Goal: Transaction & Acquisition: Purchase product/service

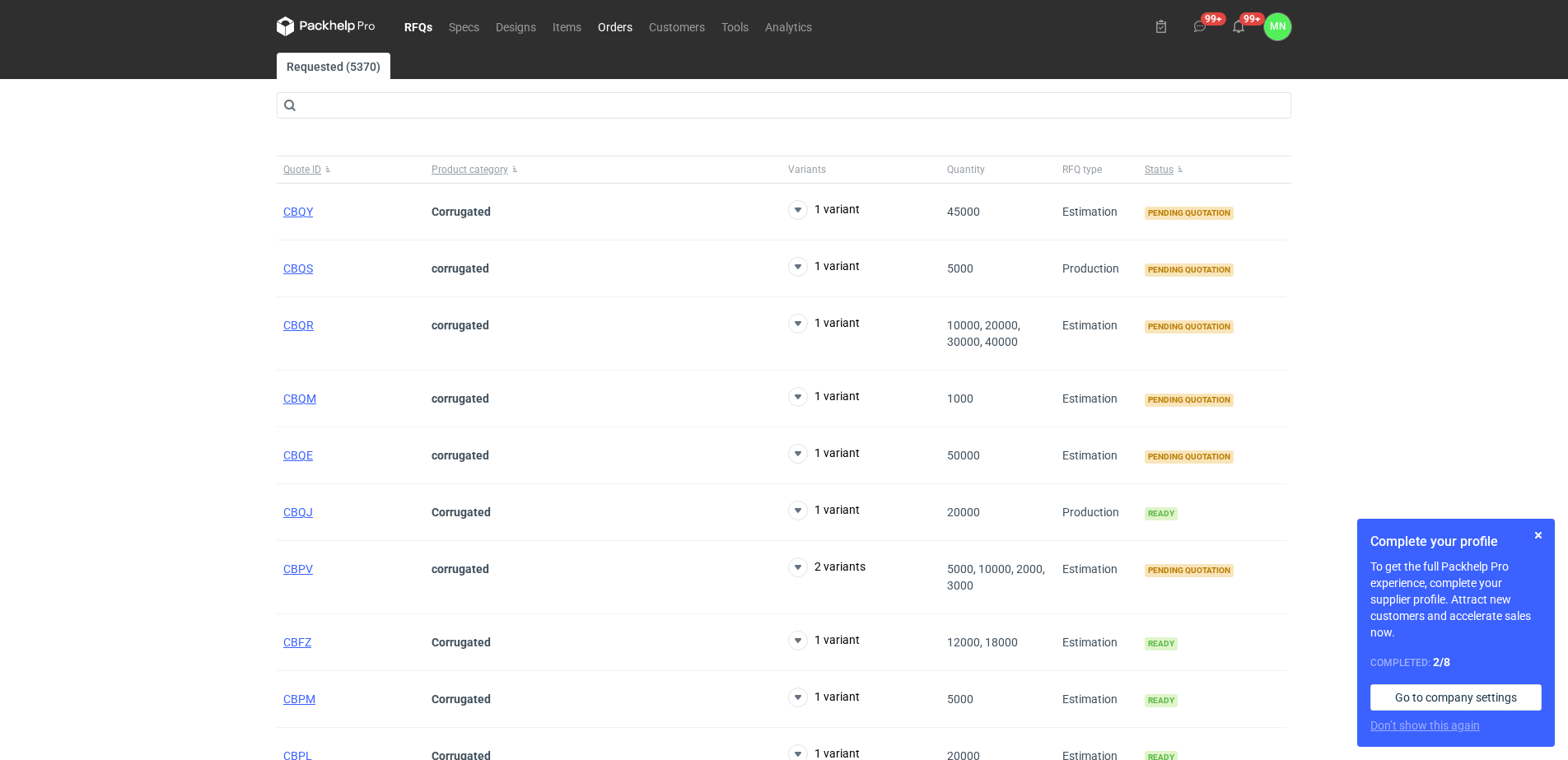
click at [621, 20] on link "Orders" at bounding box center [615, 26] width 51 height 20
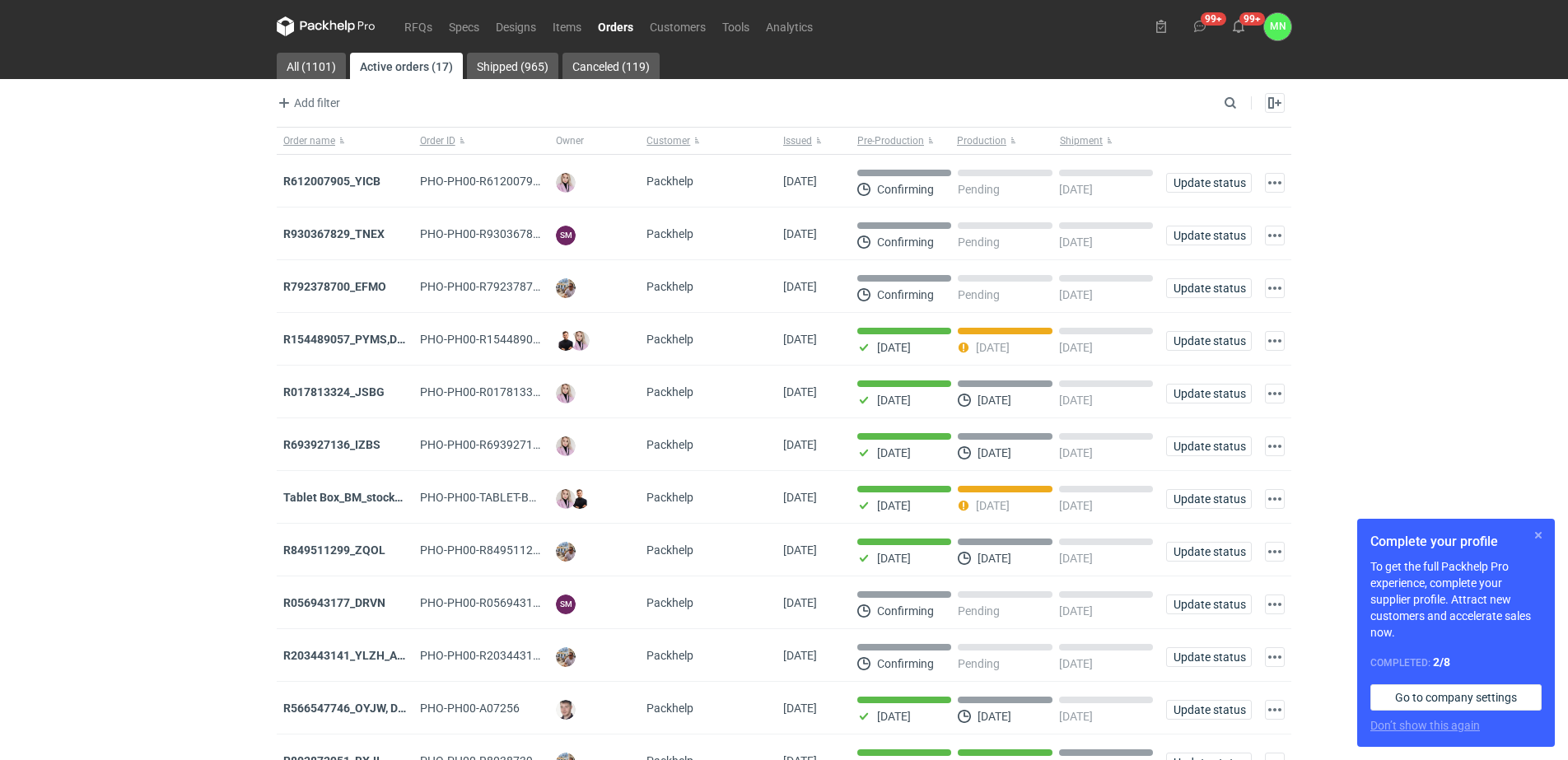
click at [1535, 535] on button "button" at bounding box center [1538, 535] width 20 height 20
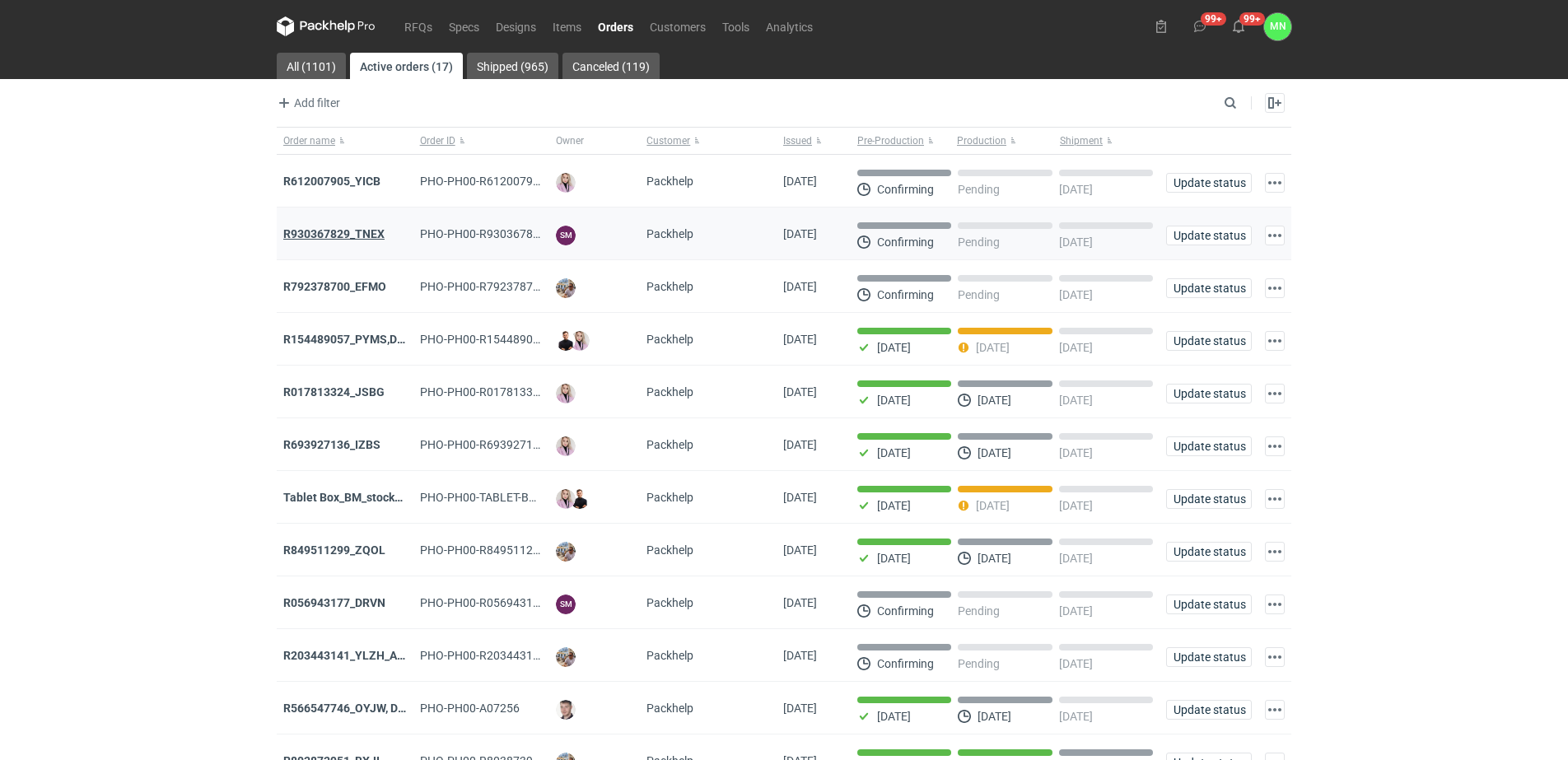
click at [366, 237] on strong "R930367829_TNEX" at bounding box center [334, 233] width 101 height 13
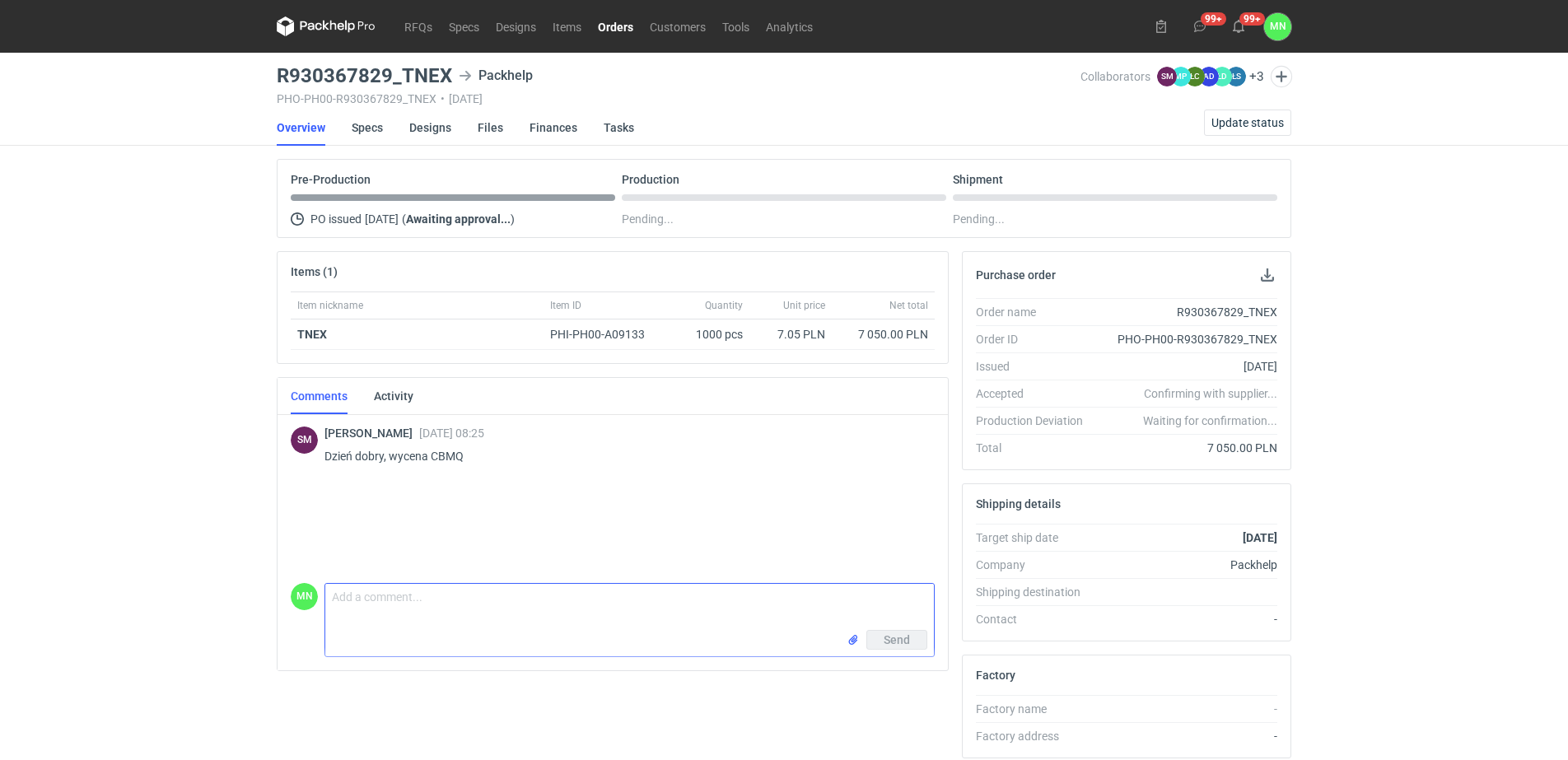
click at [390, 612] on textarea "Comment message" at bounding box center [630, 607] width 609 height 47
paste textarea "KT 732_15596_G_V1"
paste textarea "KT 732_13276_K_V1"
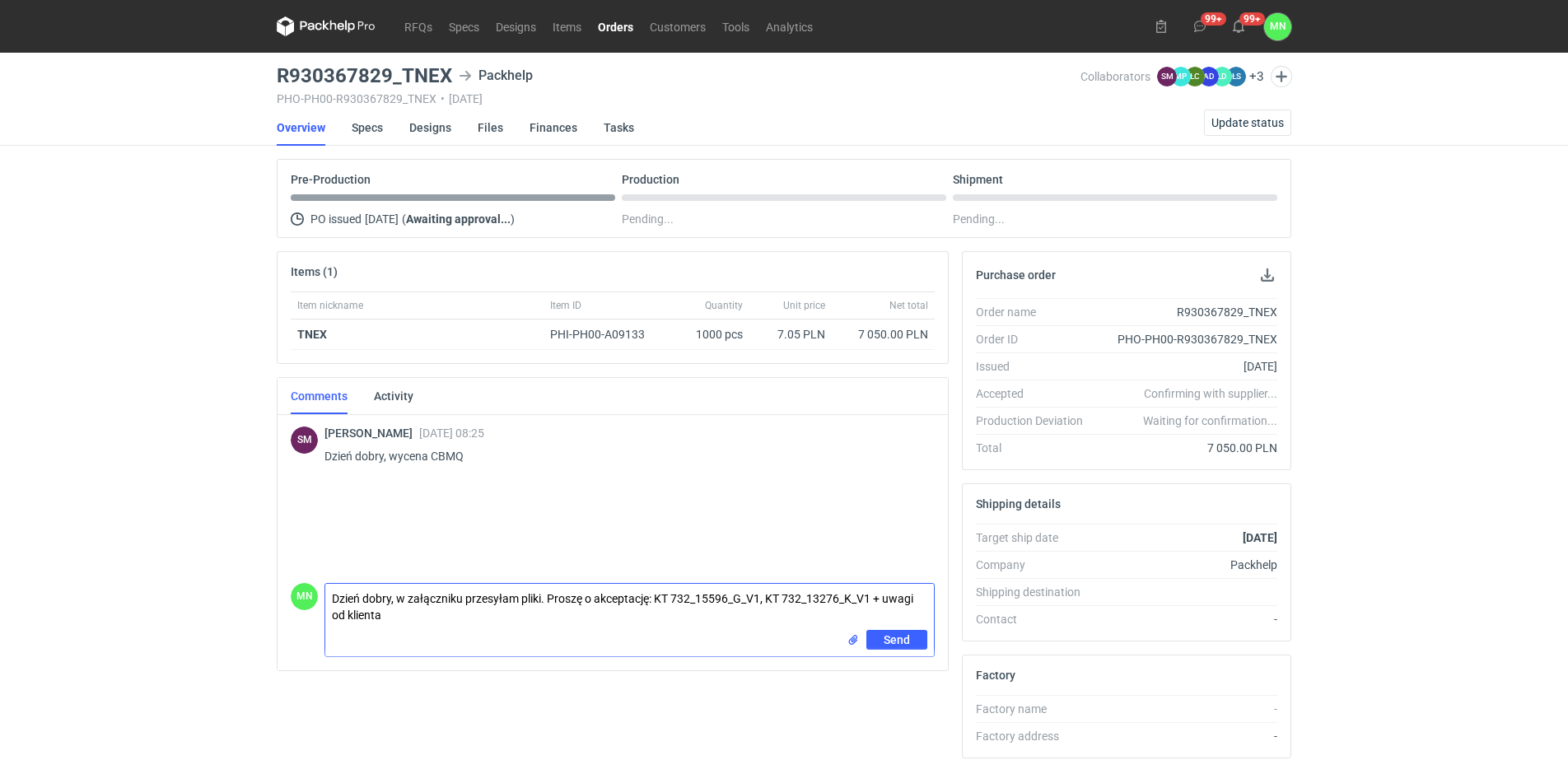
paste textarea "usunięto kolor z klapek zawijanych do środka, aby środek był cały biały; cofnię…"
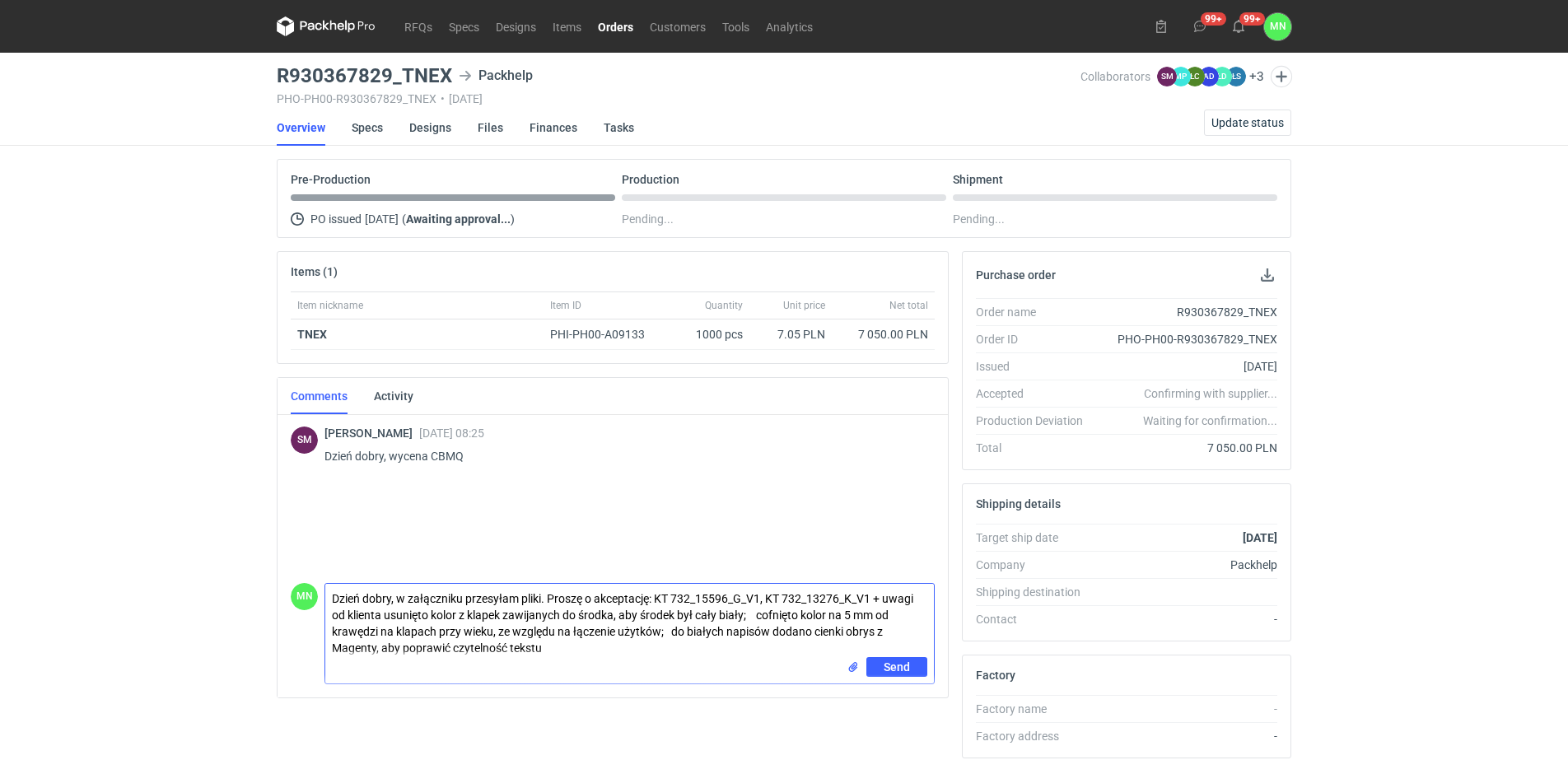
click at [356, 613] on textarea "Dzień dobry, w załączniku przesyłam pliki. Proszę o akceptację: KT 732_15596_G_…" at bounding box center [630, 620] width 609 height 73
type textarea "Dzień dobry, w załączniku przesyłam pliki. Proszę o akceptację: KT 732_15596_G_…"
click at [857, 669] on input "file" at bounding box center [853, 668] width 13 height 18
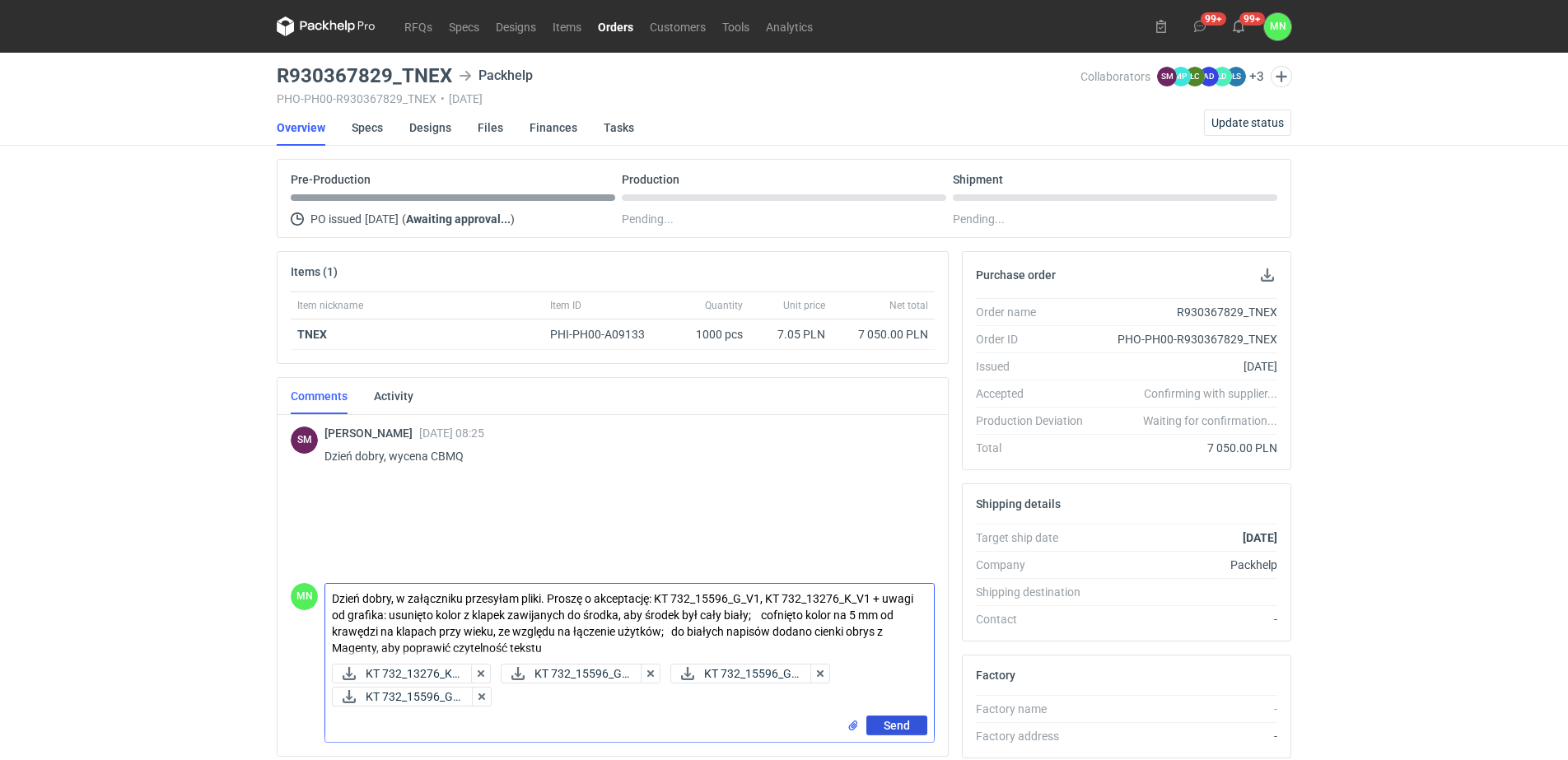
click at [906, 722] on span "Send" at bounding box center [897, 726] width 26 height 11
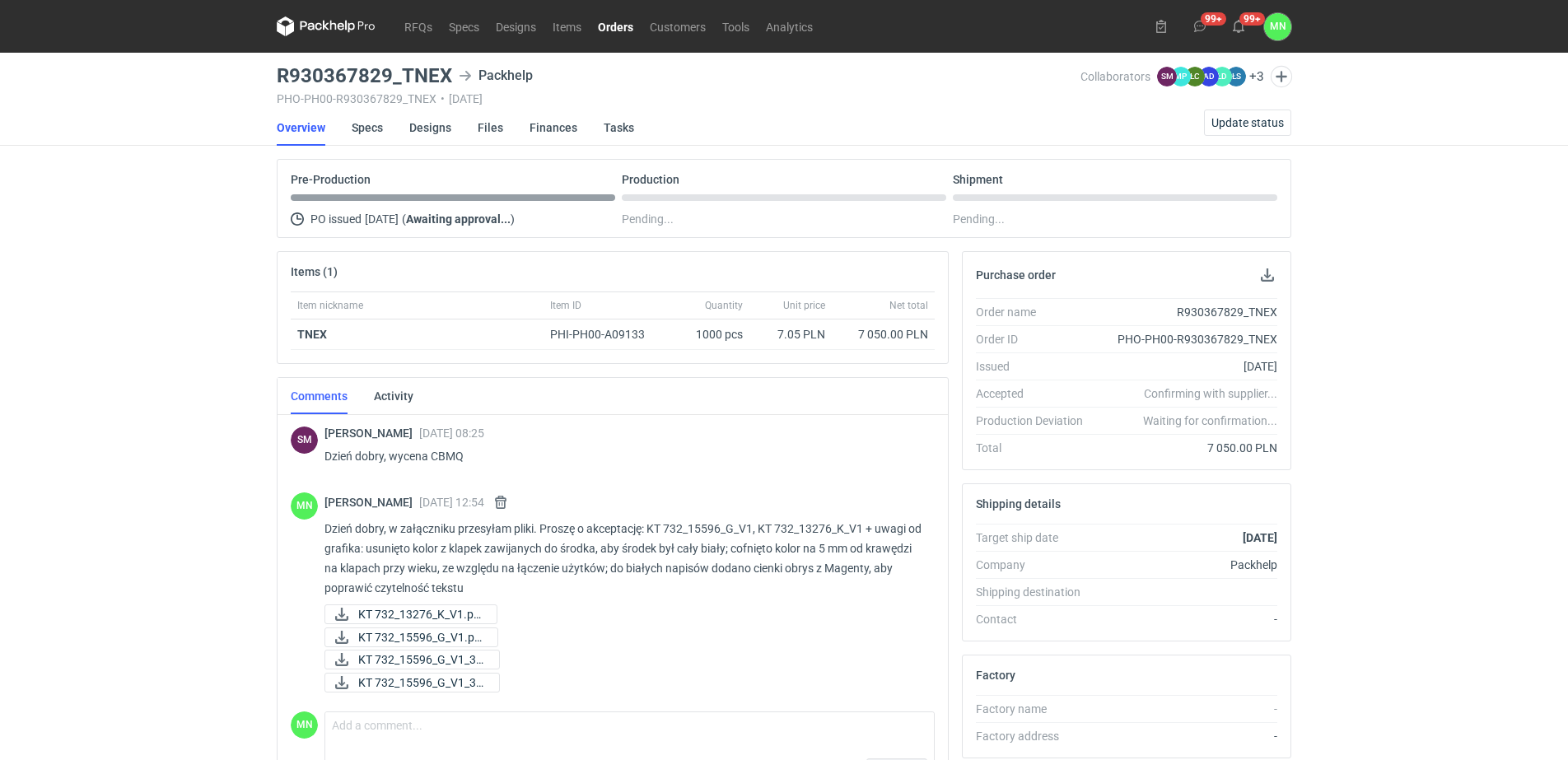
click at [627, 20] on link "Orders" at bounding box center [616, 26] width 52 height 20
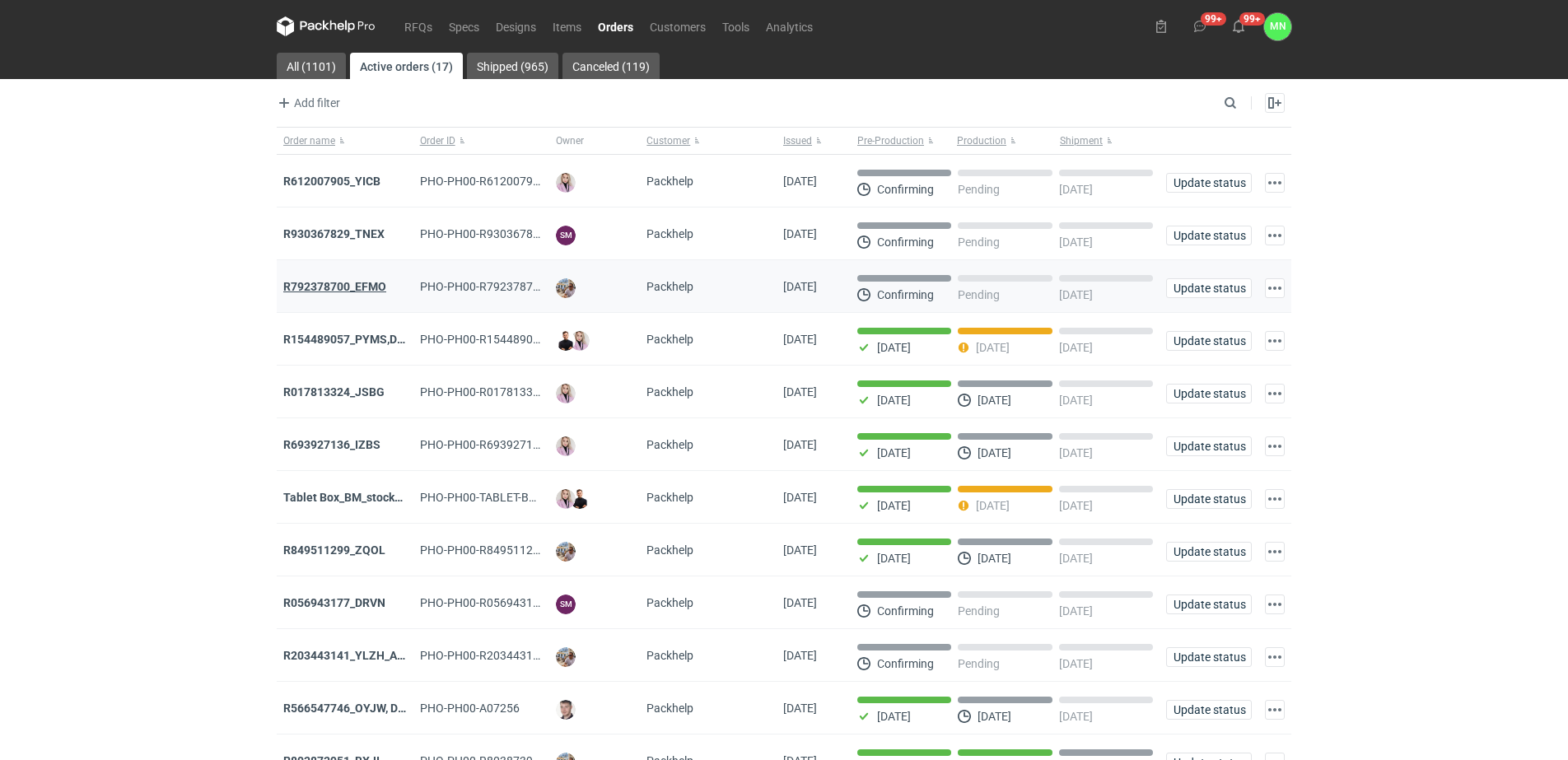
click at [338, 287] on strong "R792378700_EFMO" at bounding box center [335, 287] width 103 height 13
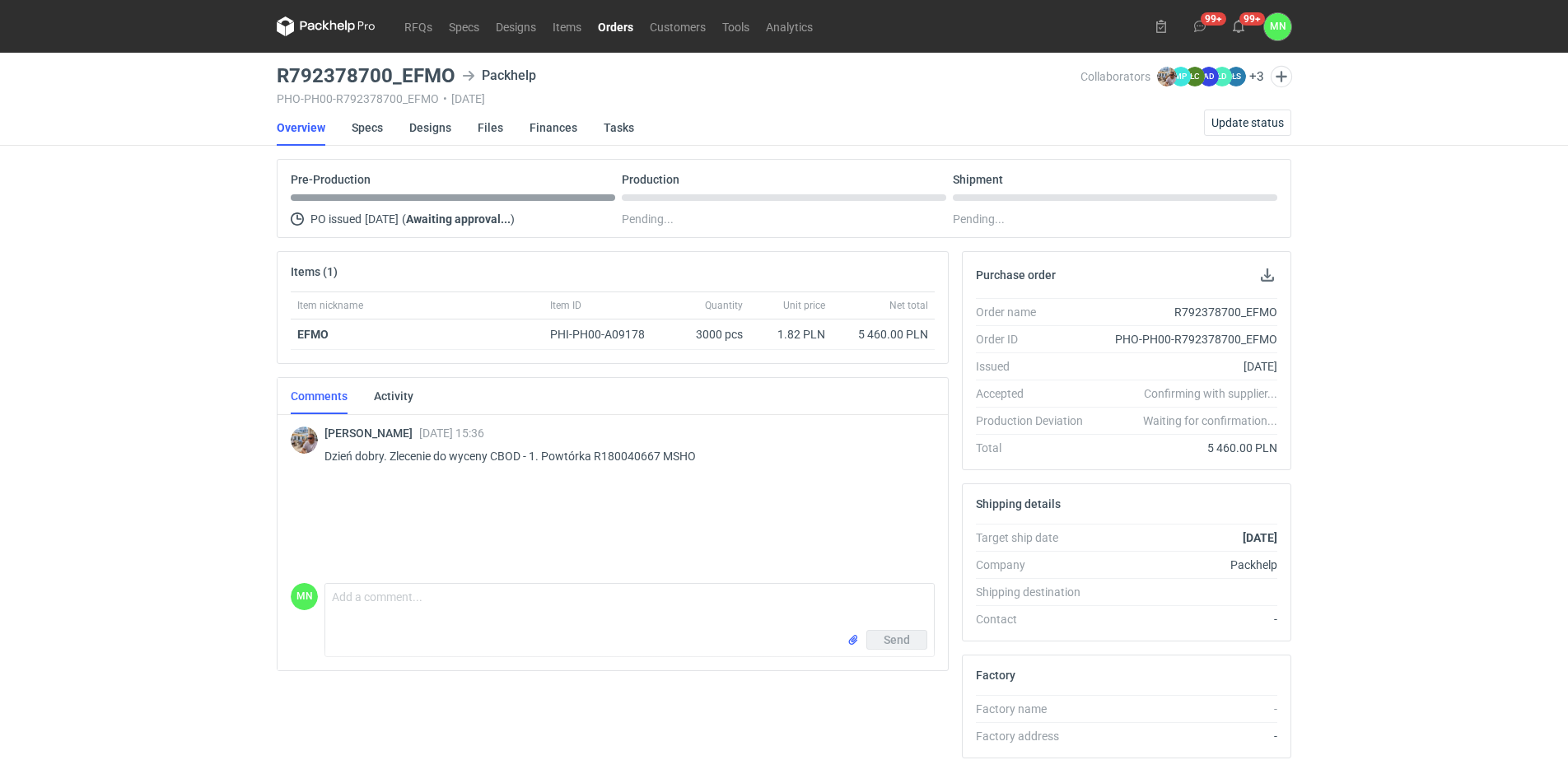
click at [684, 458] on p "Dzień dobry. Zlecenie do wyceny CBOD - 1. Powtórka R180040667 MSHO" at bounding box center [623, 456] width 597 height 20
copy p "MSHO"
click at [123, 273] on div "RFQs Specs Designs Items Orders Customers Tools Analytics 99+ 99+ MN Małgorzata…" at bounding box center [784, 380] width 1568 height 760
click at [1369, 410] on div "RFQs Specs Designs Items Orders Customers Tools Analytics 99+ 99+ MN Małgorzata…" at bounding box center [784, 380] width 1568 height 760
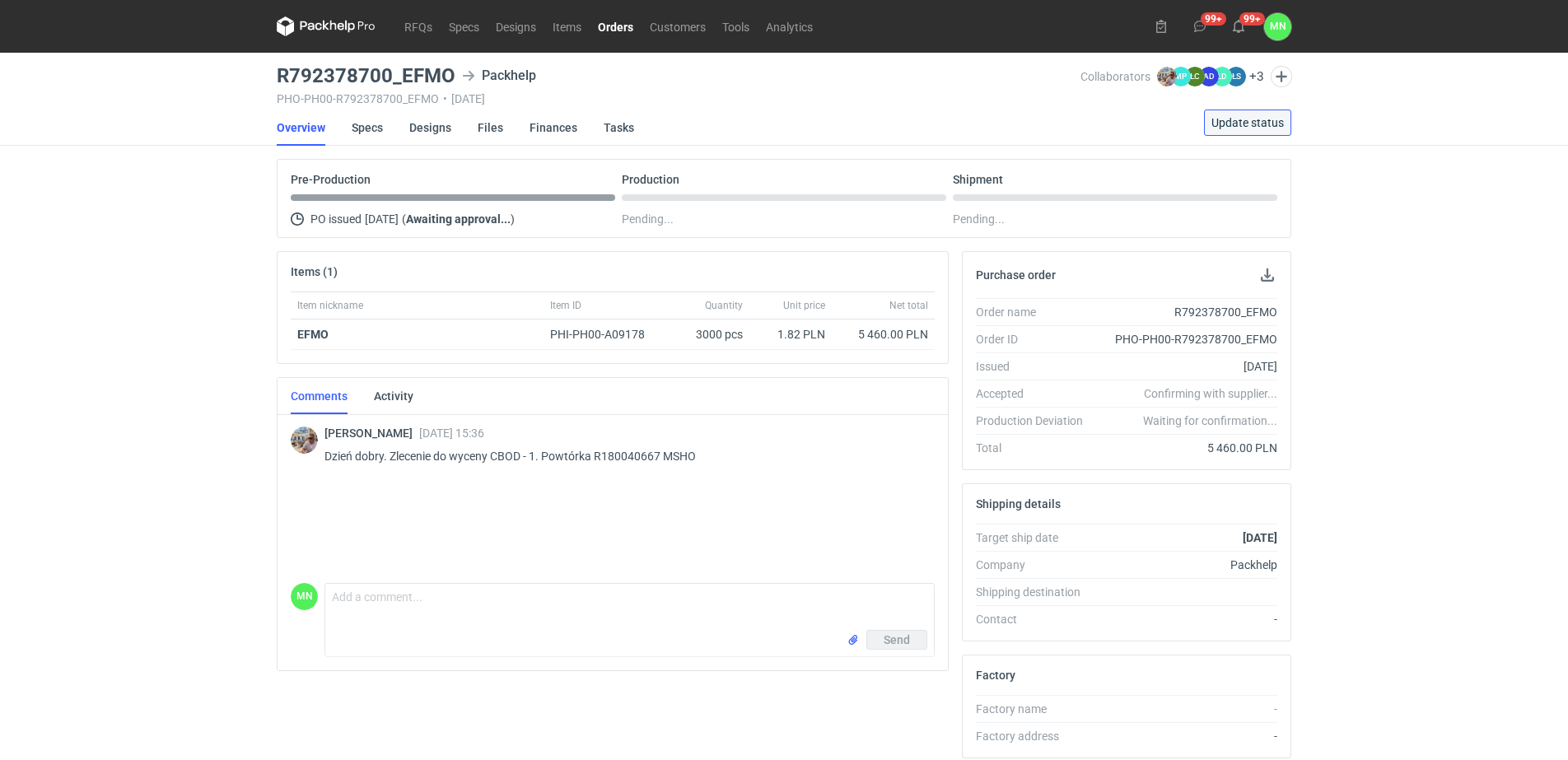
click at [1242, 128] on span "Update status" at bounding box center [1248, 123] width 73 height 11
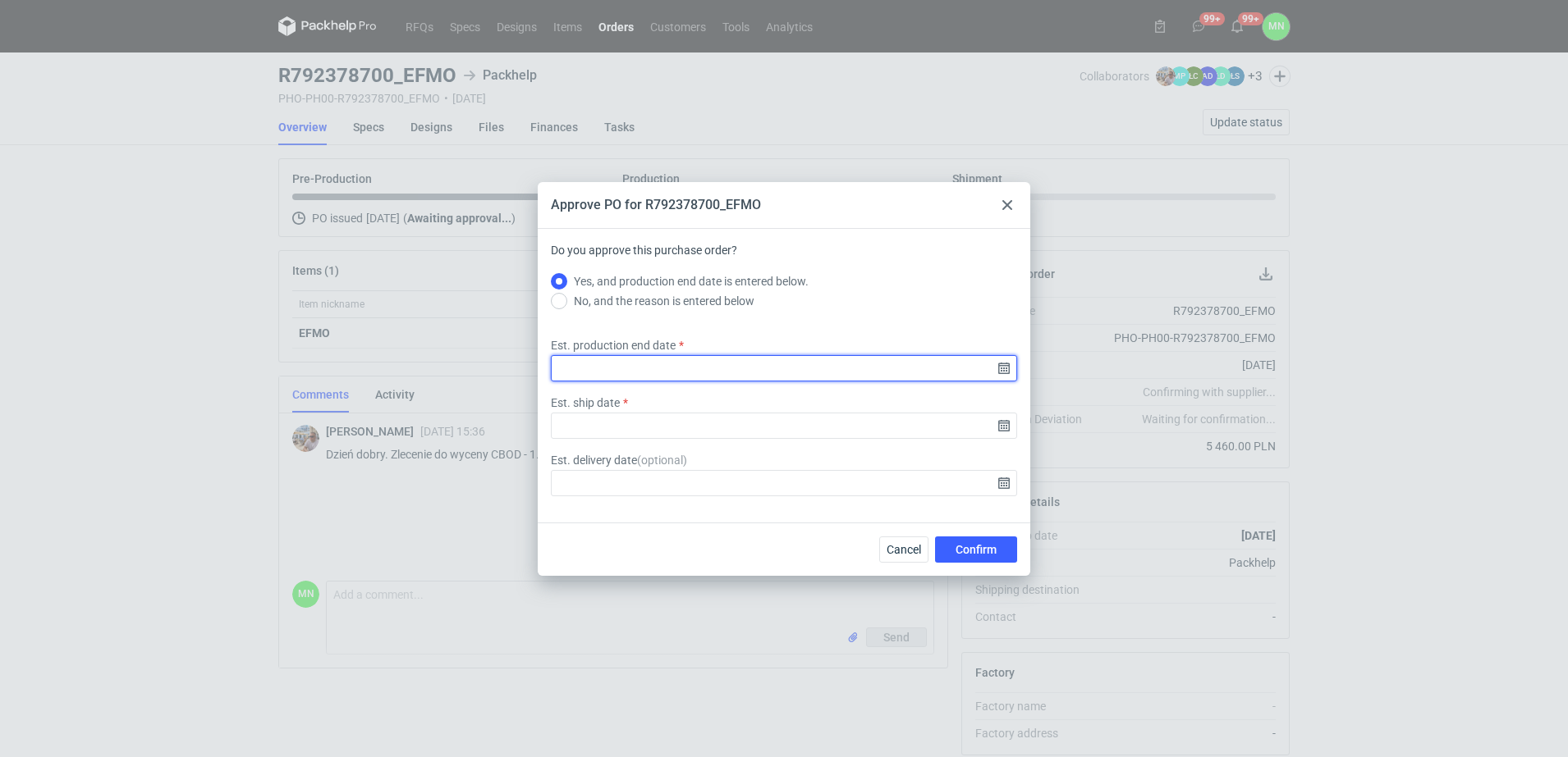
click at [1003, 366] on input "Est. production end date" at bounding box center [783, 368] width 466 height 26
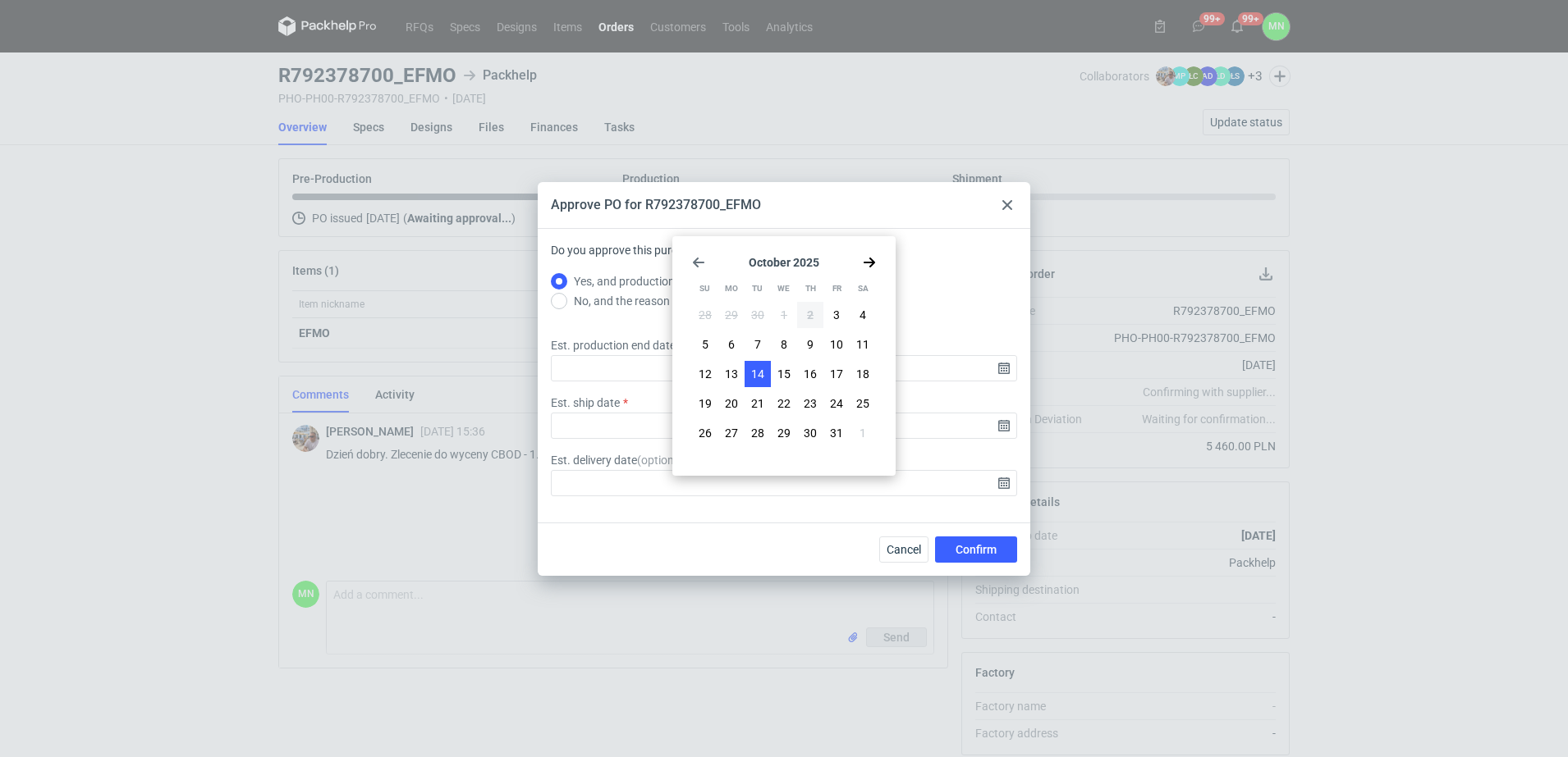
click at [761, 380] on span "14" at bounding box center [757, 374] width 13 height 17
type input "2025-10-14"
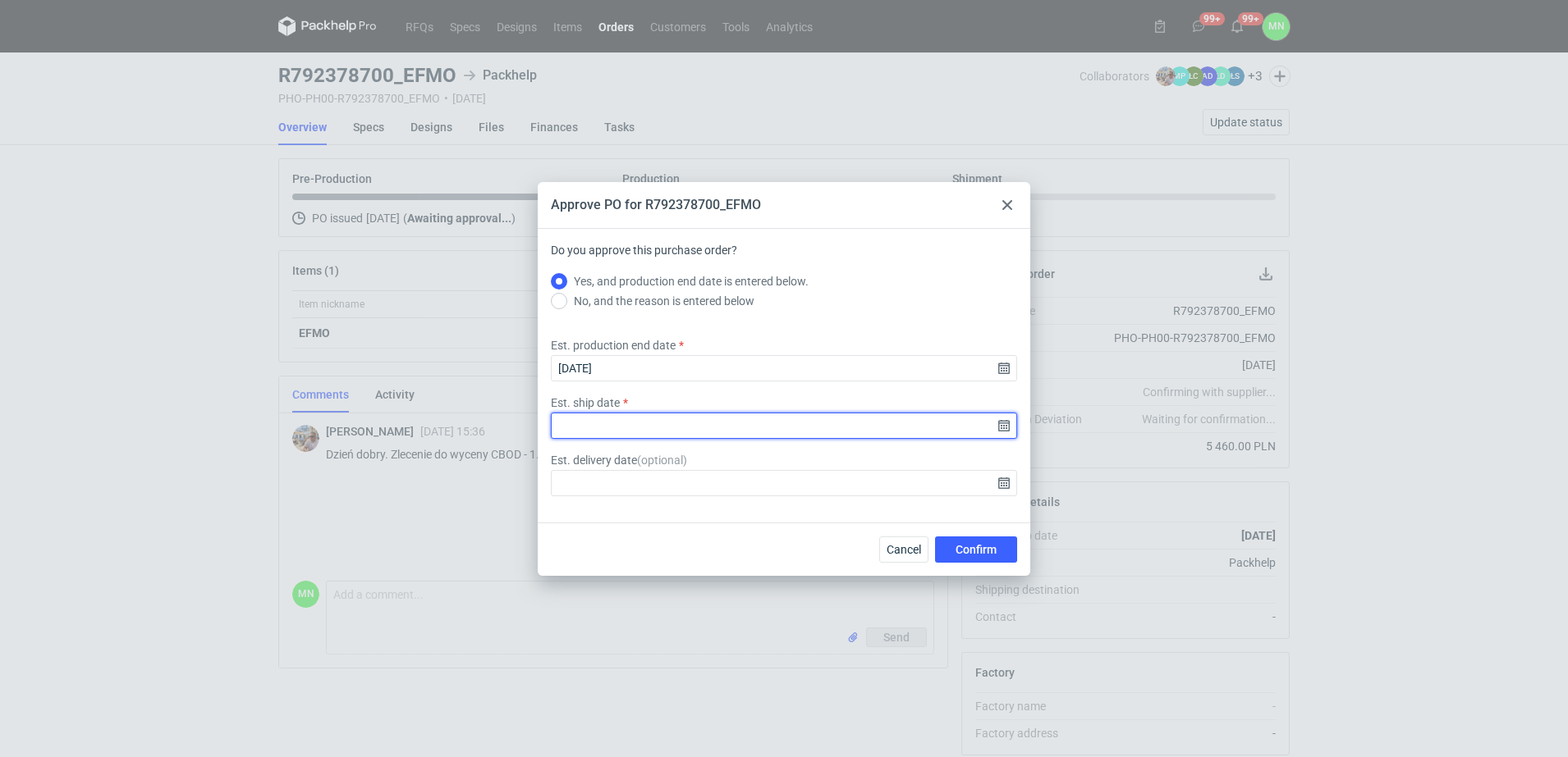
click at [993, 427] on input "Est. ship date" at bounding box center [783, 425] width 466 height 26
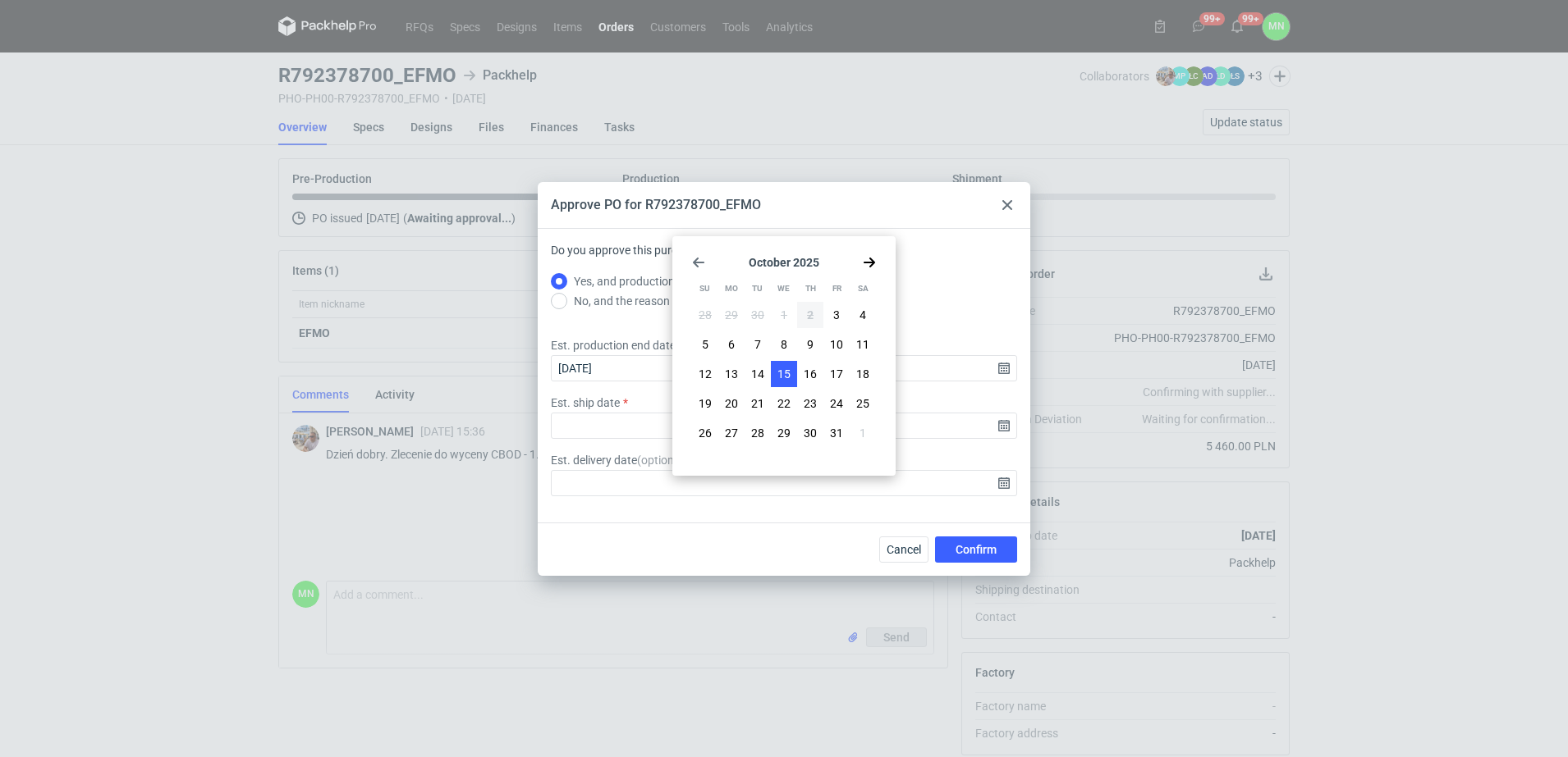
click at [790, 382] on span "15" at bounding box center [784, 374] width 13 height 17
type input "2025-10-15"
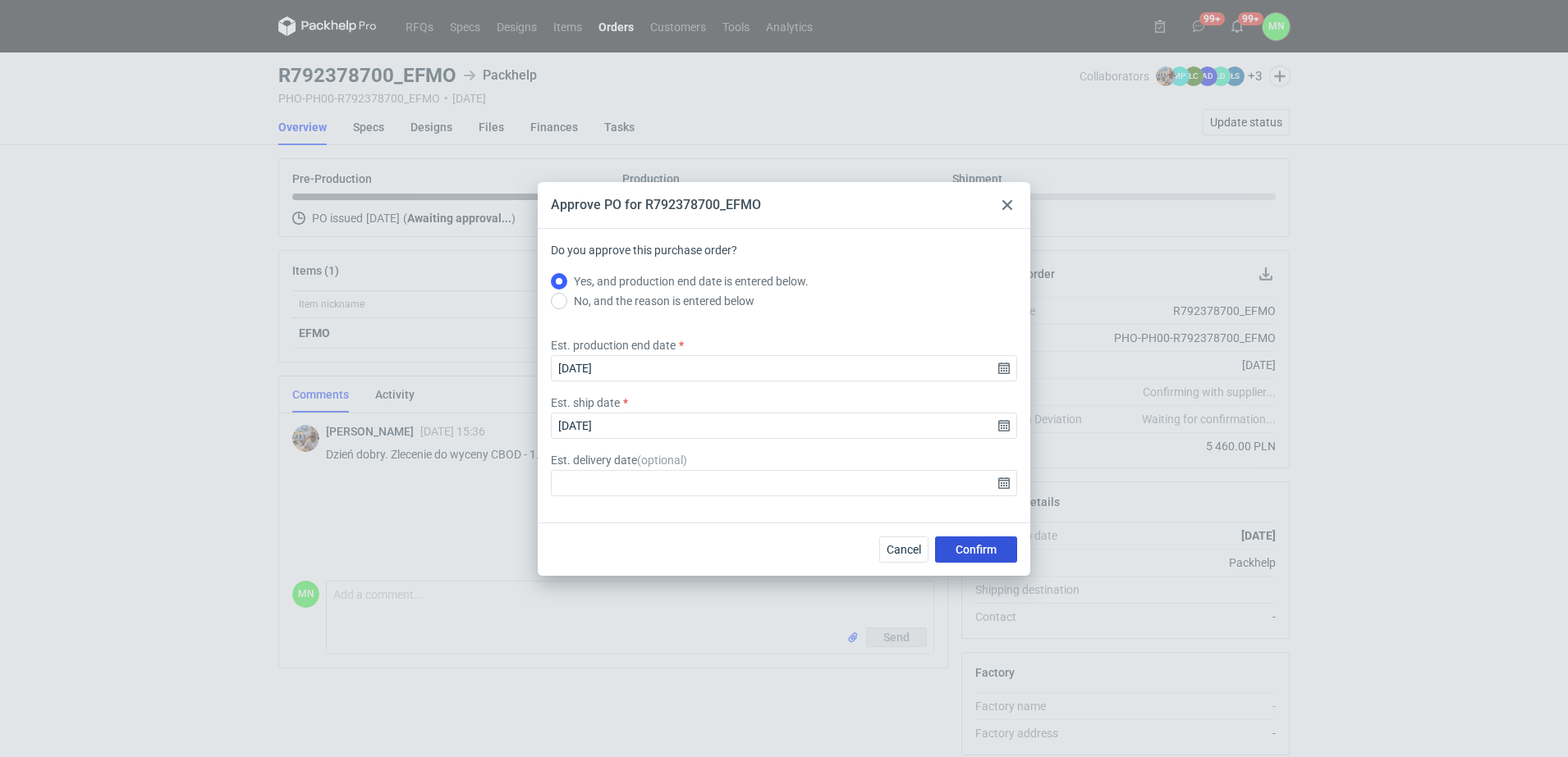
click at [986, 545] on span "Confirm" at bounding box center [976, 549] width 41 height 11
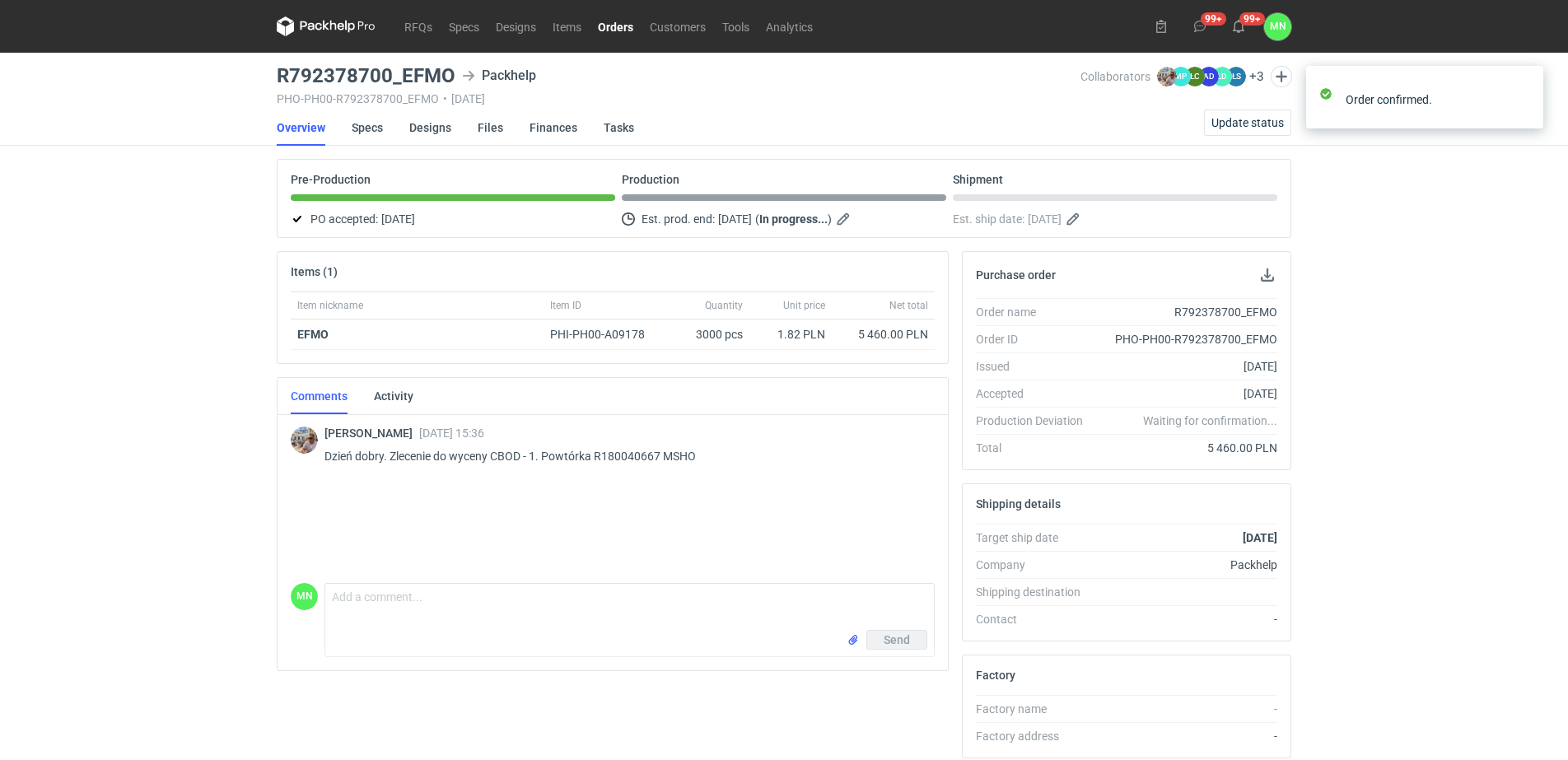
click at [622, 35] on link "Orders" at bounding box center [616, 26] width 52 height 20
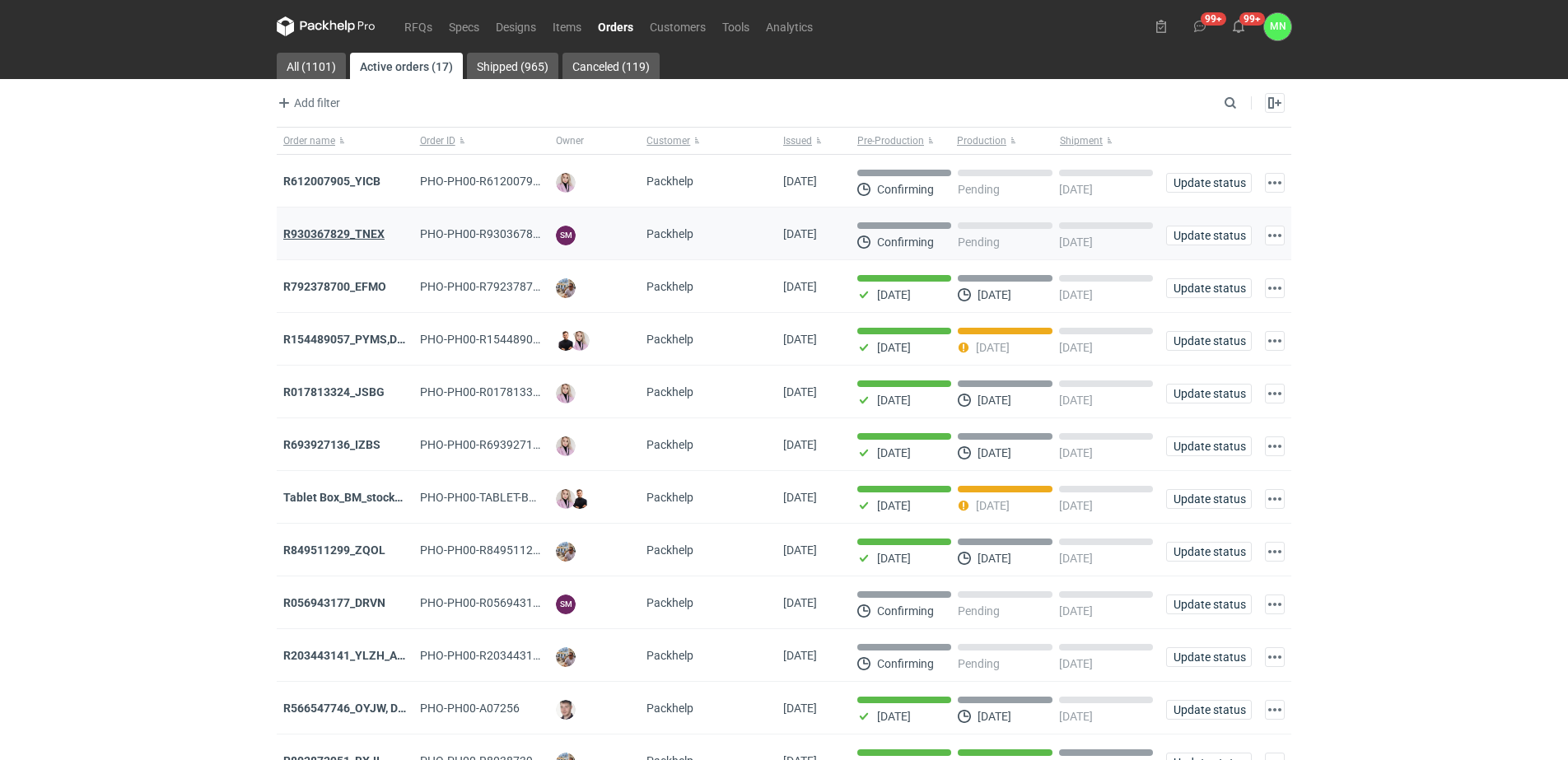
click at [342, 237] on strong "R930367829_TNEX" at bounding box center [334, 233] width 101 height 13
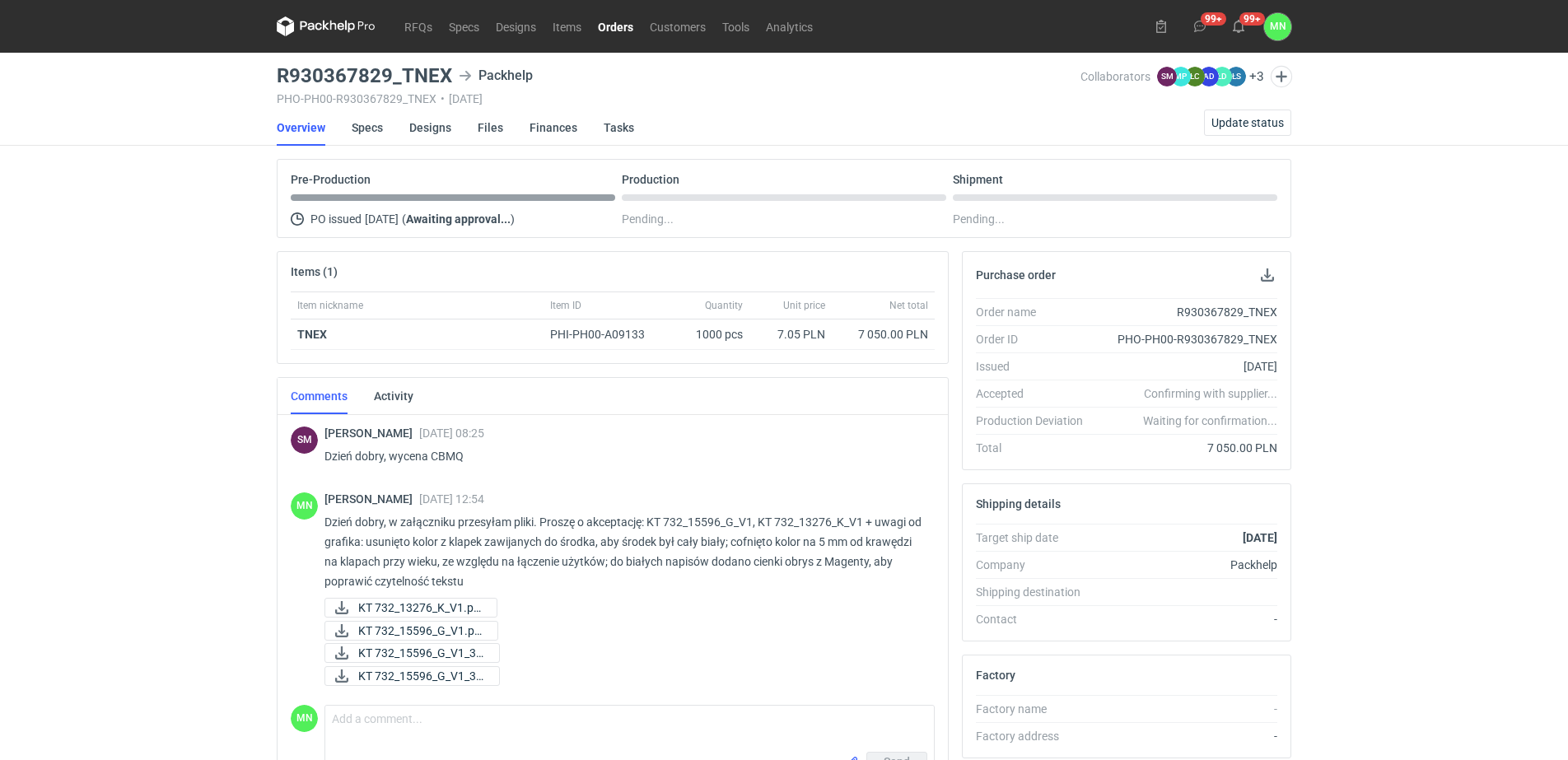
click at [599, 24] on link "Orders" at bounding box center [616, 26] width 52 height 20
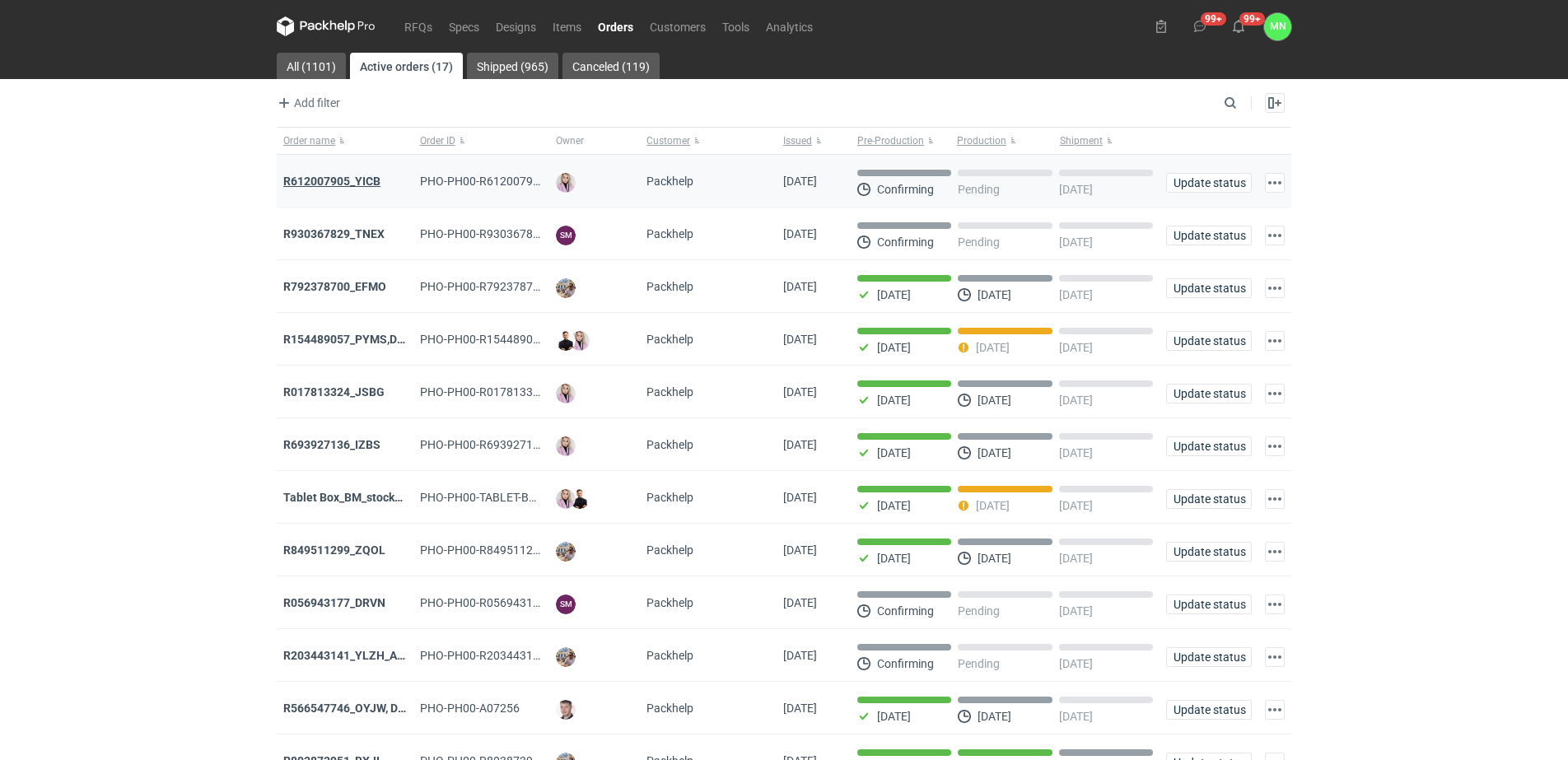
click at [332, 179] on strong "R612007905_YICB" at bounding box center [332, 181] width 98 height 13
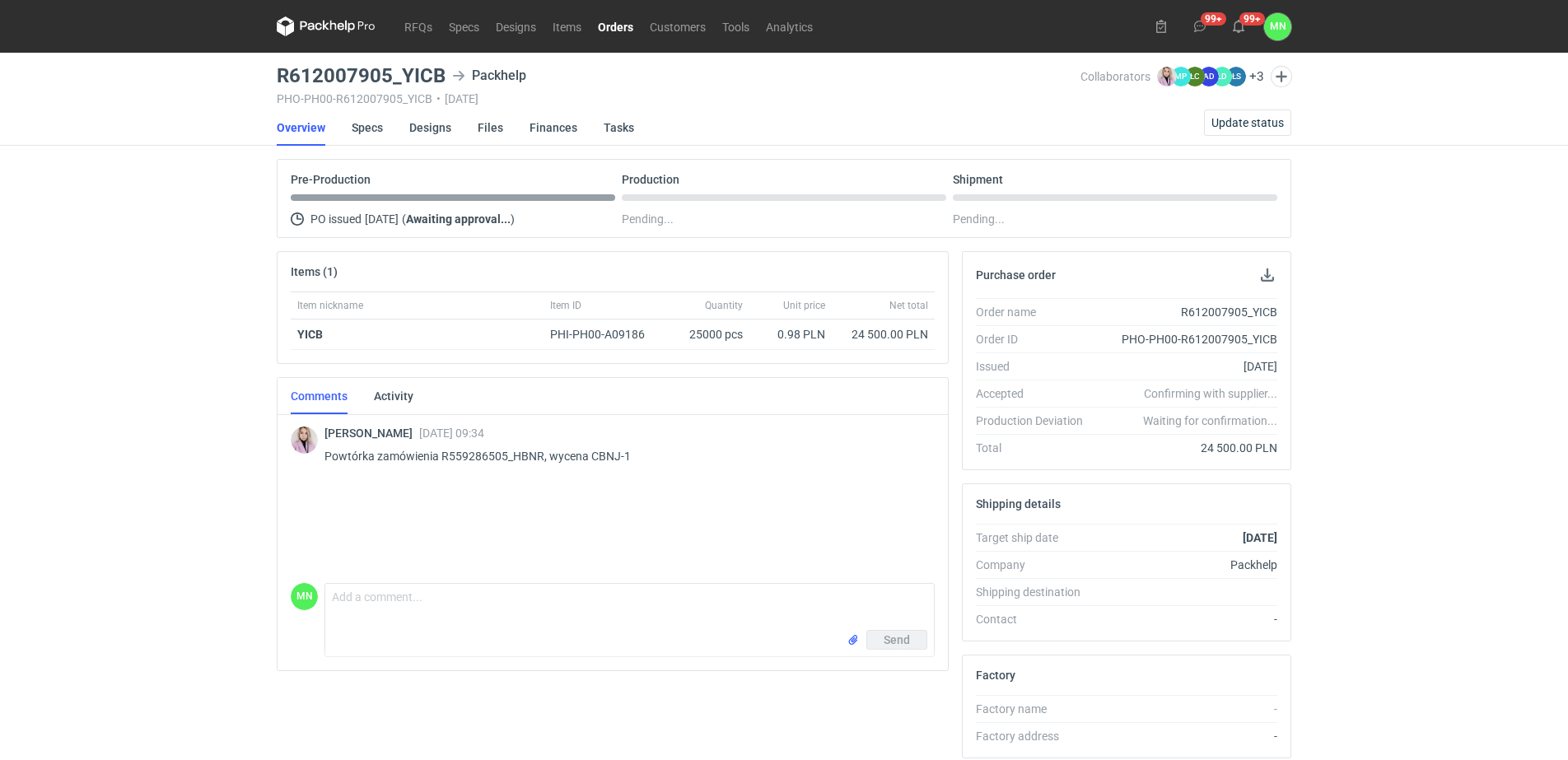
click at [604, 453] on p "Powtórka zamówienia R559286505_HBNR, wycena CBNJ-1" at bounding box center [623, 456] width 597 height 20
copy p "CBNJ"
drag, startPoint x: 439, startPoint y: 73, endPoint x: 271, endPoint y: 68, distance: 168.1
click at [271, 68] on main "R612007905_YICB Packhelp PHO-PH00-R612007905_YICB • 02/10/2025 Collaborators Kl…" at bounding box center [784, 555] width 1028 height 1006
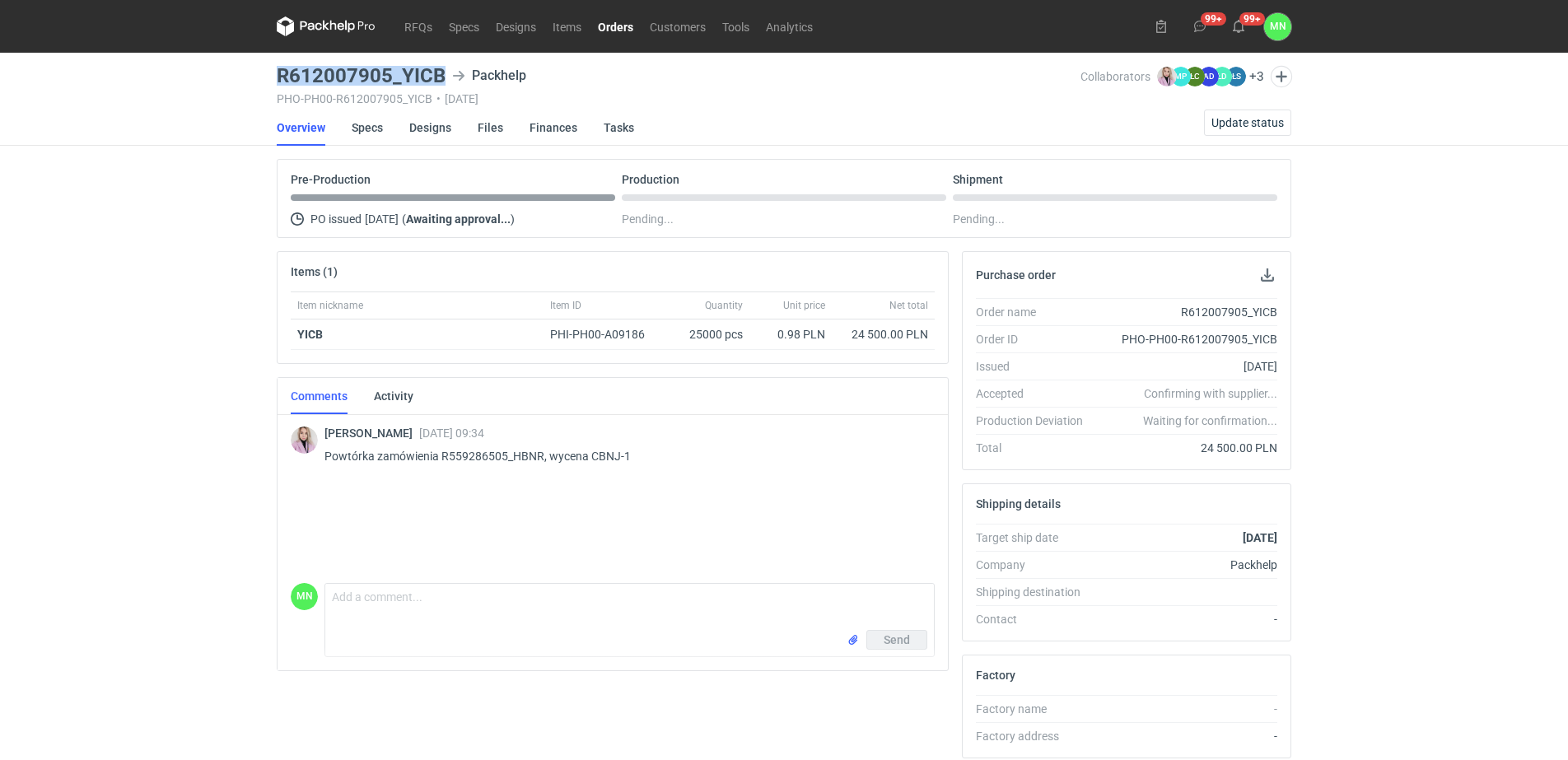
copy h3 "R612007905_YICB"
click at [1367, 299] on div "RFQs Specs Designs Items Orders Customers Tools Analytics 99+ 99+ MN Małgorzata…" at bounding box center [784, 380] width 1568 height 760
click at [352, 127] on link "Specs" at bounding box center [367, 127] width 32 height 36
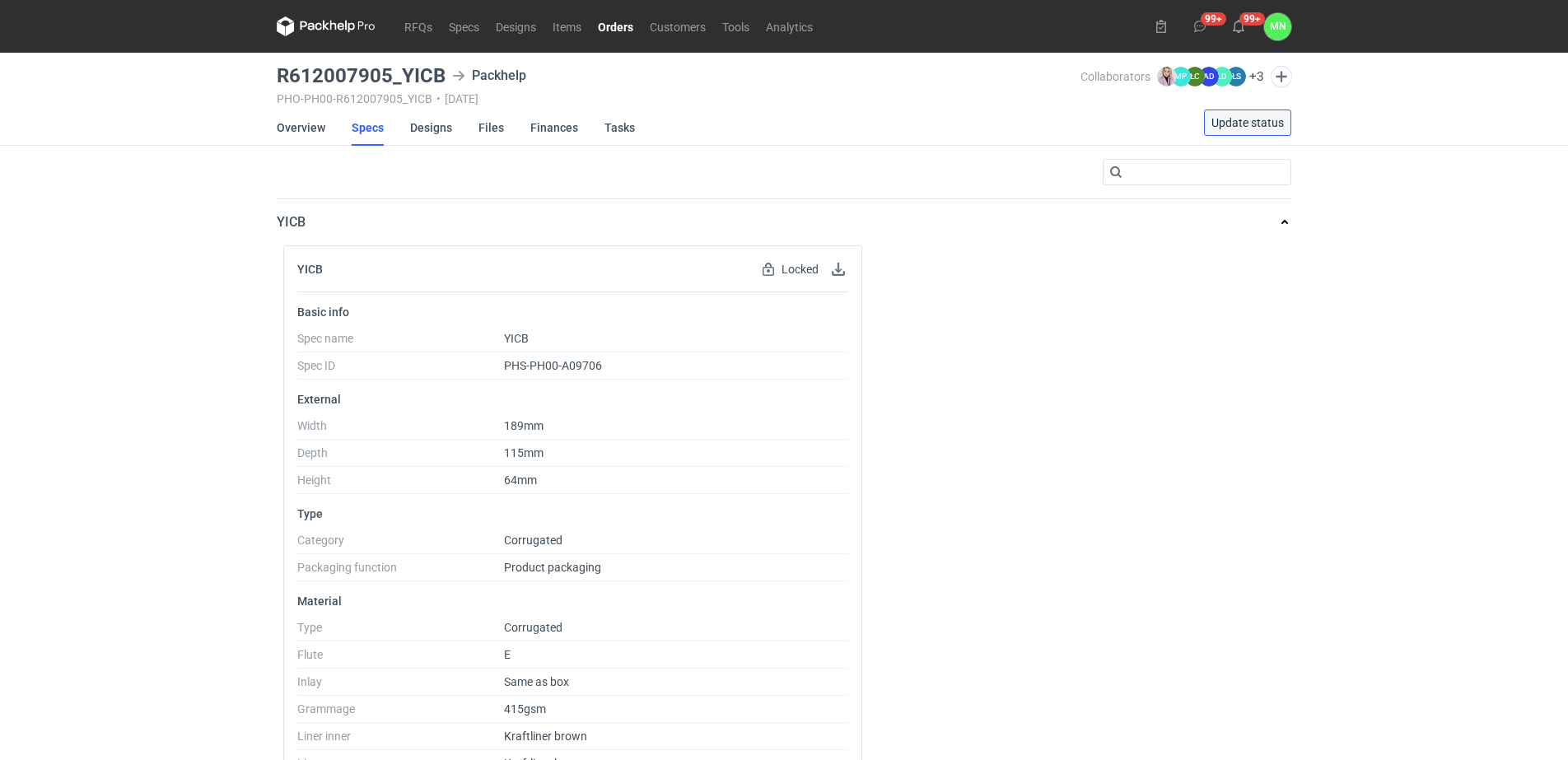
click at [1247, 125] on span "Update status" at bounding box center [1248, 123] width 73 height 11
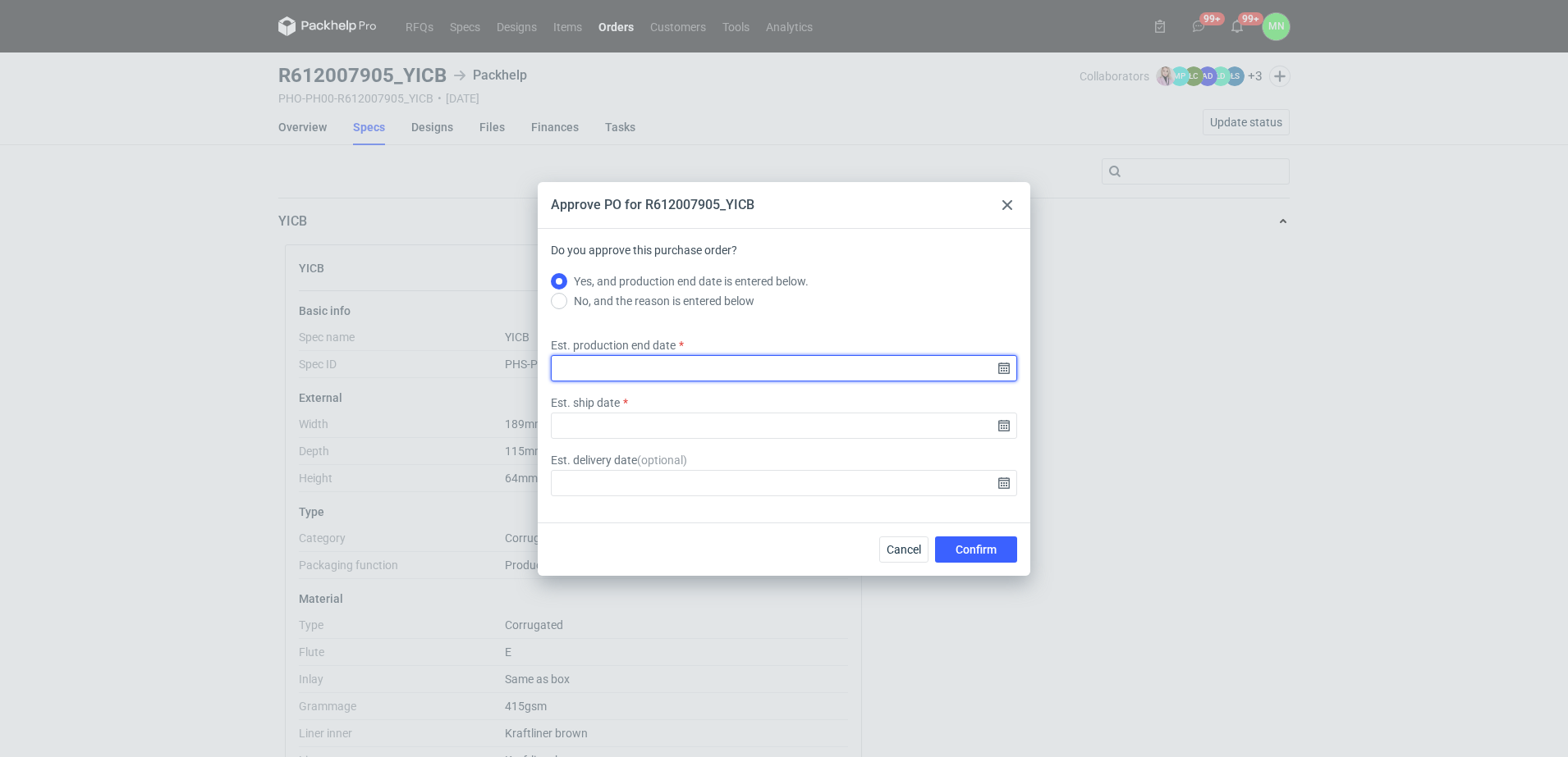
click at [1002, 369] on input "Est. production end date" at bounding box center [783, 368] width 466 height 26
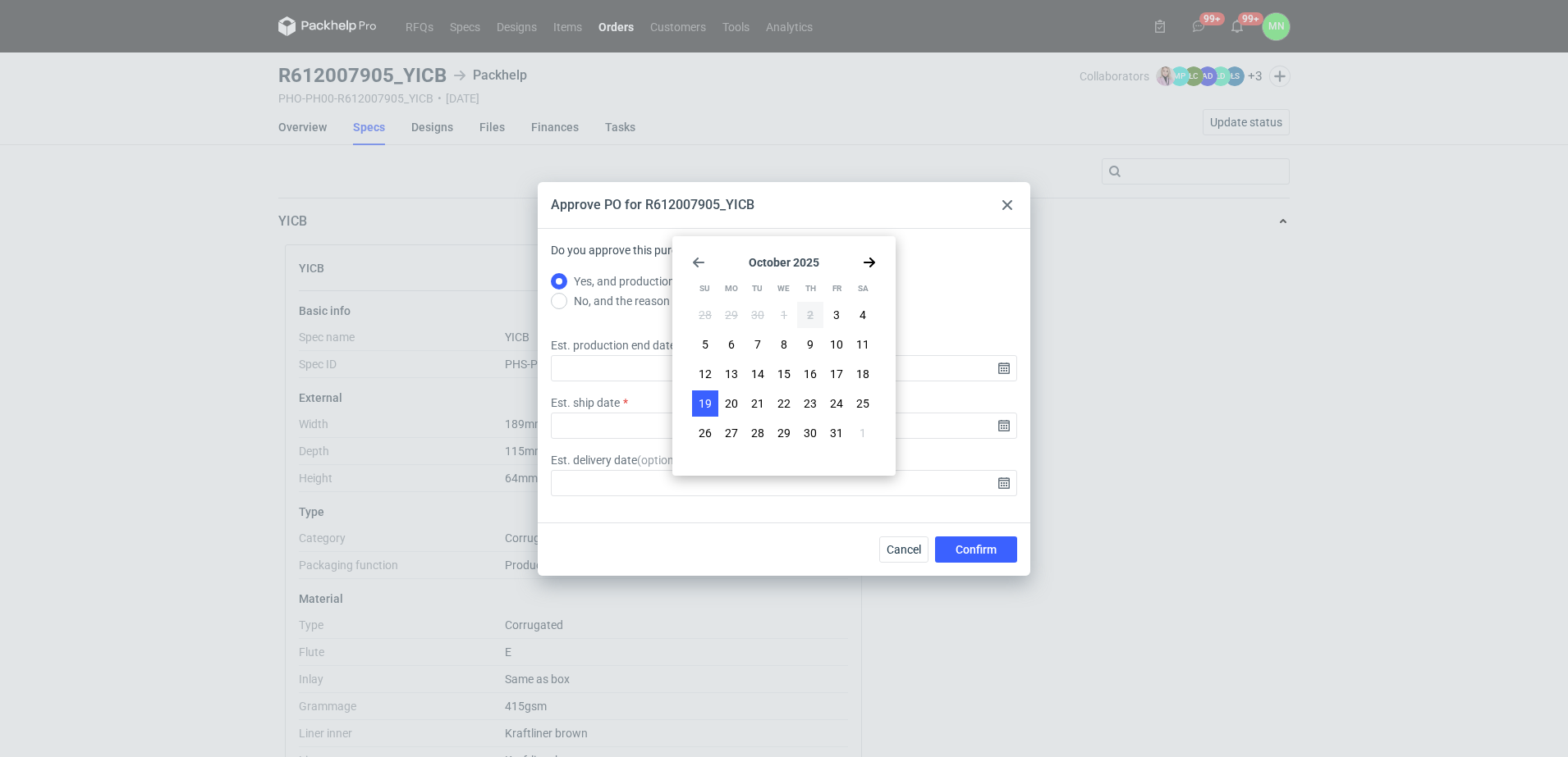
click at [704, 406] on span "19" at bounding box center [705, 404] width 13 height 17
type input "2025-10-19"
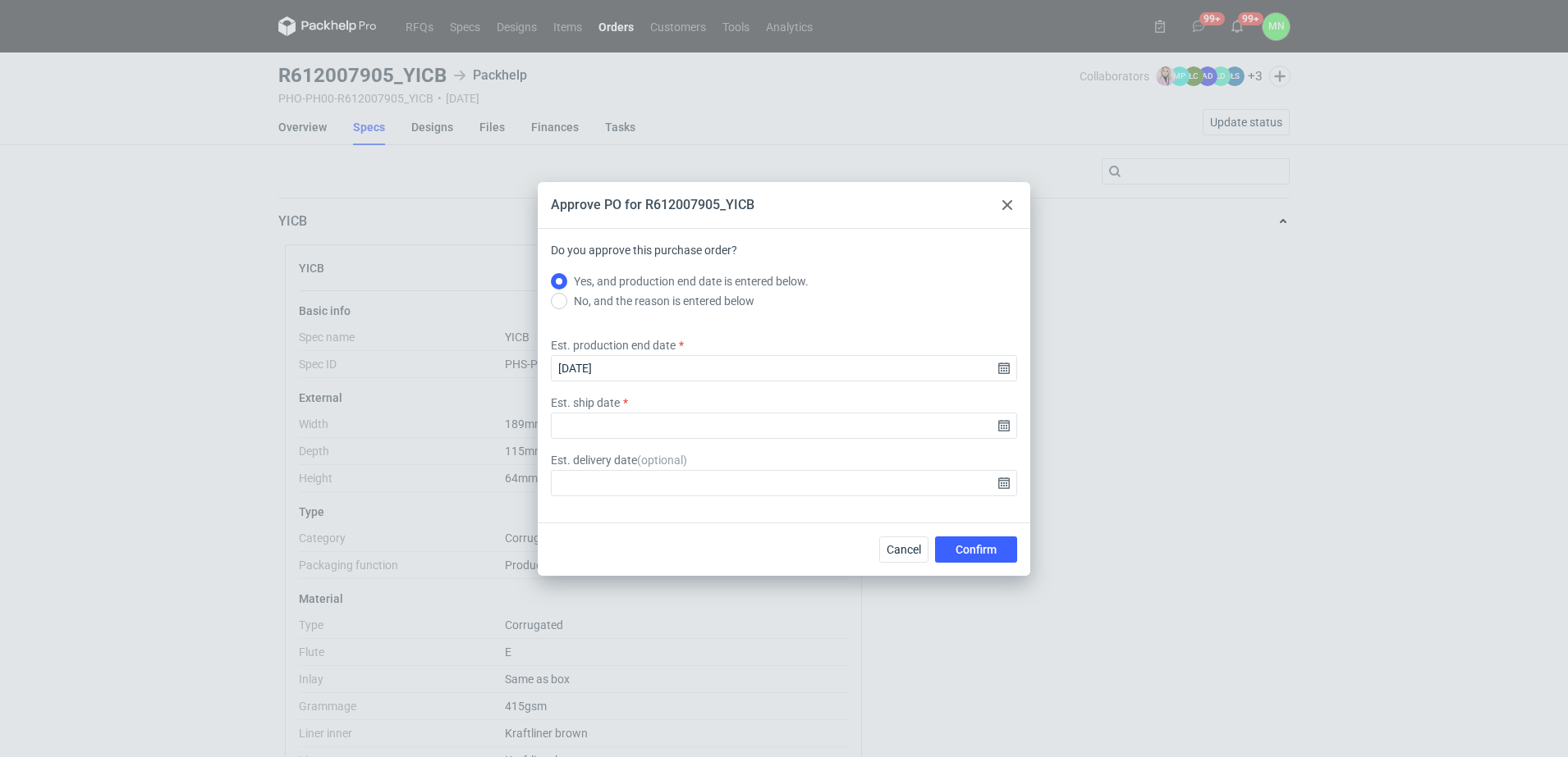
click at [1003, 207] on icon at bounding box center [1006, 205] width 10 height 10
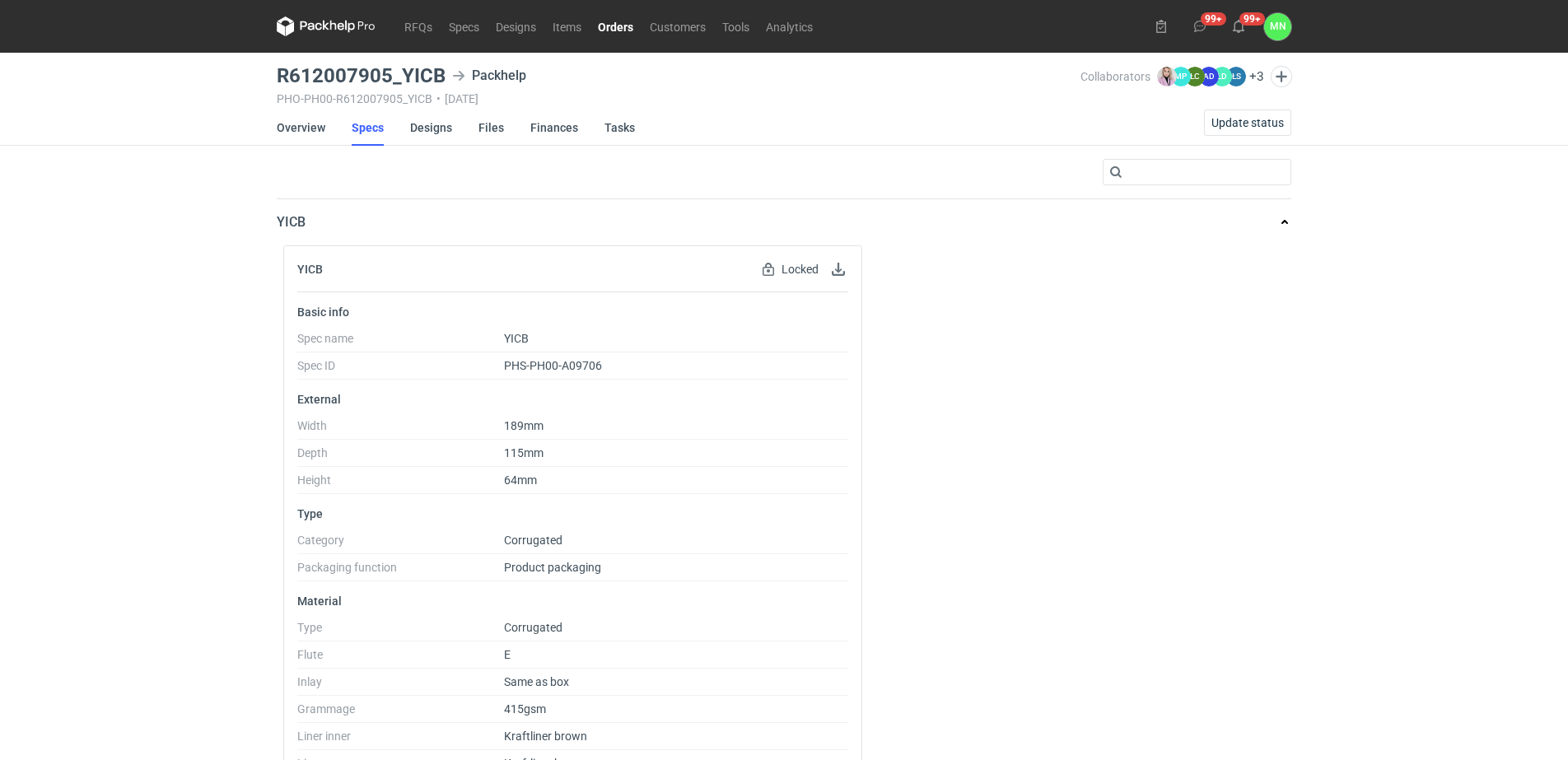
click at [1187, 322] on div "YICB Locked Locked by order Basic info Spec name YICB Spec ID PHS-PH00-A09706 E…" at bounding box center [784, 706] width 1015 height 922
drag, startPoint x: 609, startPoint y: 21, endPoint x: 616, endPoint y: 30, distance: 11.4
click at [609, 21] on link "Orders" at bounding box center [616, 26] width 52 height 20
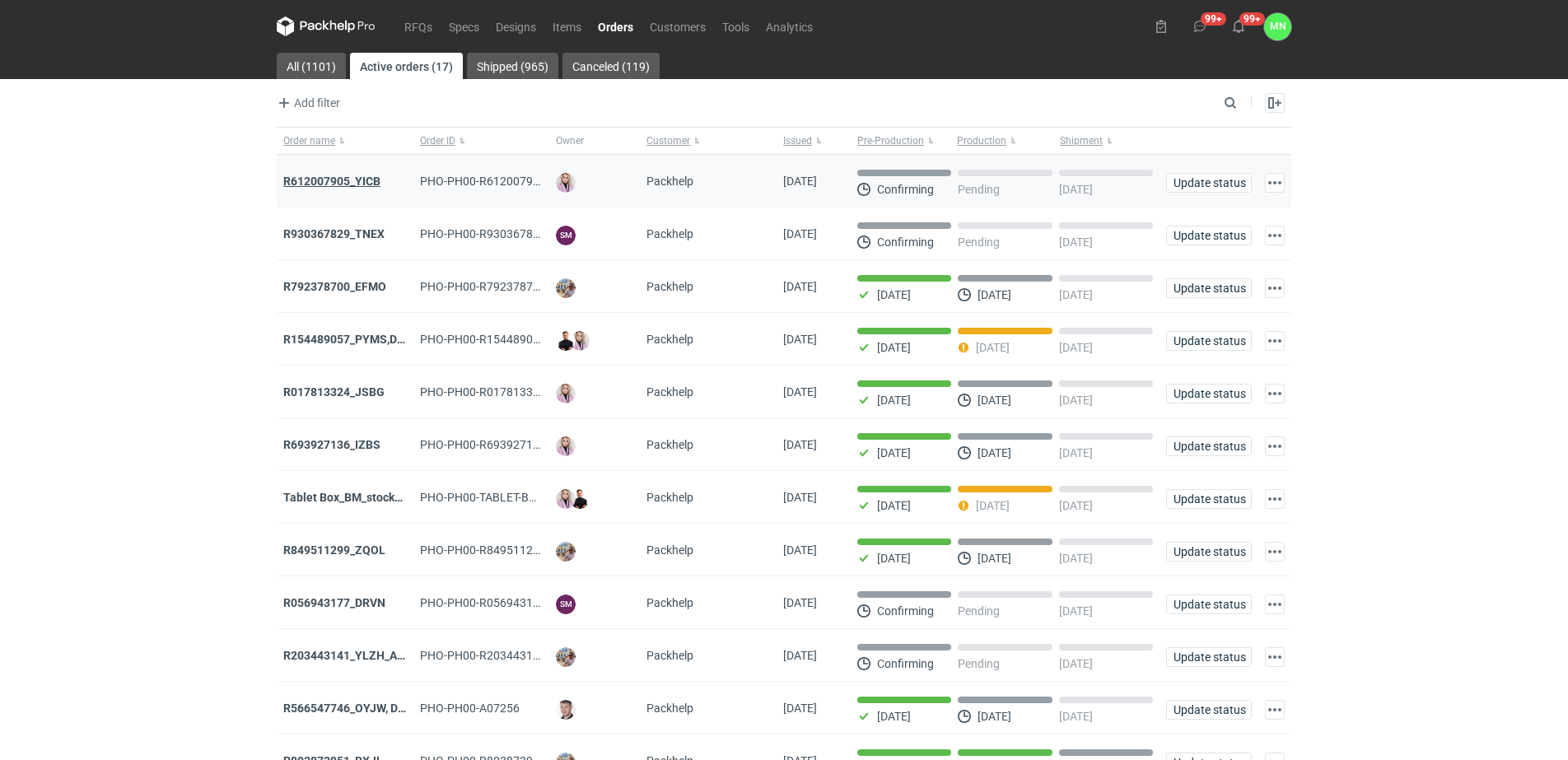
click at [352, 178] on strong "R612007905_YICB" at bounding box center [332, 181] width 98 height 13
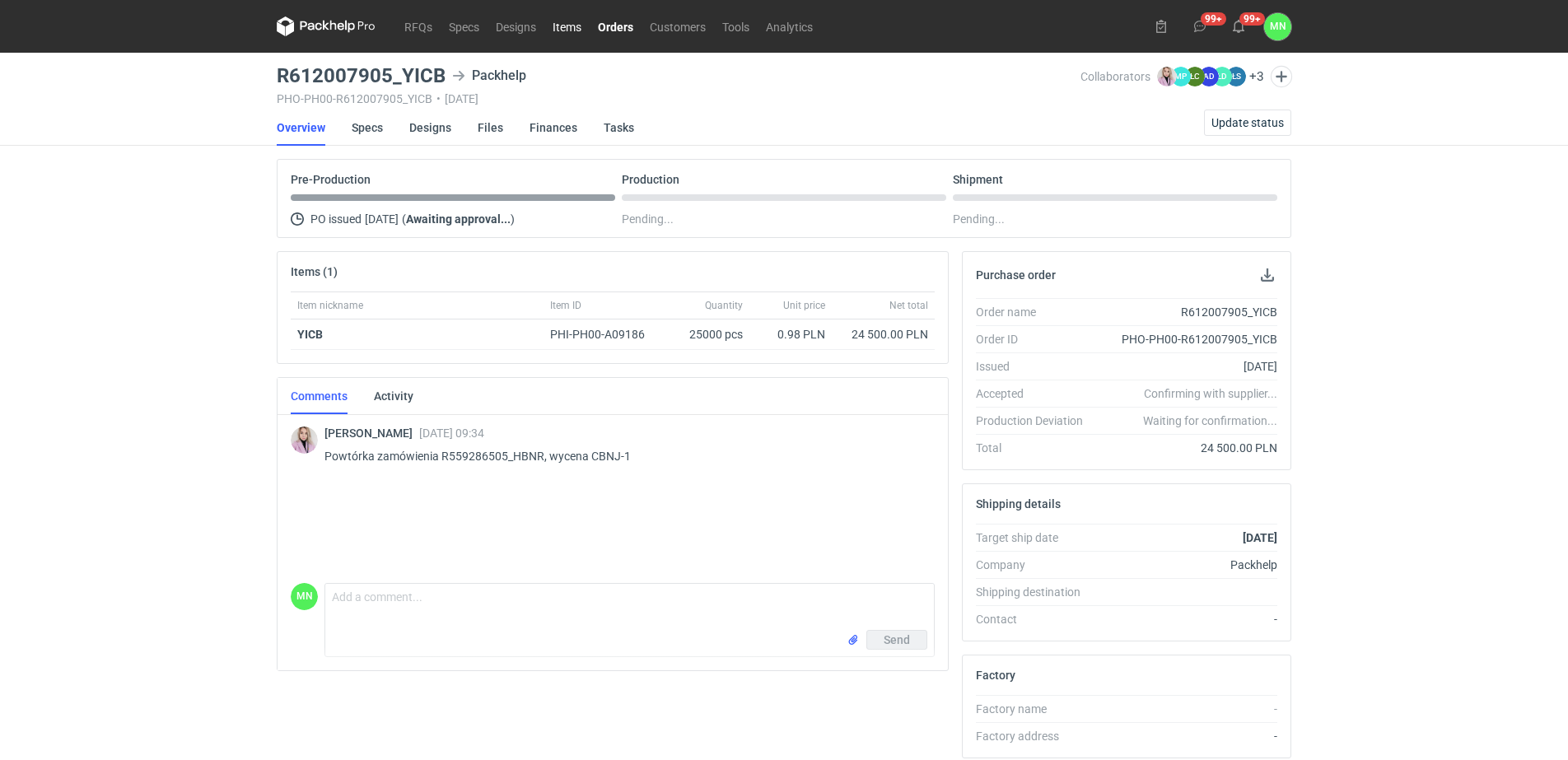
click at [563, 26] on link "Items" at bounding box center [566, 26] width 46 height 20
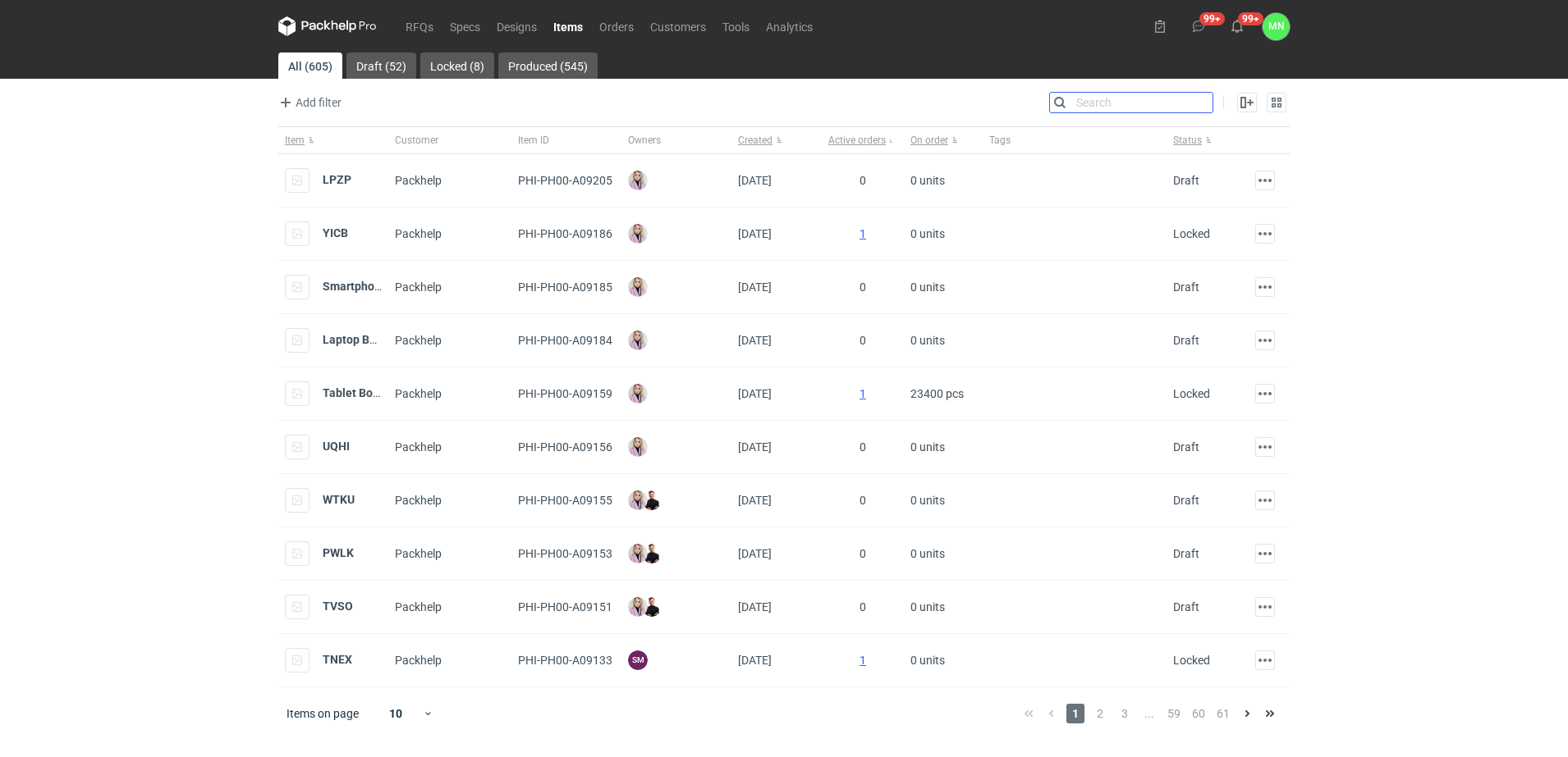
click at [1207, 104] on input "Search" at bounding box center [1131, 102] width 162 height 19
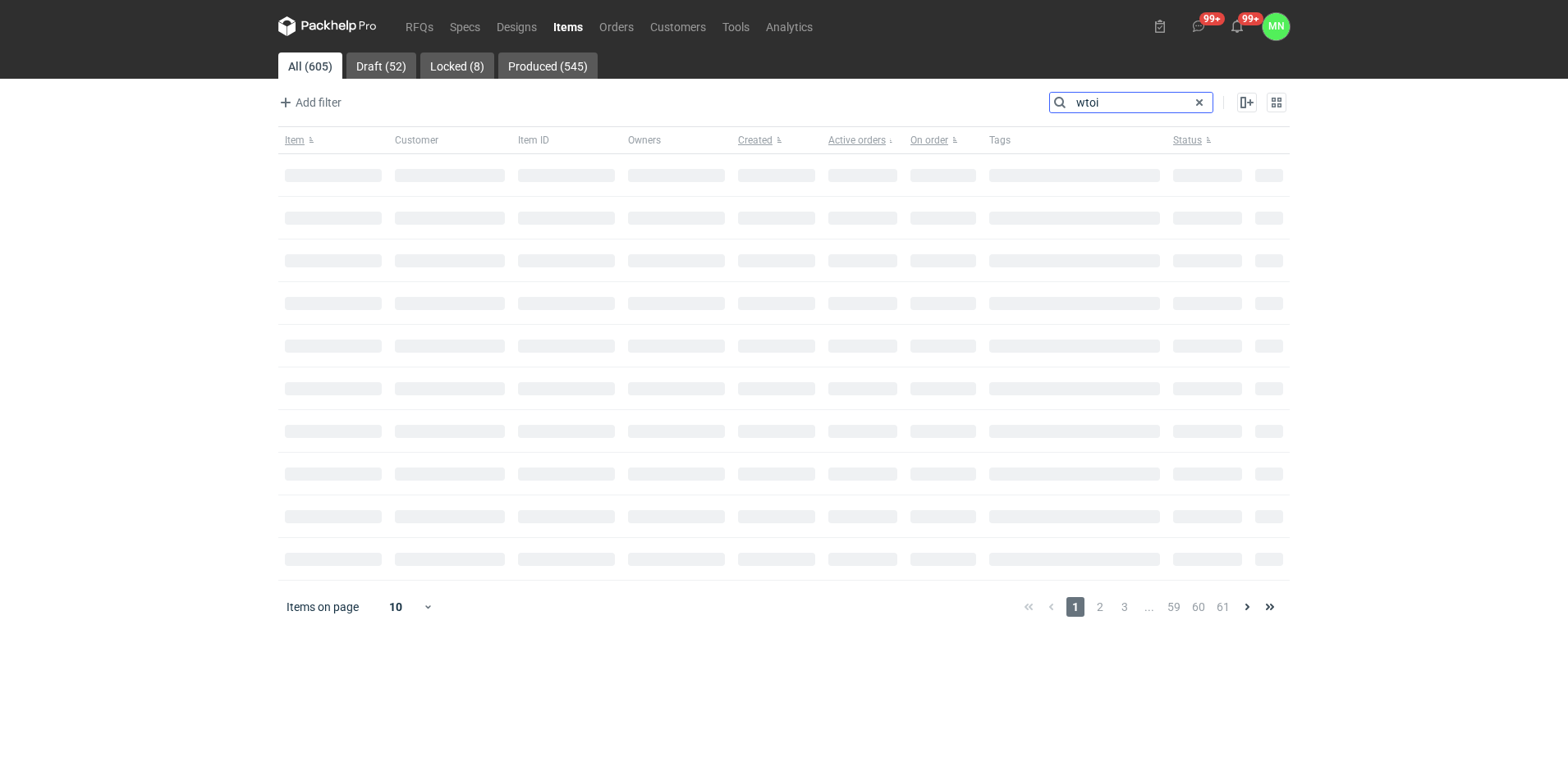
type input "wtoi"
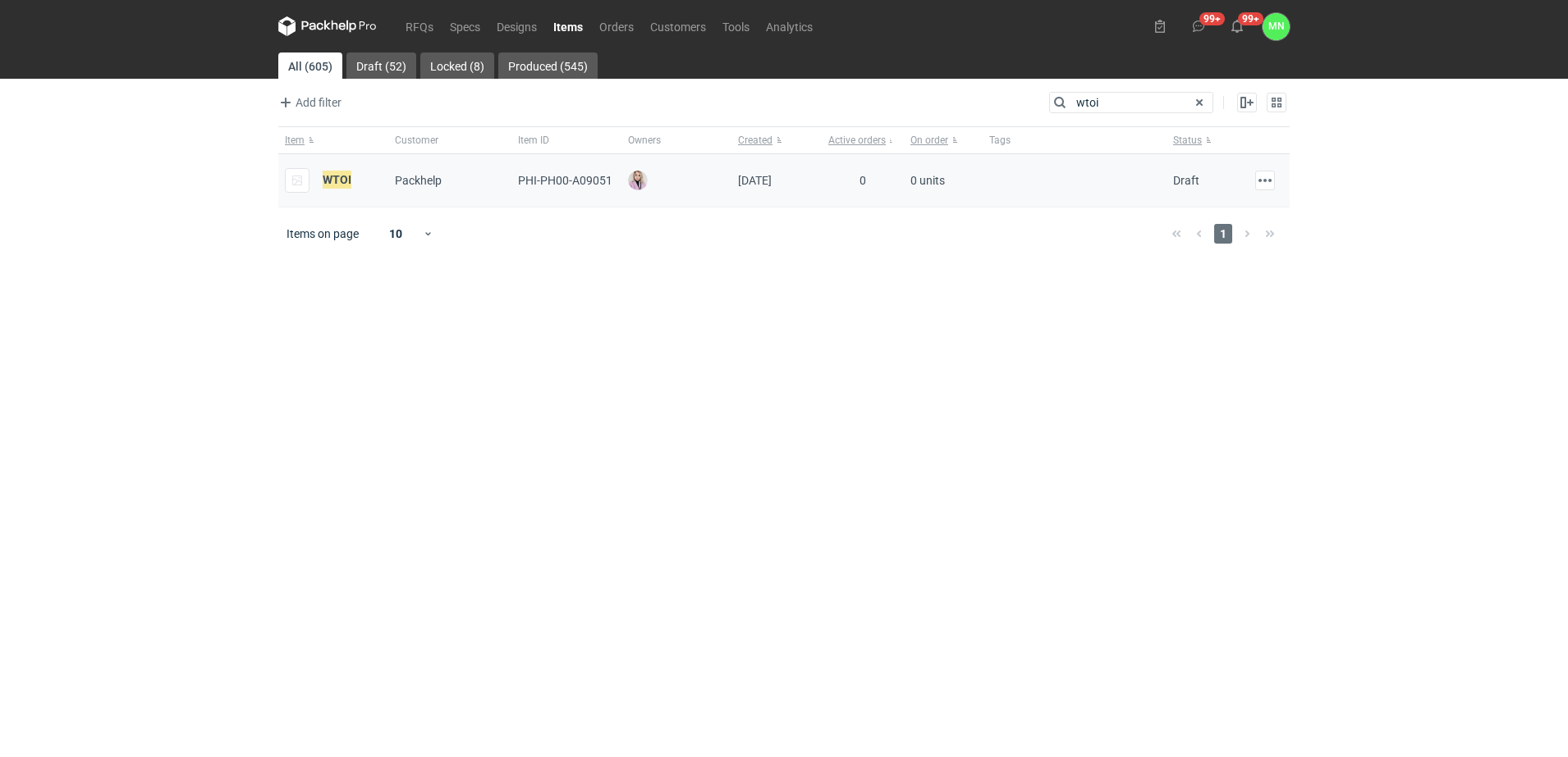
click at [362, 189] on div "WTOI" at bounding box center [333, 182] width 110 height 54
click at [340, 172] on em "WTOI" at bounding box center [336, 179] width 29 height 18
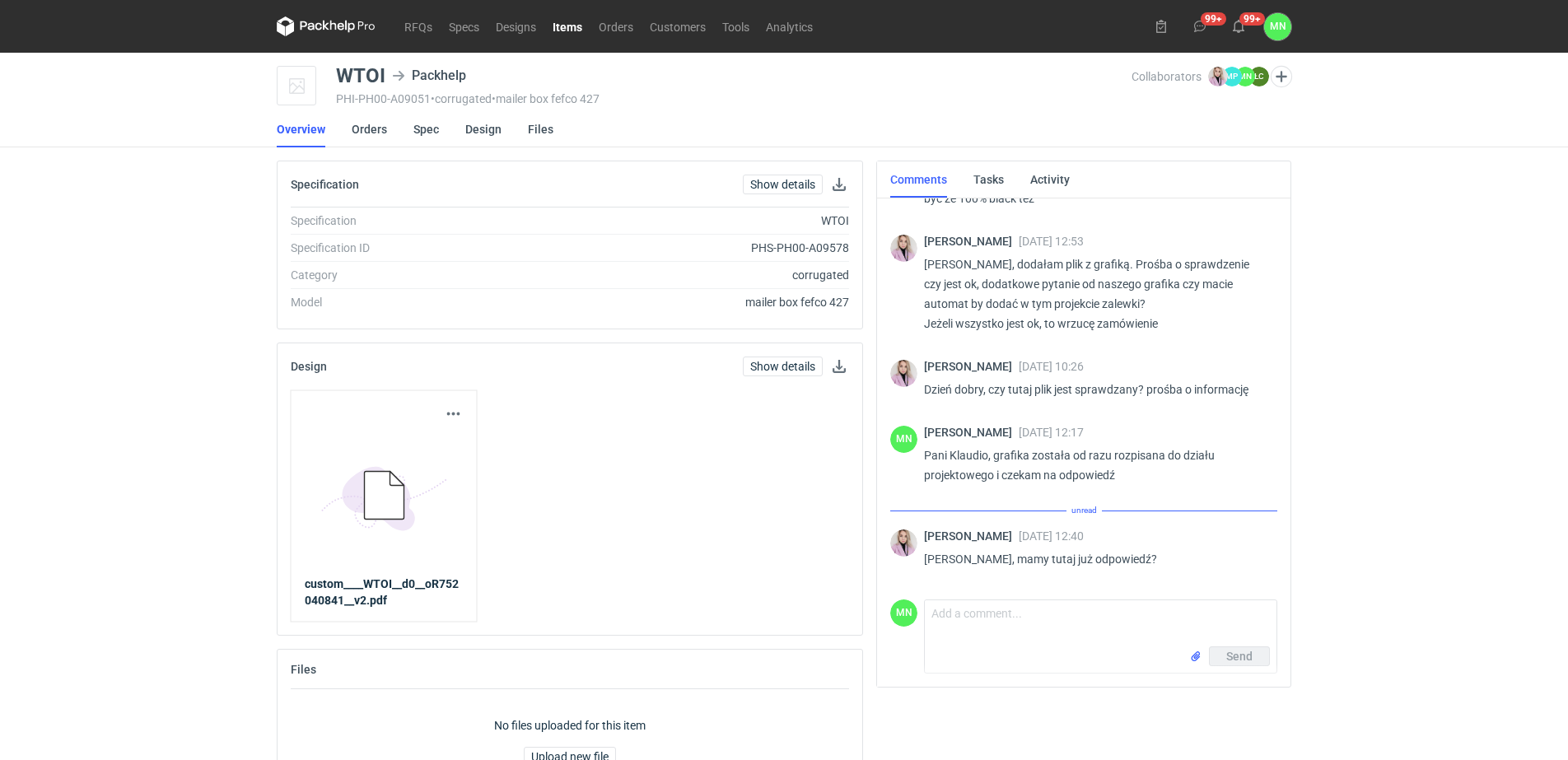
scroll to position [756, 0]
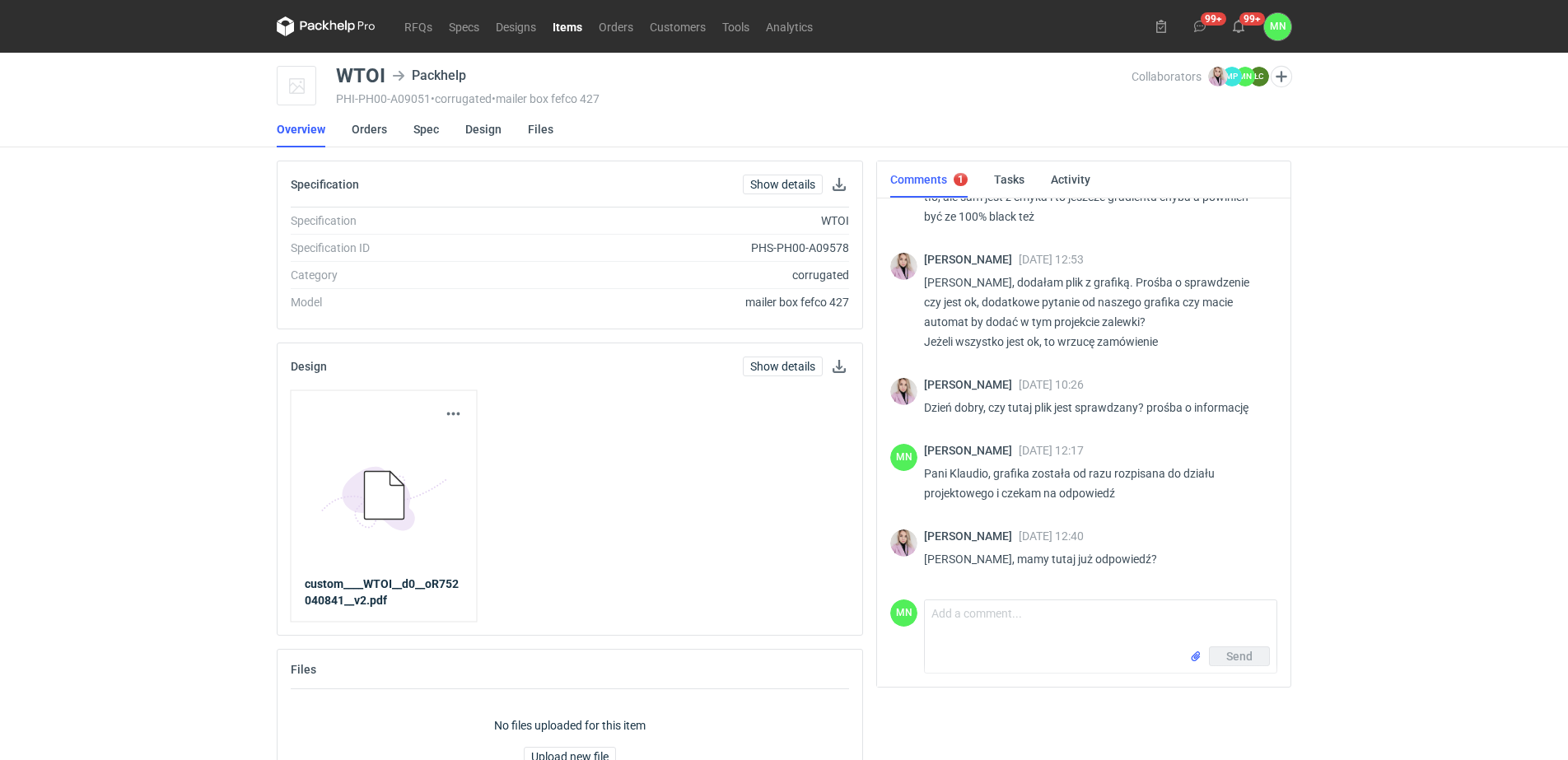
click at [979, 647] on div "Send" at bounding box center [1101, 660] width 352 height 26
click at [992, 623] on textarea "Comment message" at bounding box center [1101, 624] width 352 height 47
type textarea "Grafik działa z plikiem :)"
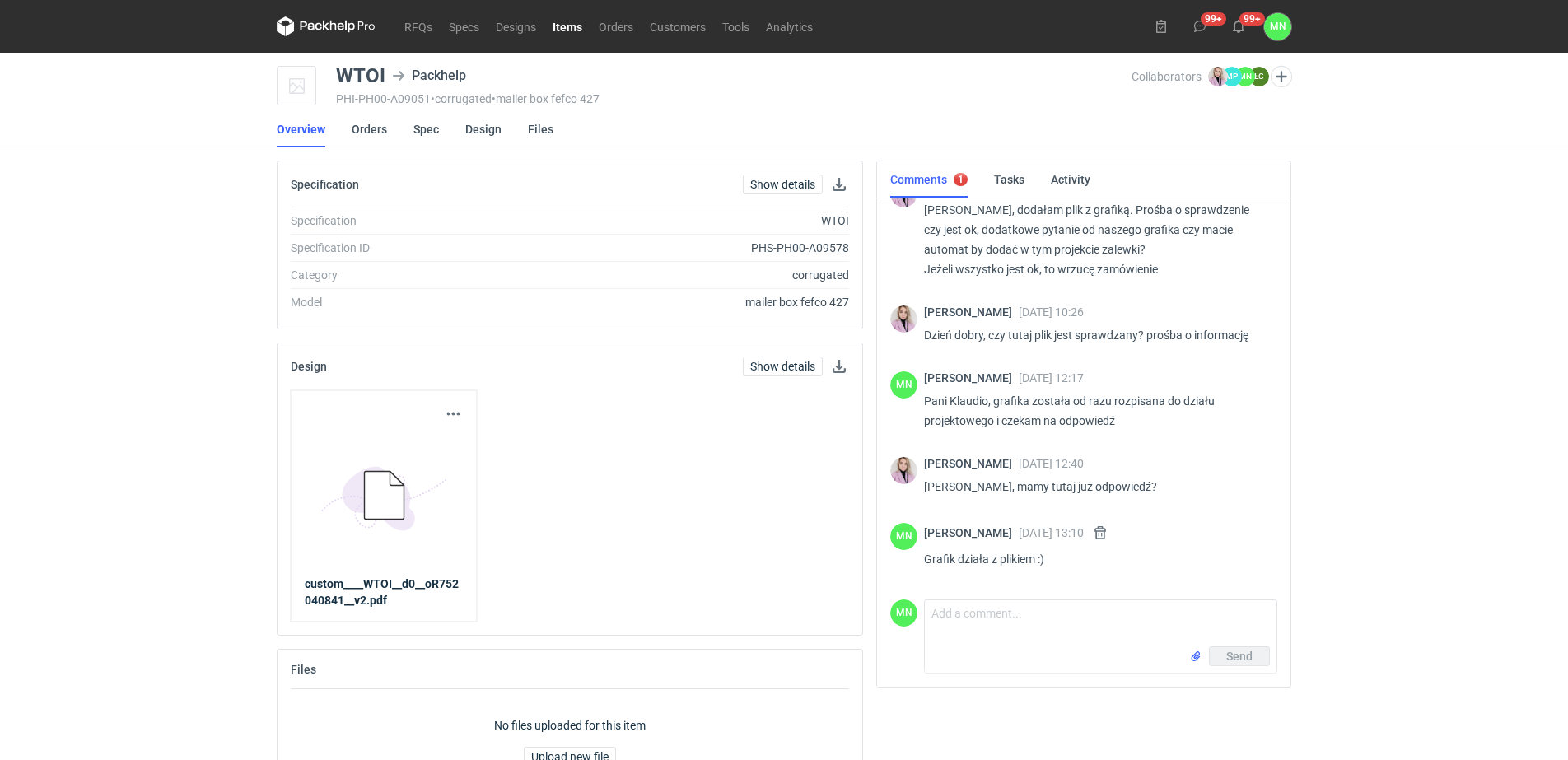
scroll to position [822, 0]
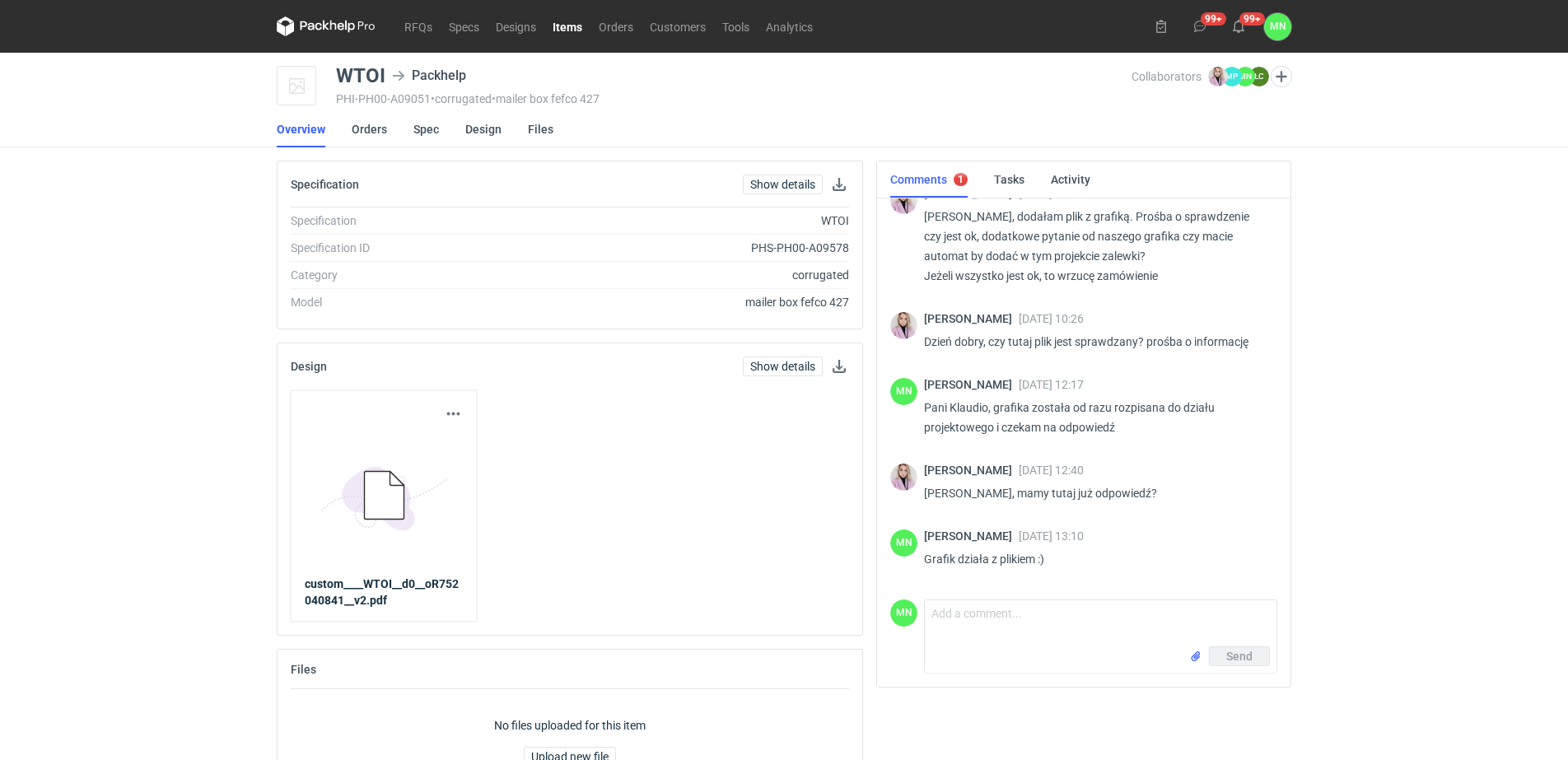
click at [18, 466] on div "RFQs Specs Designs Items Orders Customers Tools Analytics 99+ 99+ MN Małgorzata…" at bounding box center [784, 380] width 1568 height 760
click at [618, 30] on link "Orders" at bounding box center [616, 26] width 51 height 20
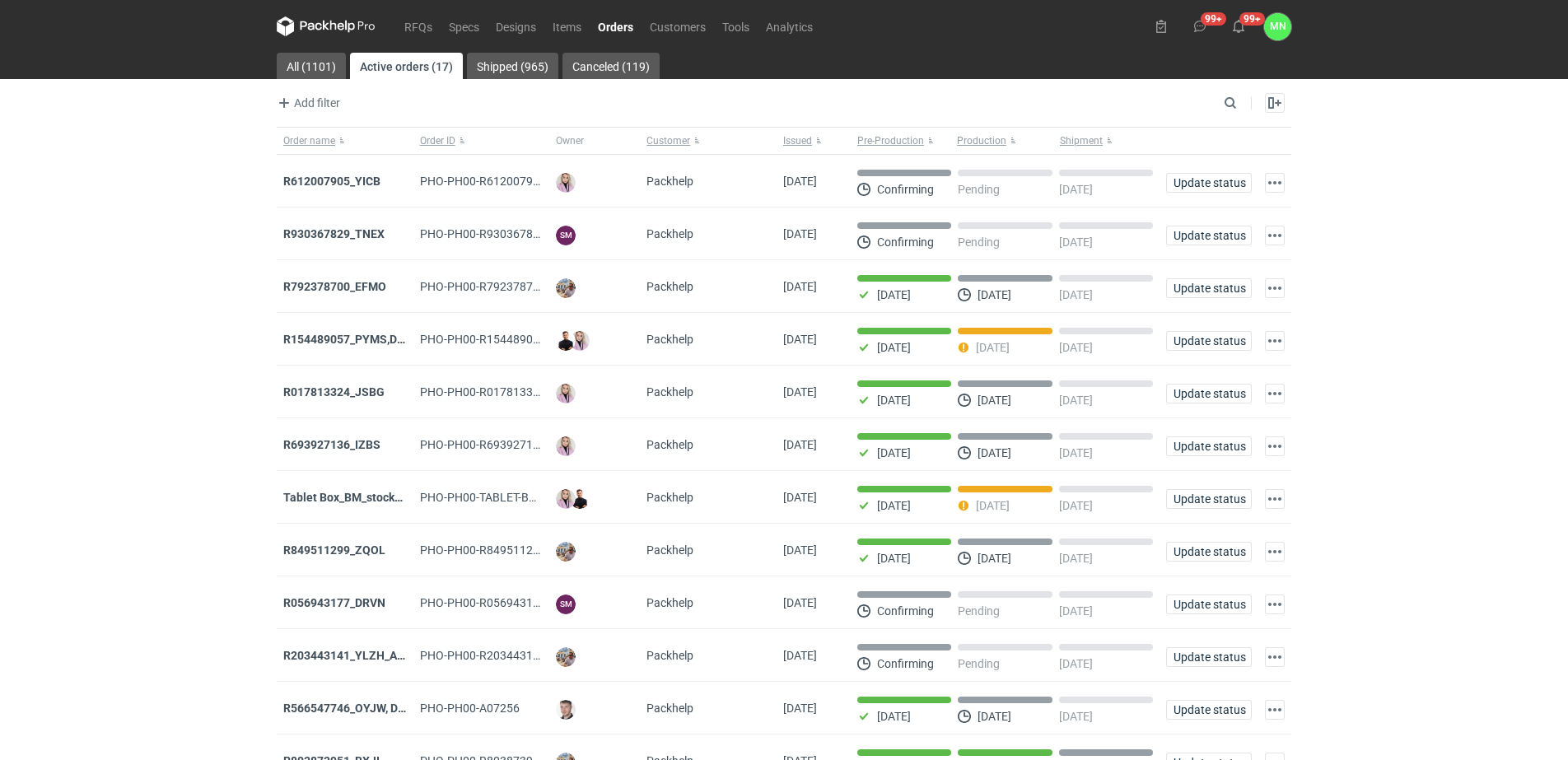
click at [210, 487] on div "RFQs Specs Designs Items Orders Customers Tools Analytics 99+ 99+ MN Małgorzata…" at bounding box center [784, 380] width 1568 height 760
click at [341, 185] on strong "R612007905_YICB" at bounding box center [332, 181] width 98 height 13
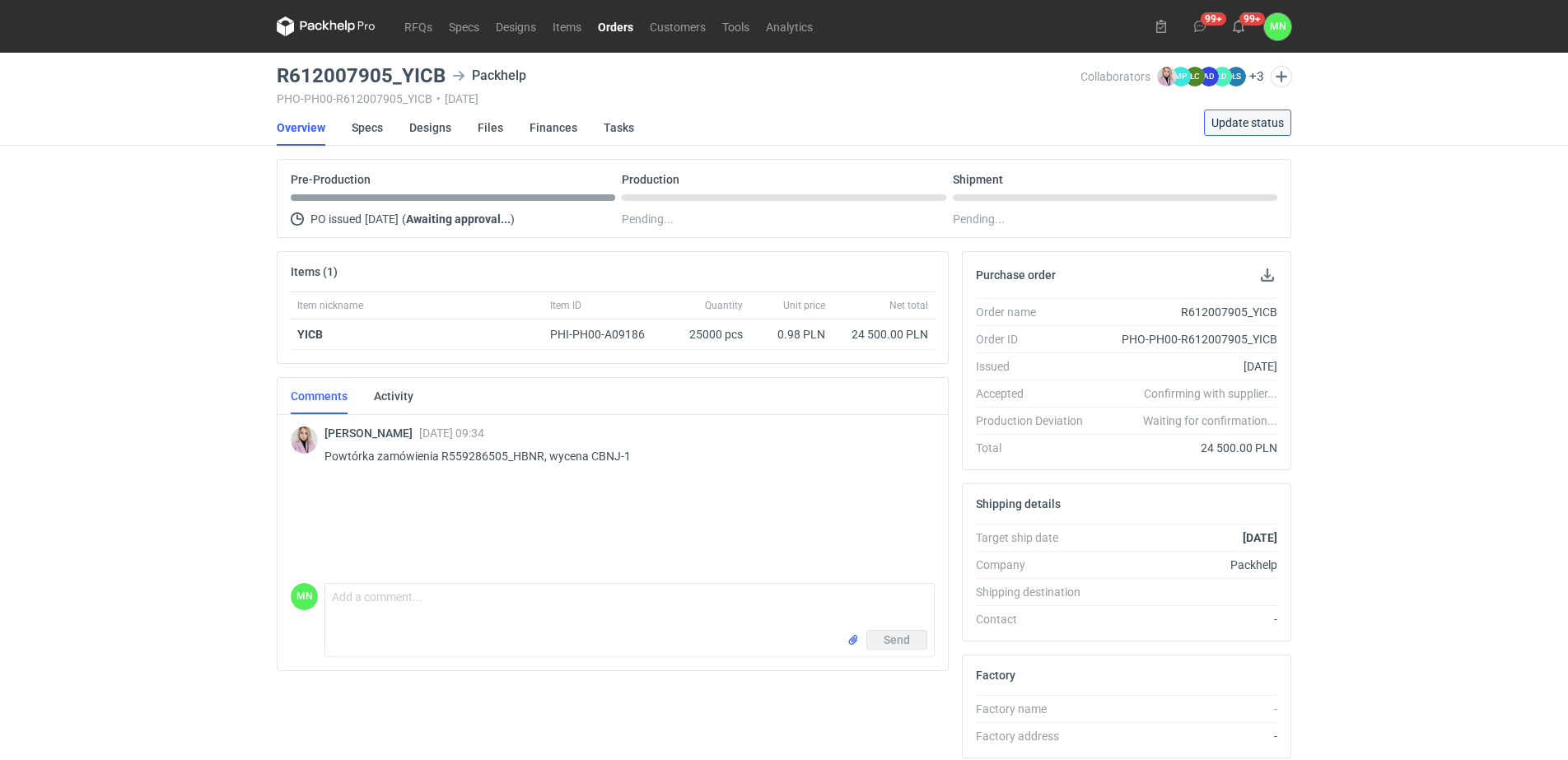
click at [1236, 124] on span "Update status" at bounding box center [1248, 123] width 73 height 11
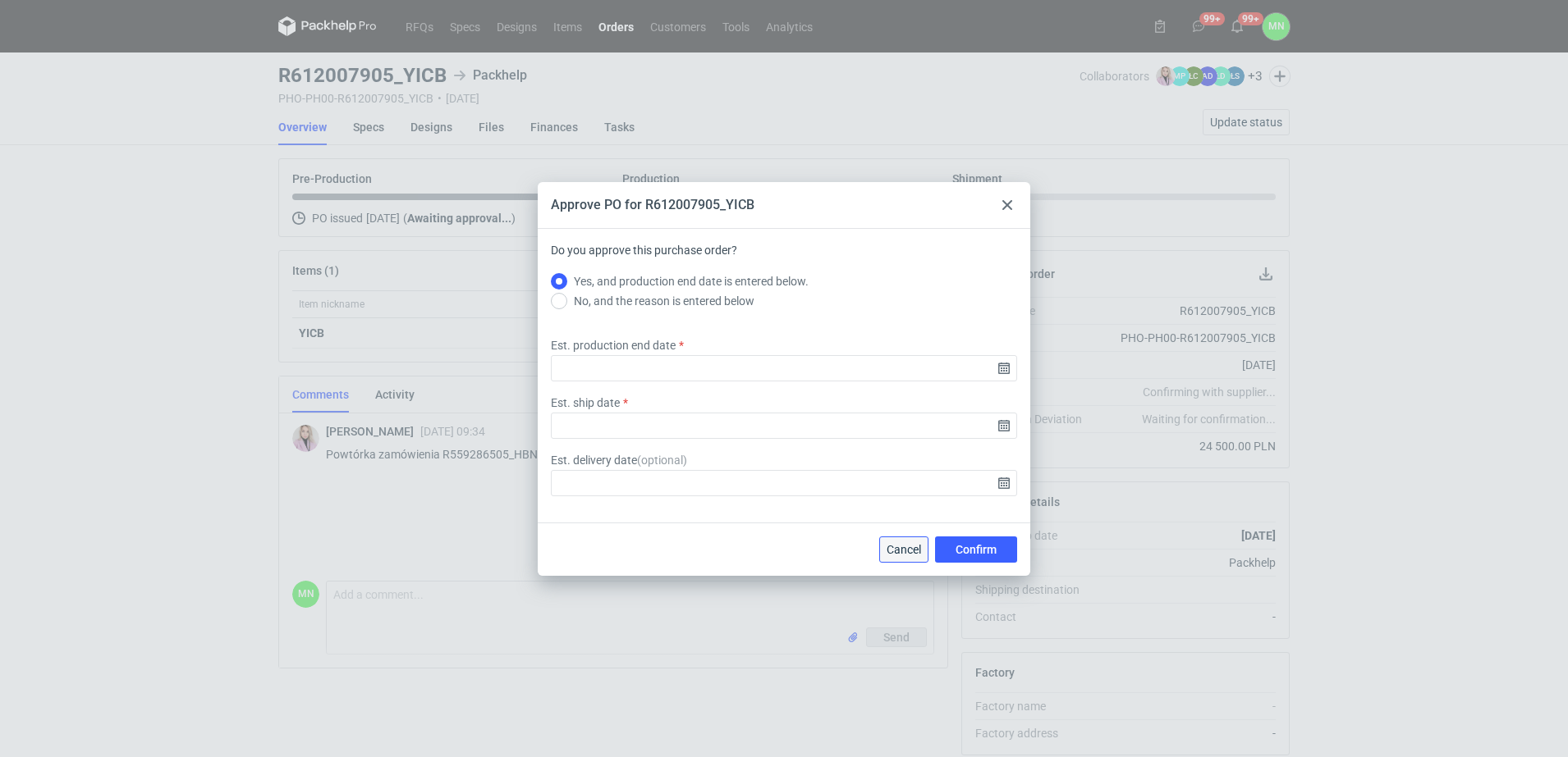
click at [917, 549] on span "Cancel" at bounding box center [904, 549] width 34 height 11
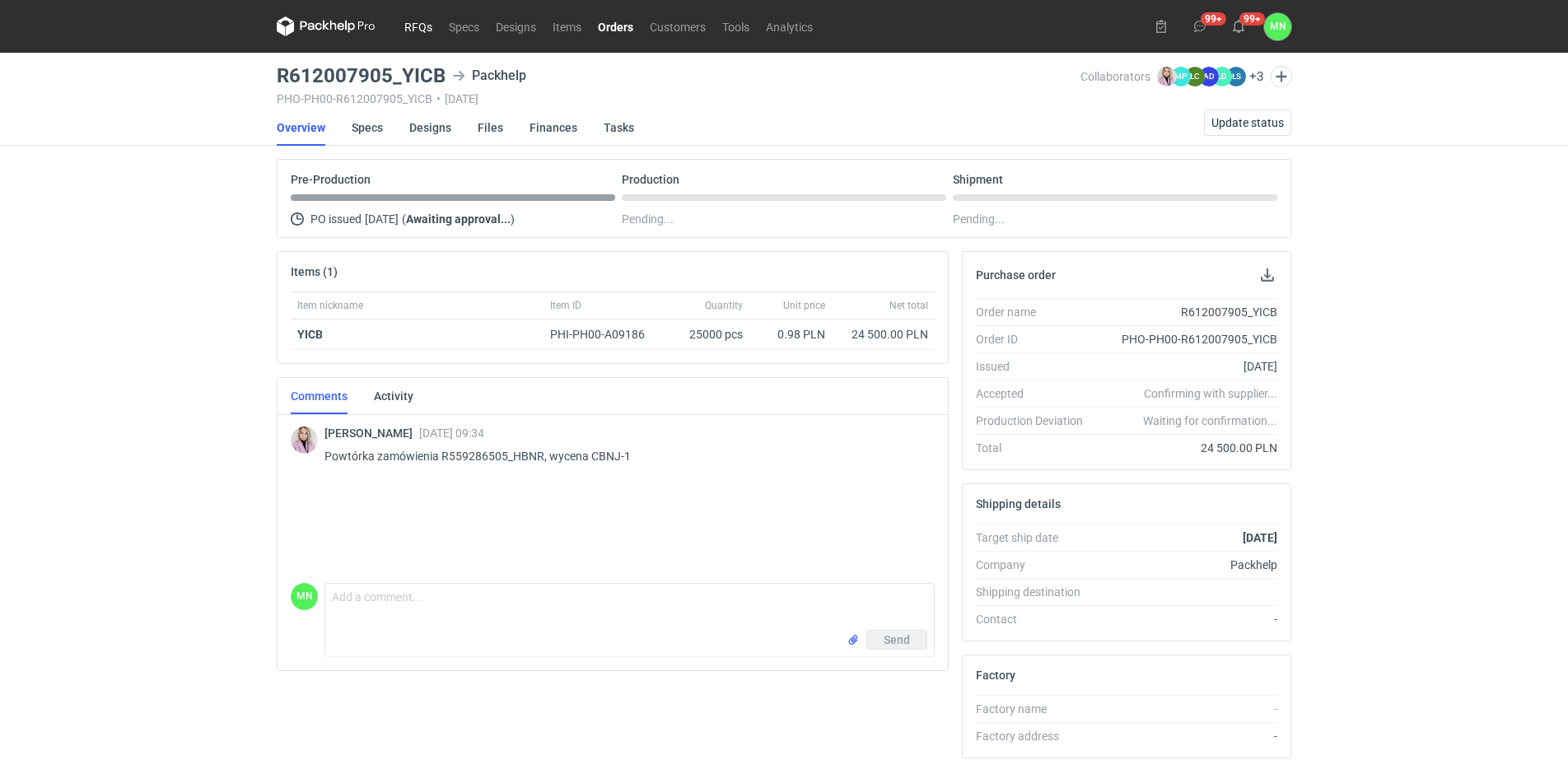
click at [423, 20] on link "RFQs" at bounding box center [419, 26] width 45 height 20
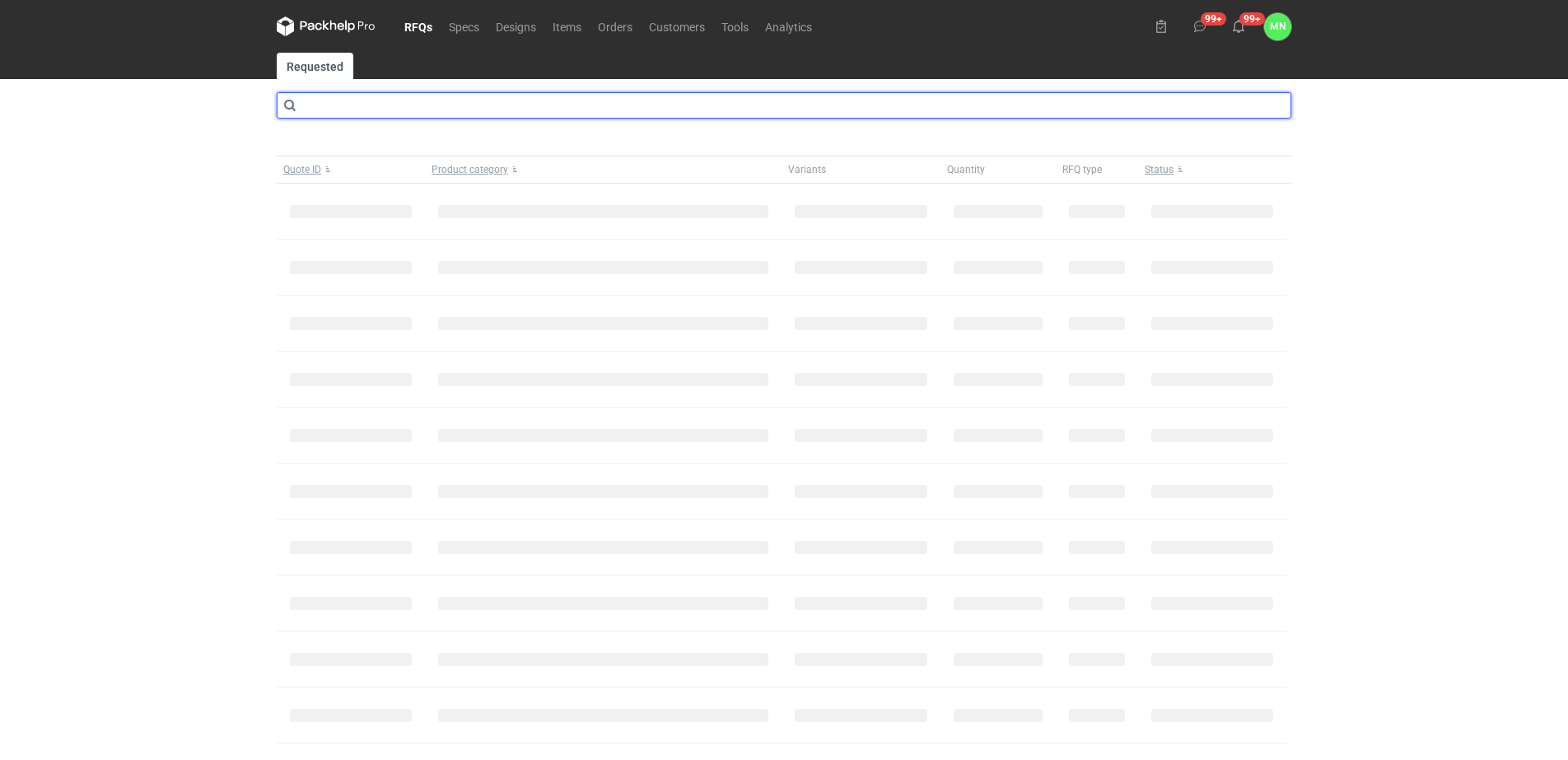
click at [414, 100] on input "text" at bounding box center [784, 105] width 1015 height 26
type input "cbnv"
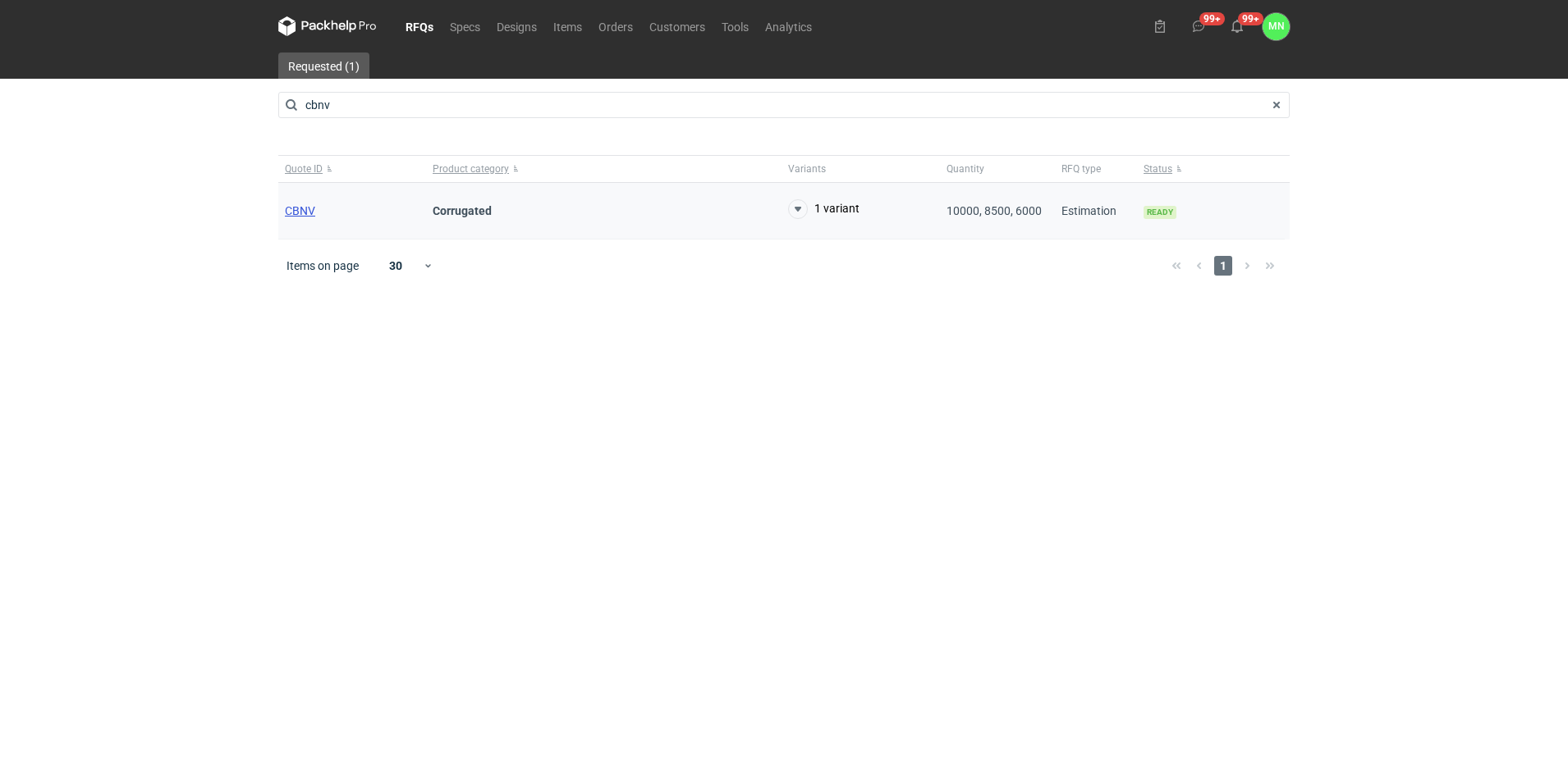
click at [306, 212] on span "CBNV" at bounding box center [299, 211] width 31 height 13
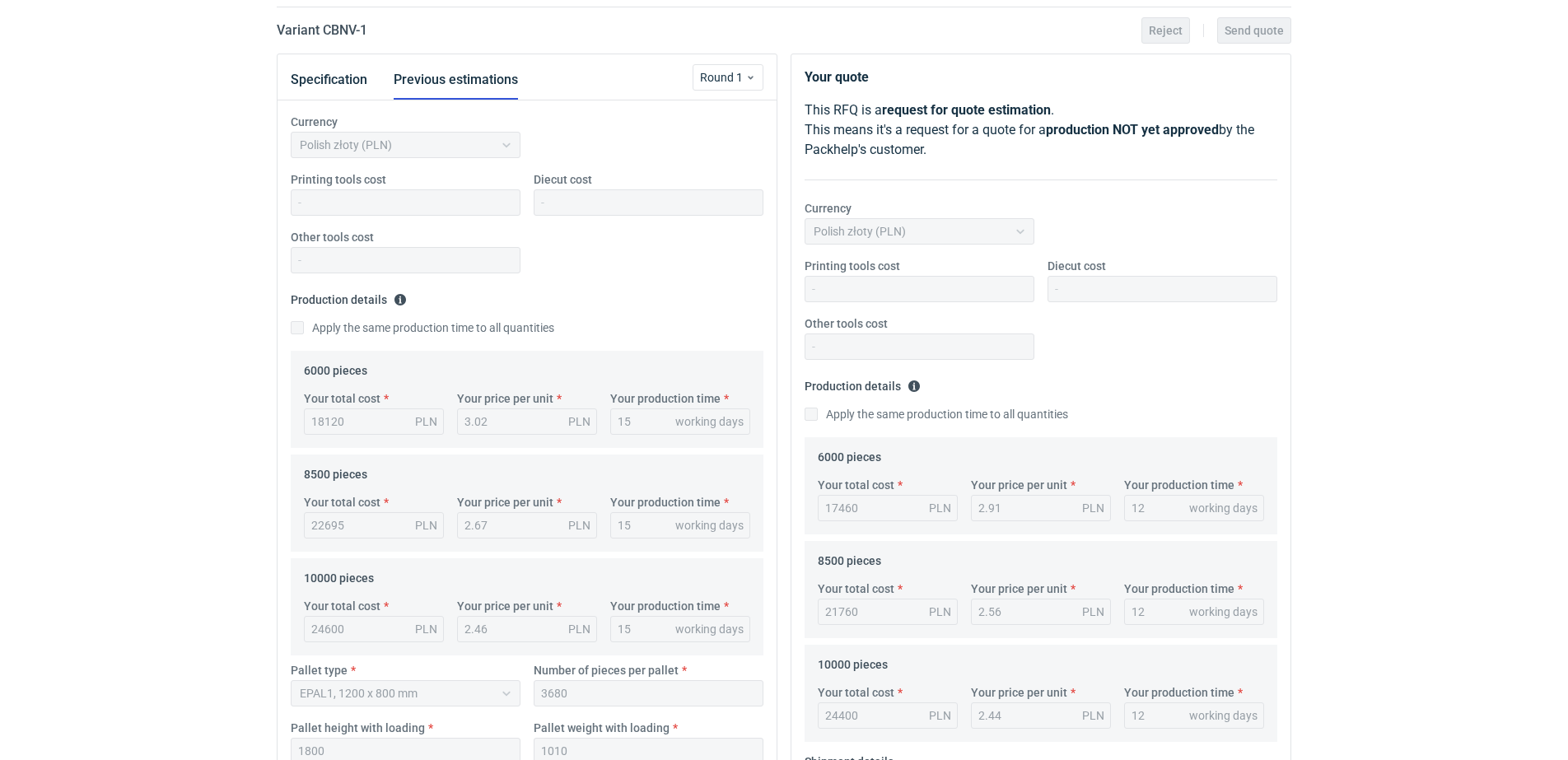
scroll to position [103, 0]
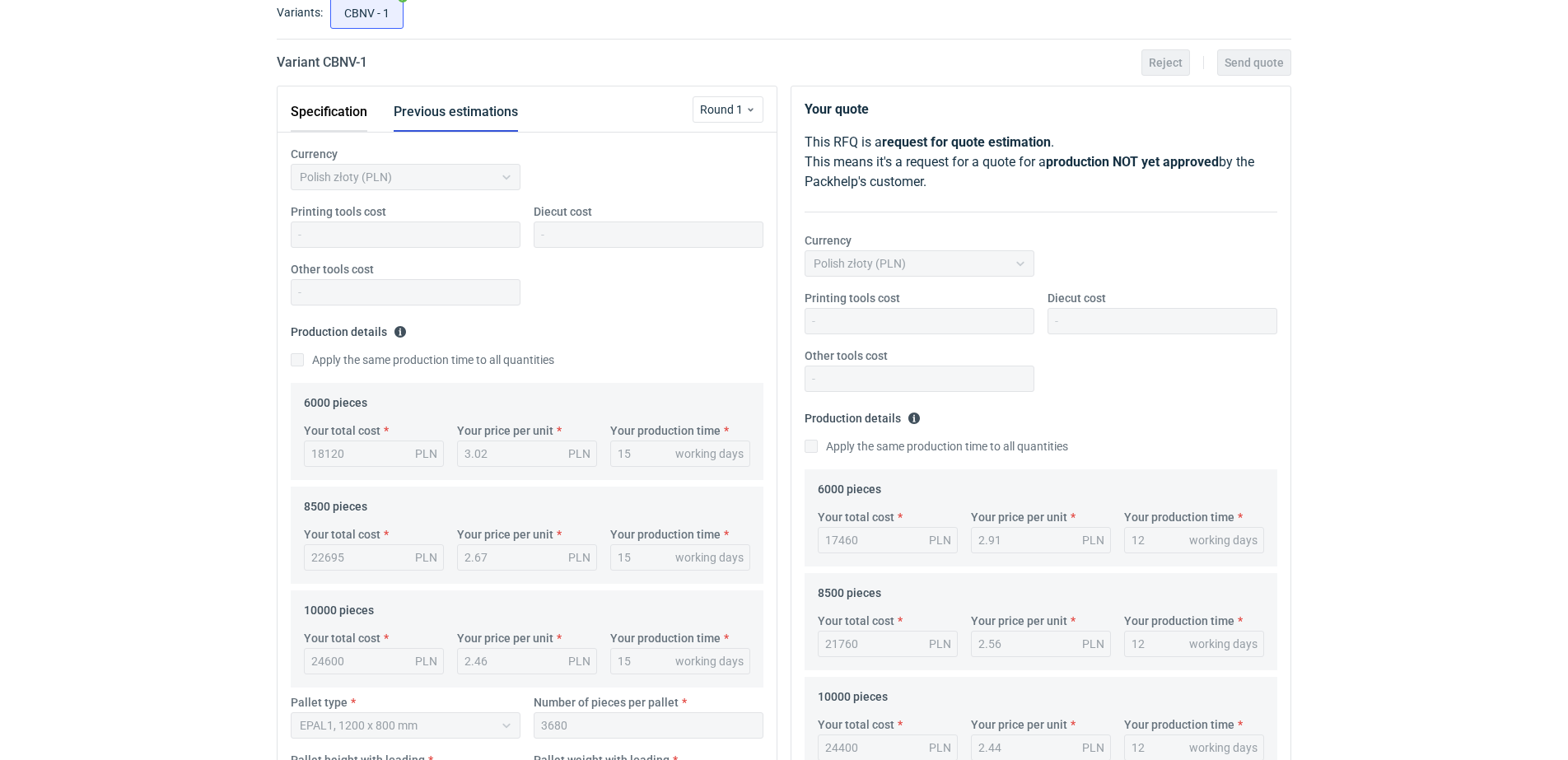
drag, startPoint x: 335, startPoint y: 111, endPoint x: 341, endPoint y: 127, distance: 17.1
click at [335, 110] on button "Specification" at bounding box center [329, 112] width 76 height 40
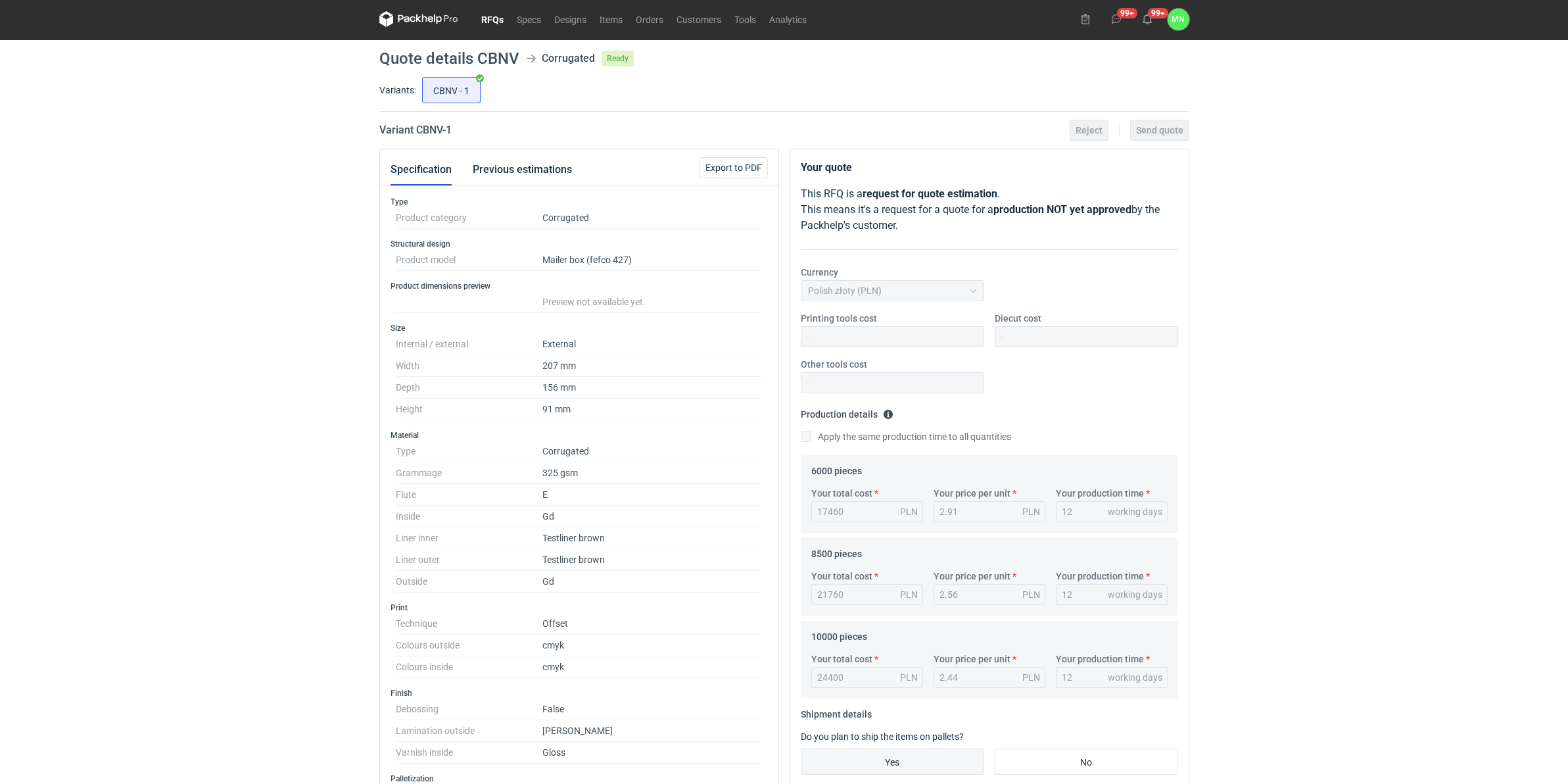
scroll to position [0, 0]
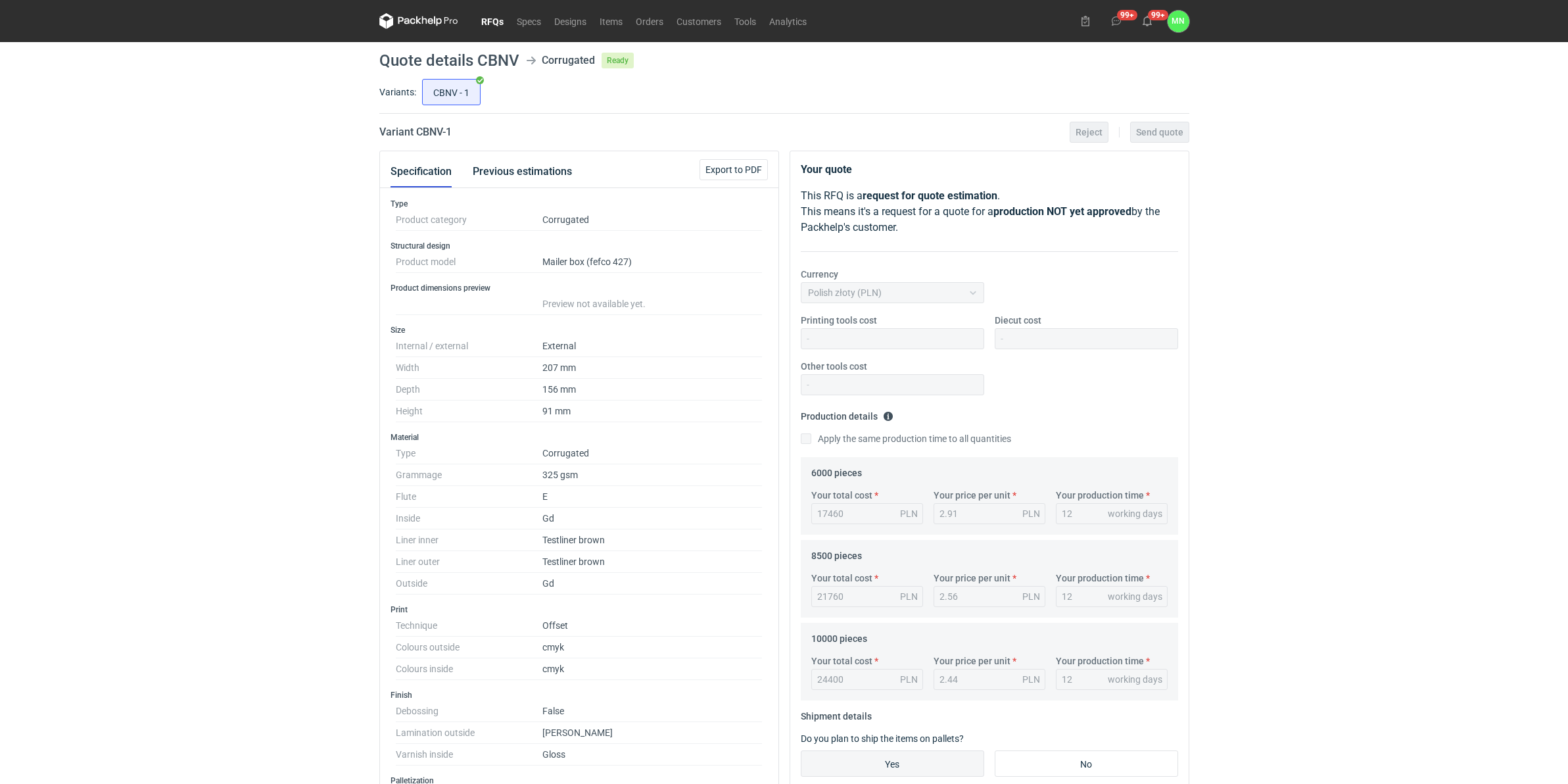
click at [497, 21] on link "RFQs" at bounding box center [492, 21] width 36 height 16
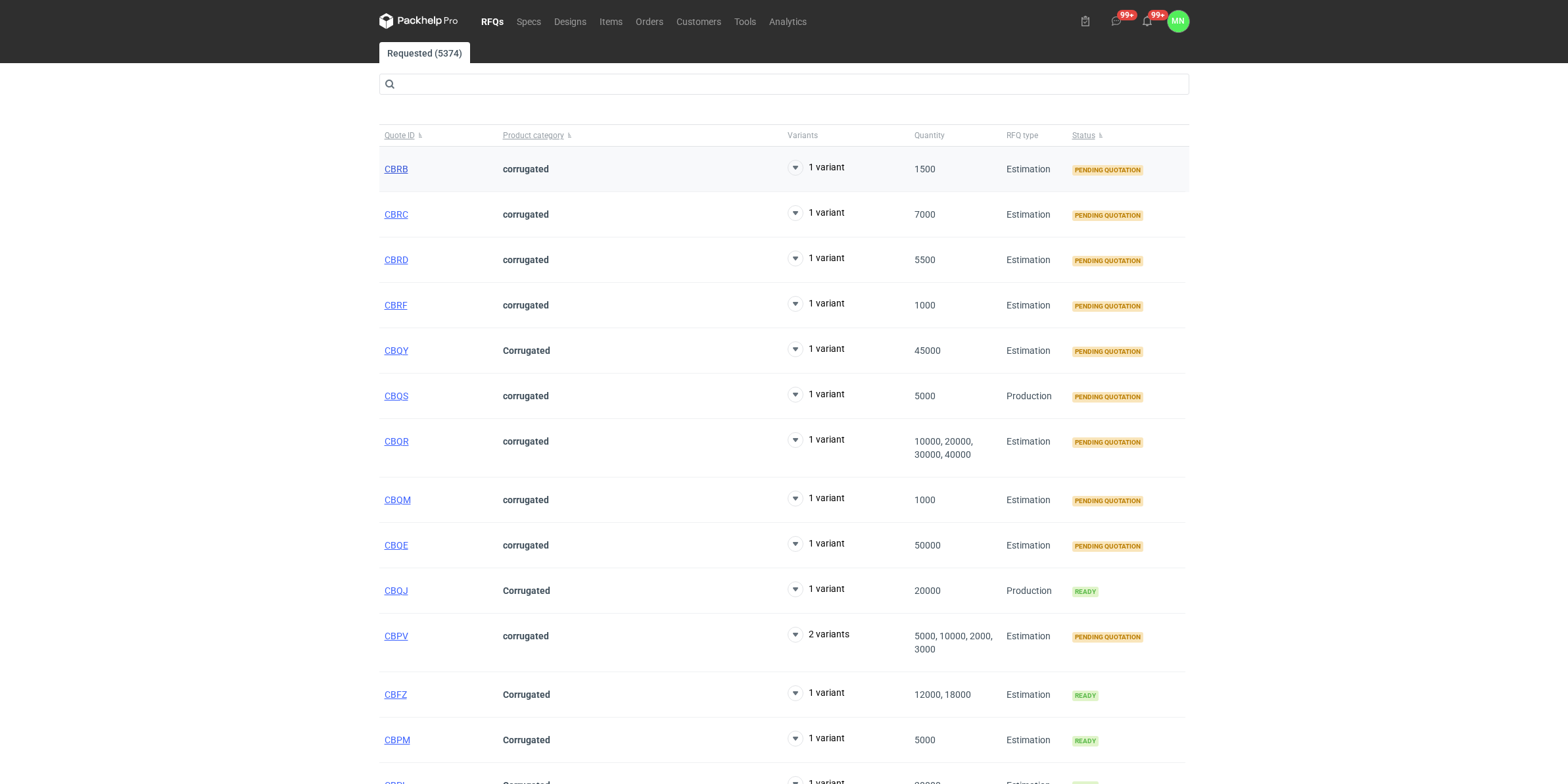
click at [398, 170] on span "CBRB" at bounding box center [396, 169] width 24 height 10
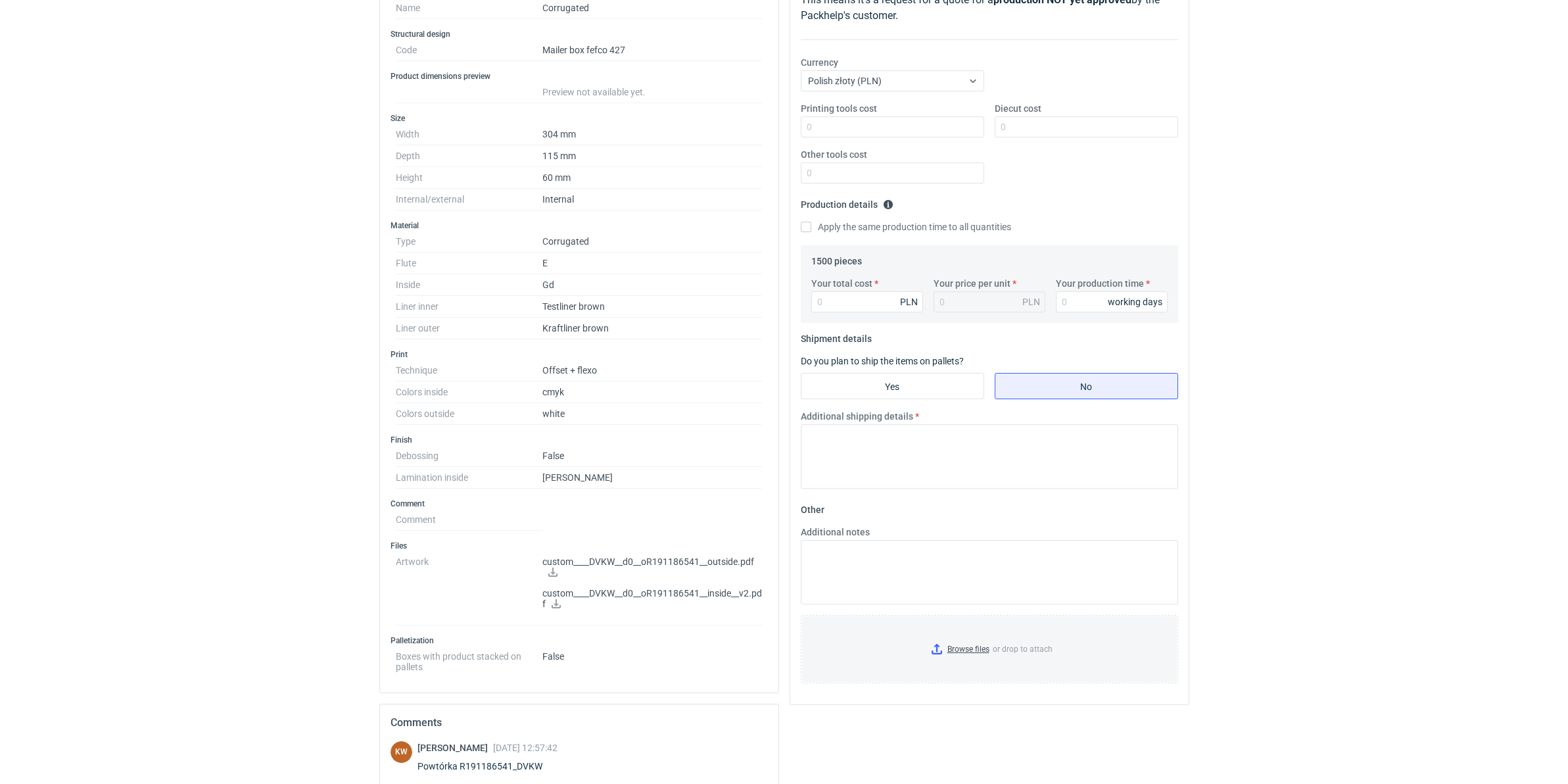
scroll to position [329, 0]
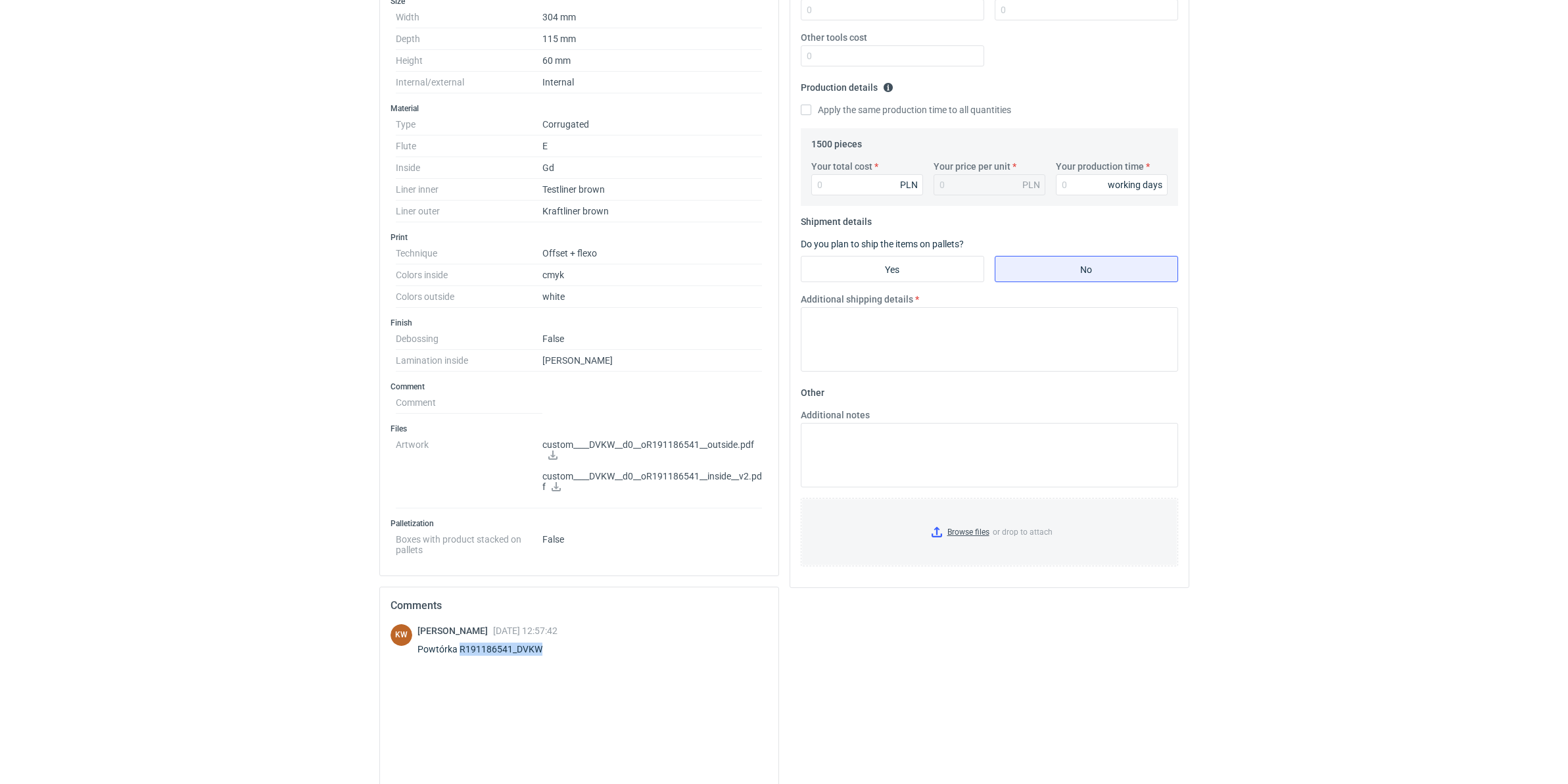
drag, startPoint x: 549, startPoint y: 654, endPoint x: 458, endPoint y: 641, distance: 91.9
click at [458, 607] on div "Klaudia Wiśniewska 02 Oct 2025 12:57:42 Powtórka R191186541_DVKW" at bounding box center [488, 643] width 141 height 37
copy div "R191186541_DVKW"
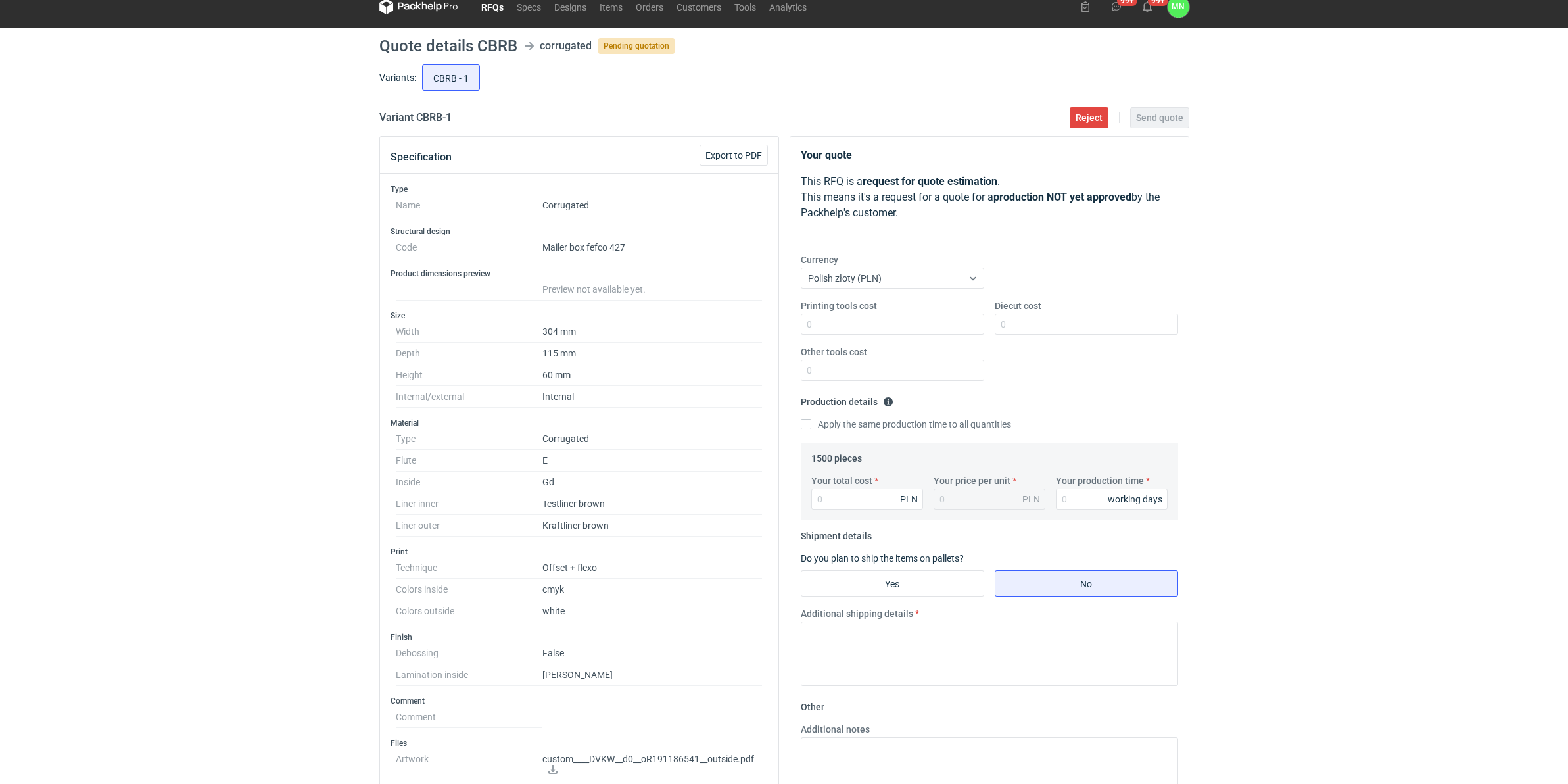
scroll to position [0, 0]
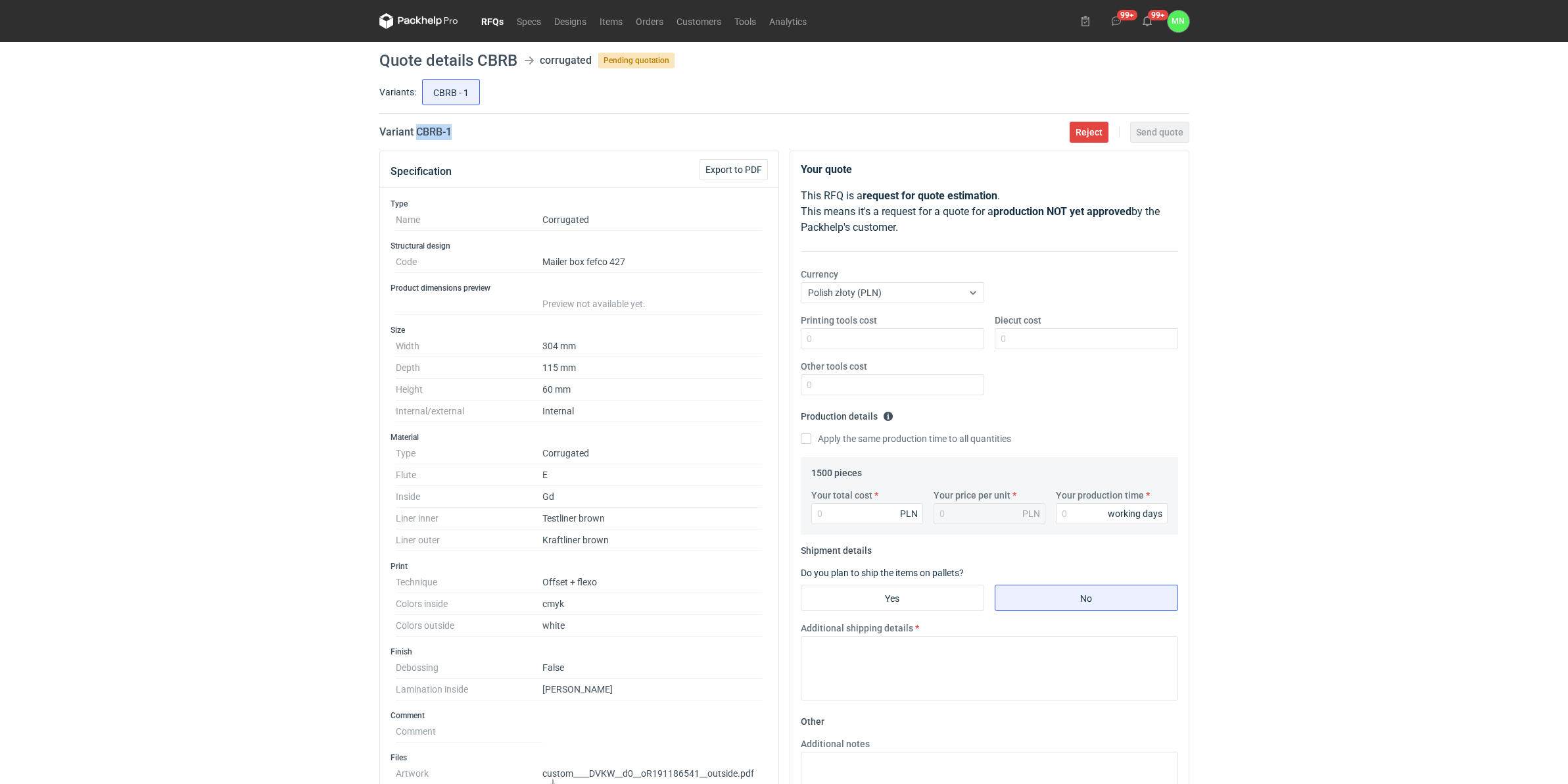
drag, startPoint x: 461, startPoint y: 129, endPoint x: 418, endPoint y: 129, distance: 43.0
click at [418, 129] on div "Variant CBRB - 1 Reject Send quote" at bounding box center [784, 131] width 810 height 16
copy h2 "CBRB - 1"
click at [888, 509] on input "Your total cost" at bounding box center [867, 514] width 112 height 21
type input "57"
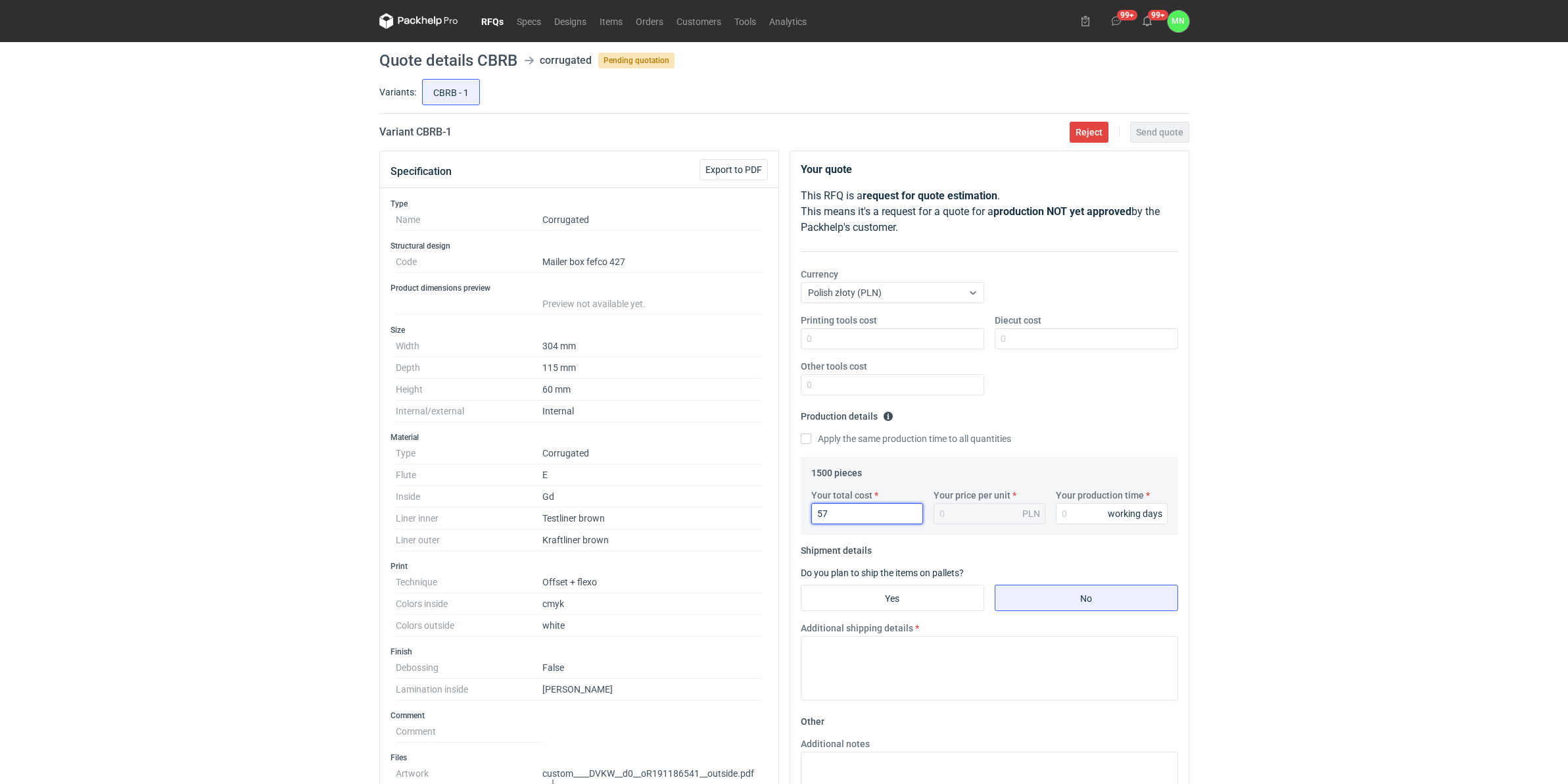
type input "0.04"
type input "5745"
type input "3.83"
type input "5745"
click at [1083, 523] on input "Your production time" at bounding box center [1111, 514] width 112 height 21
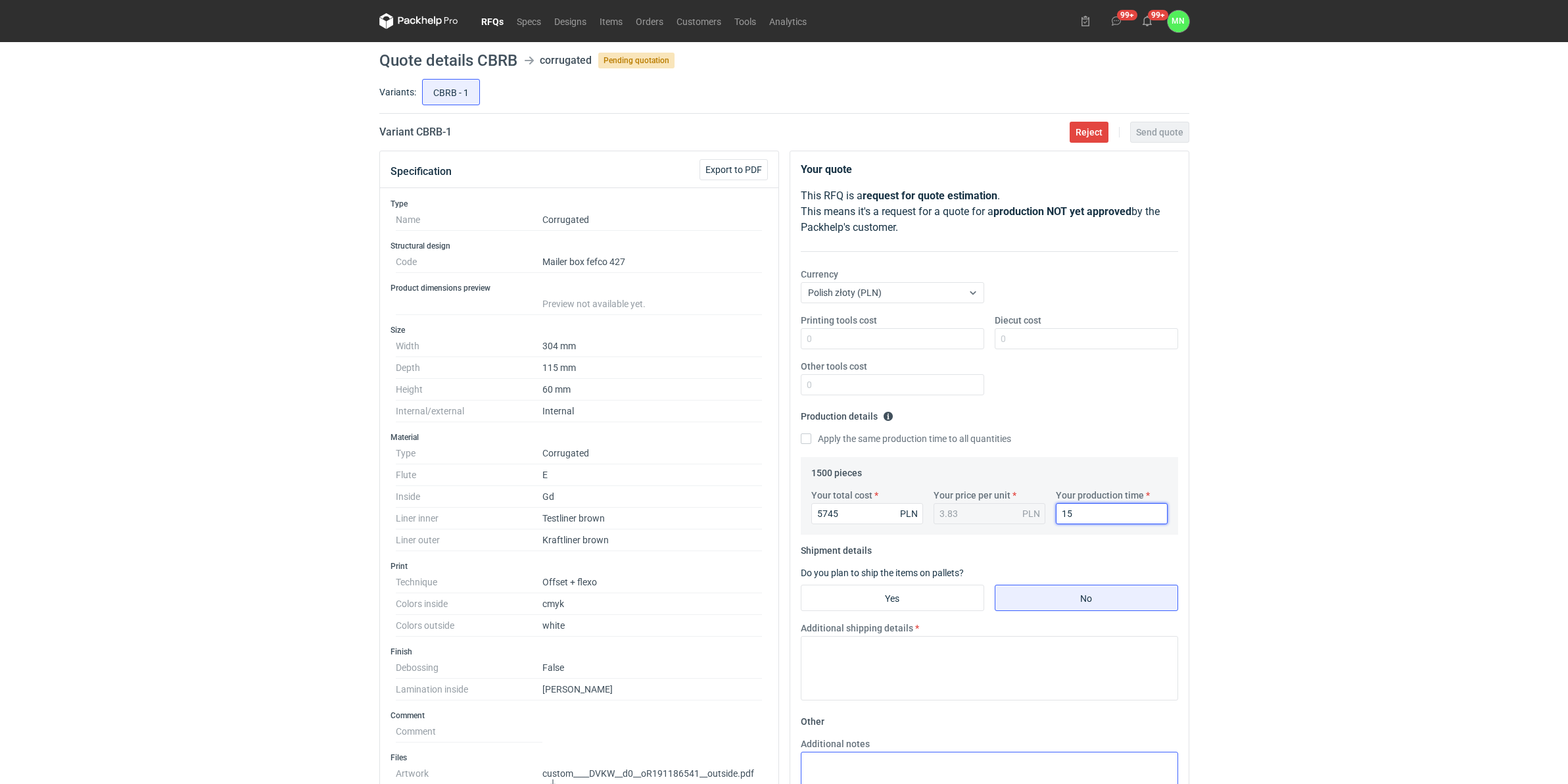
type input "15"
click at [912, 602] on input "Yes" at bounding box center [892, 598] width 182 height 25
radio input "true"
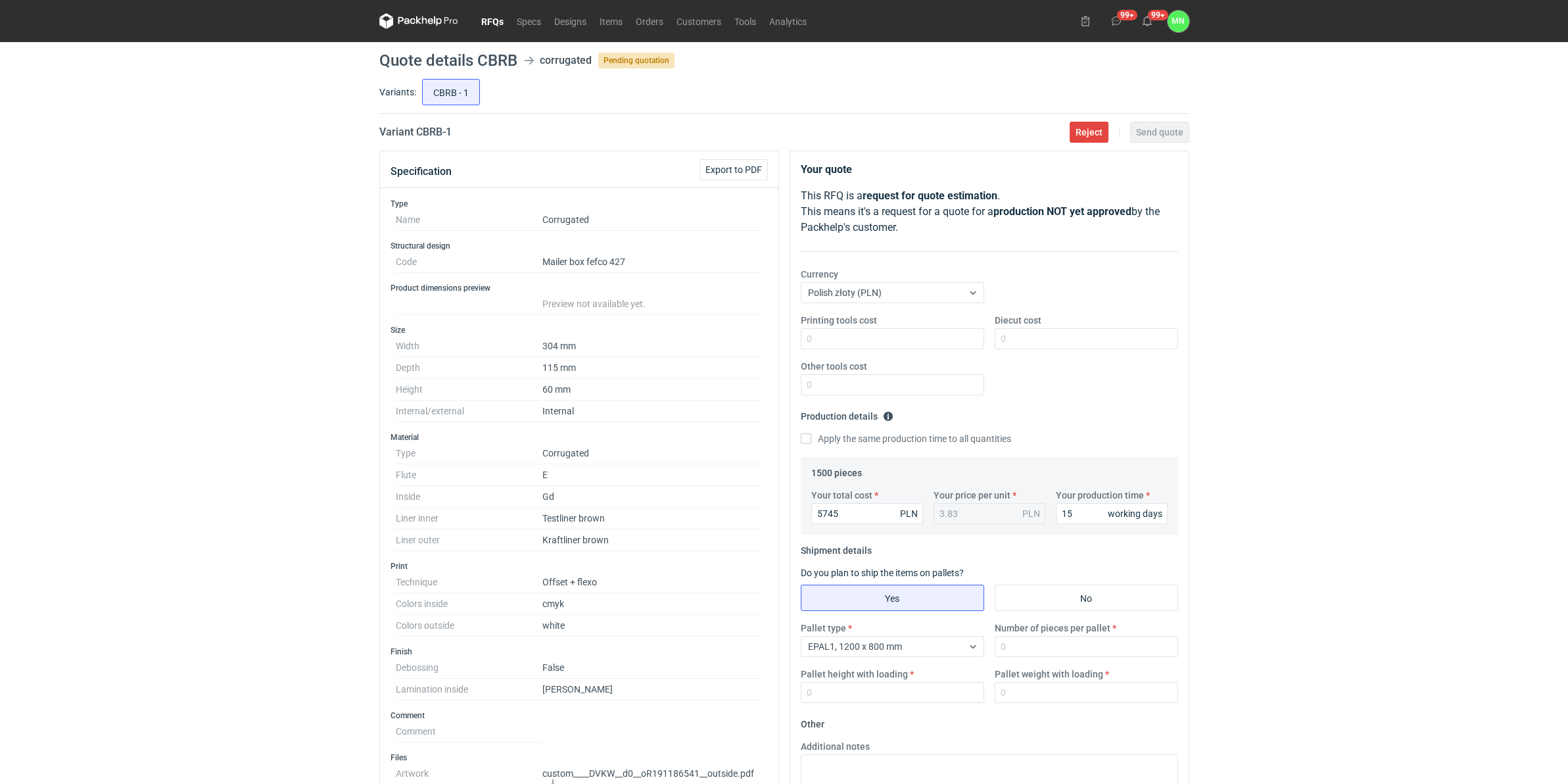
click at [1251, 319] on div "RFQs Specs Designs Items Orders Customers Tools Analytics 99+ 99+ MN Małgorzata…" at bounding box center [784, 392] width 1568 height 784
click at [1100, 607] on input "Pallet weight with loading" at bounding box center [1086, 692] width 183 height 21
type input "630"
click at [1013, 607] on input "Number of pieces per pallet" at bounding box center [1086, 646] width 183 height 21
type input "3680"
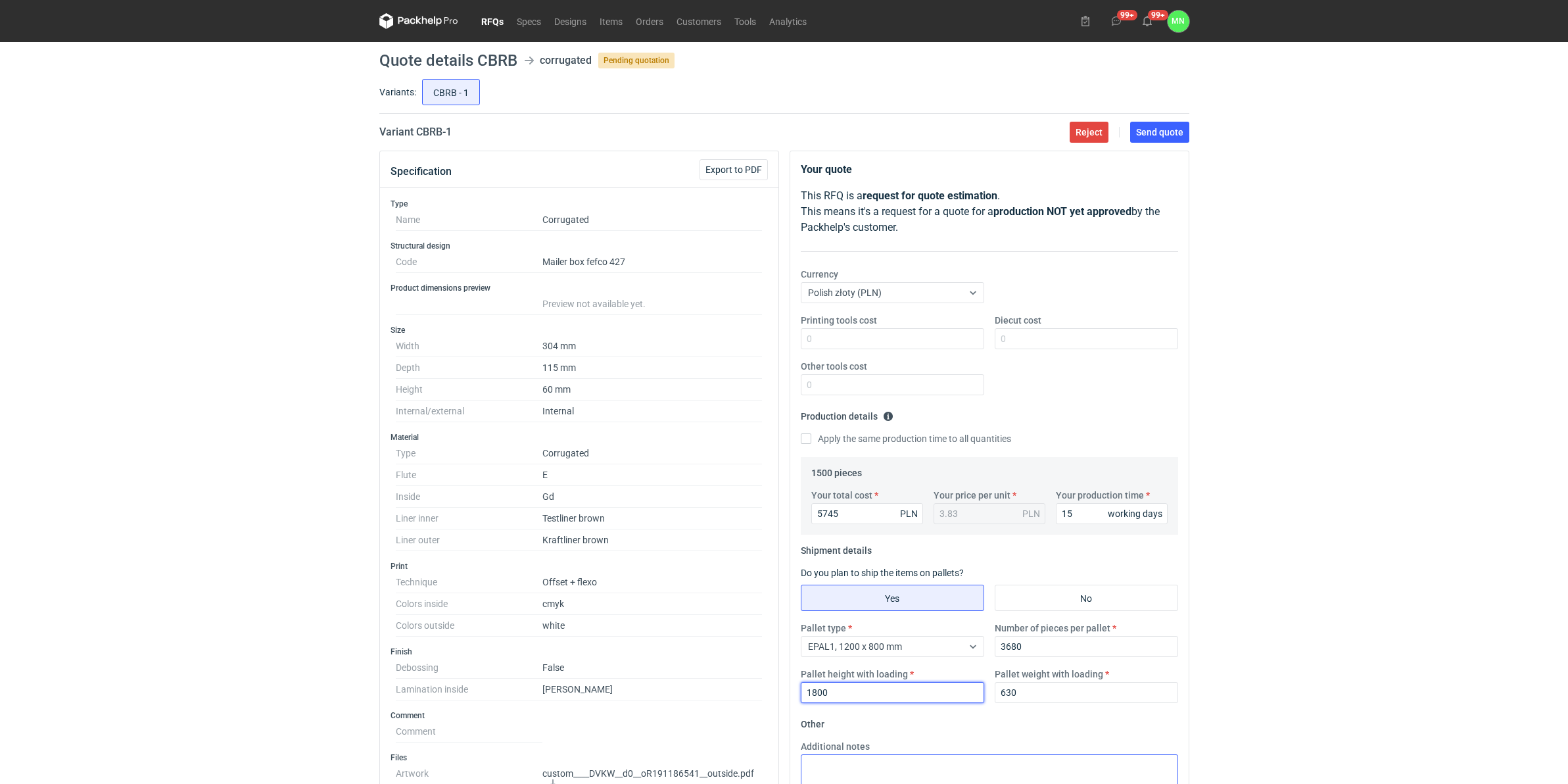
type input "1800"
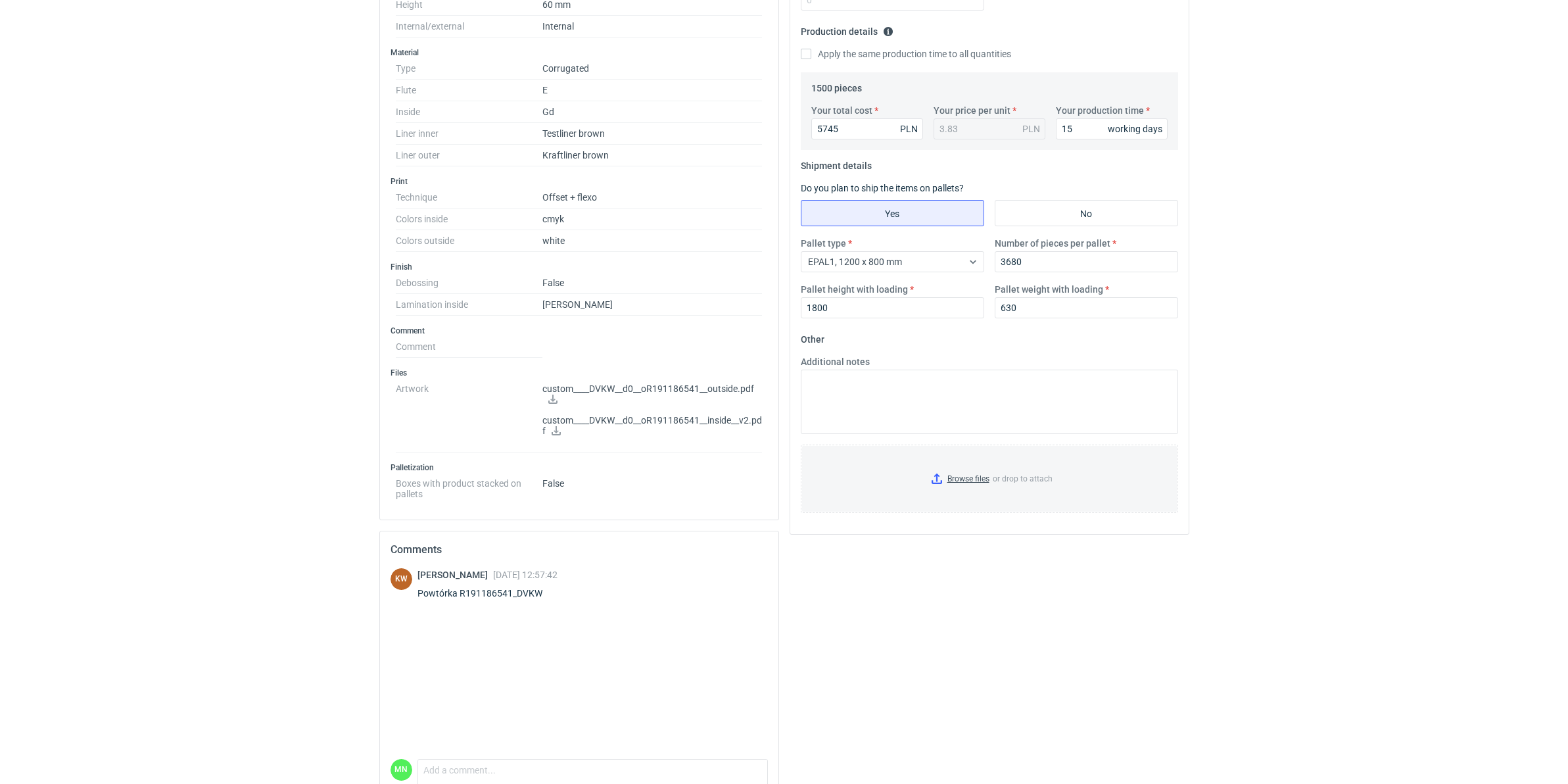
scroll to position [411, 0]
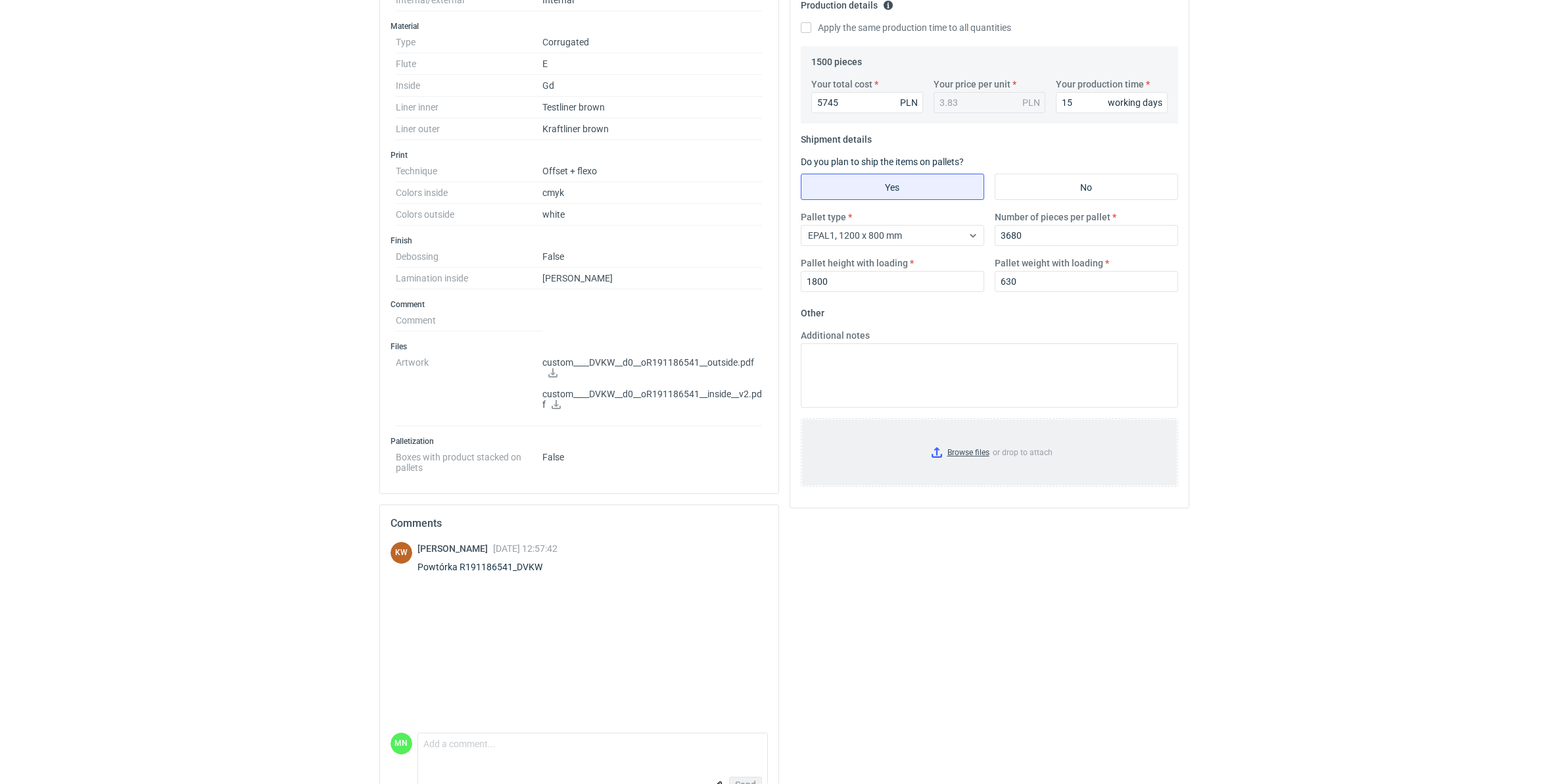
click at [977, 451] on input "Browse files or drop to attach" at bounding box center [990, 452] width 375 height 66
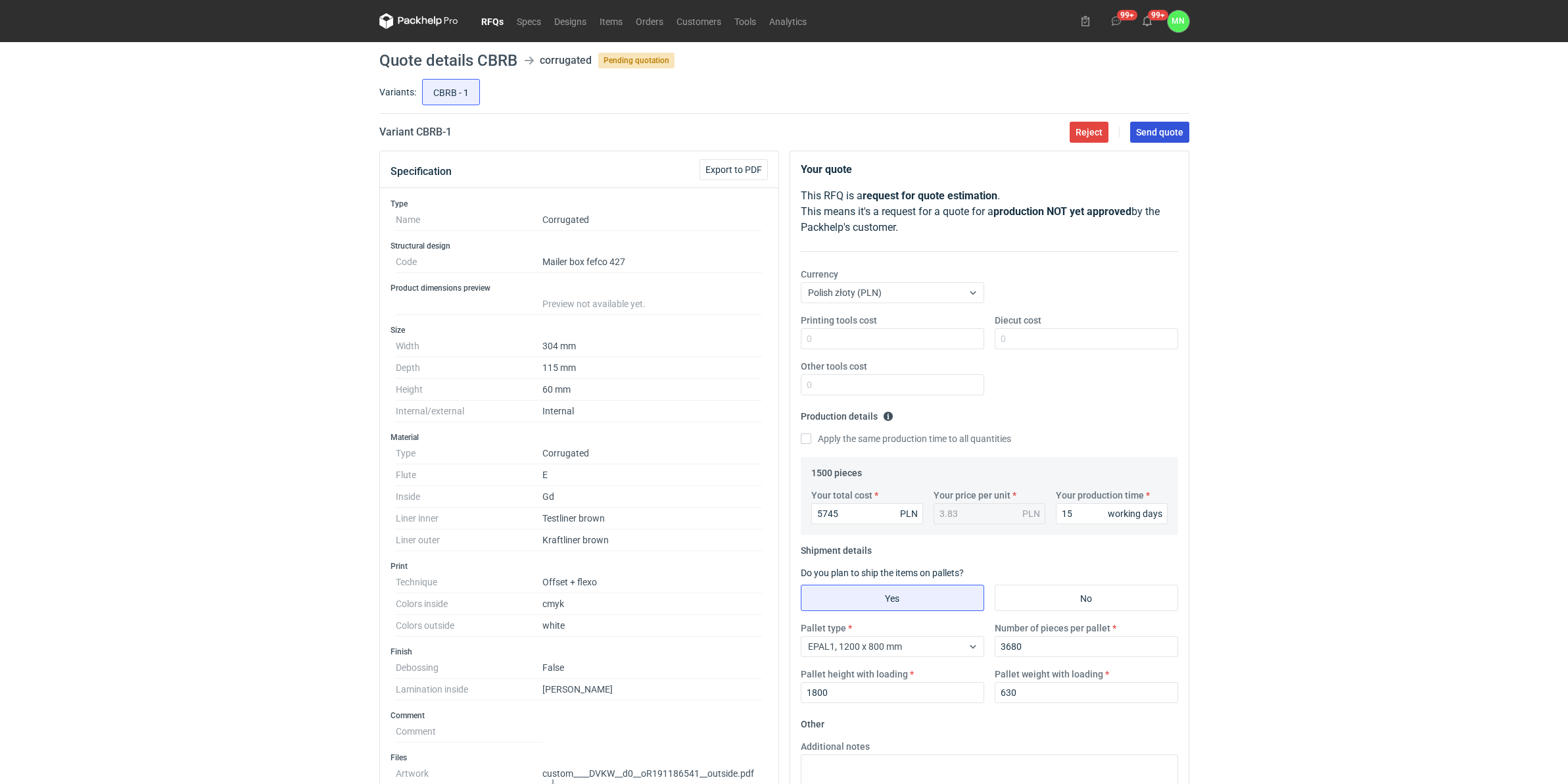
click at [1161, 133] on span "Send quote" at bounding box center [1160, 132] width 48 height 9
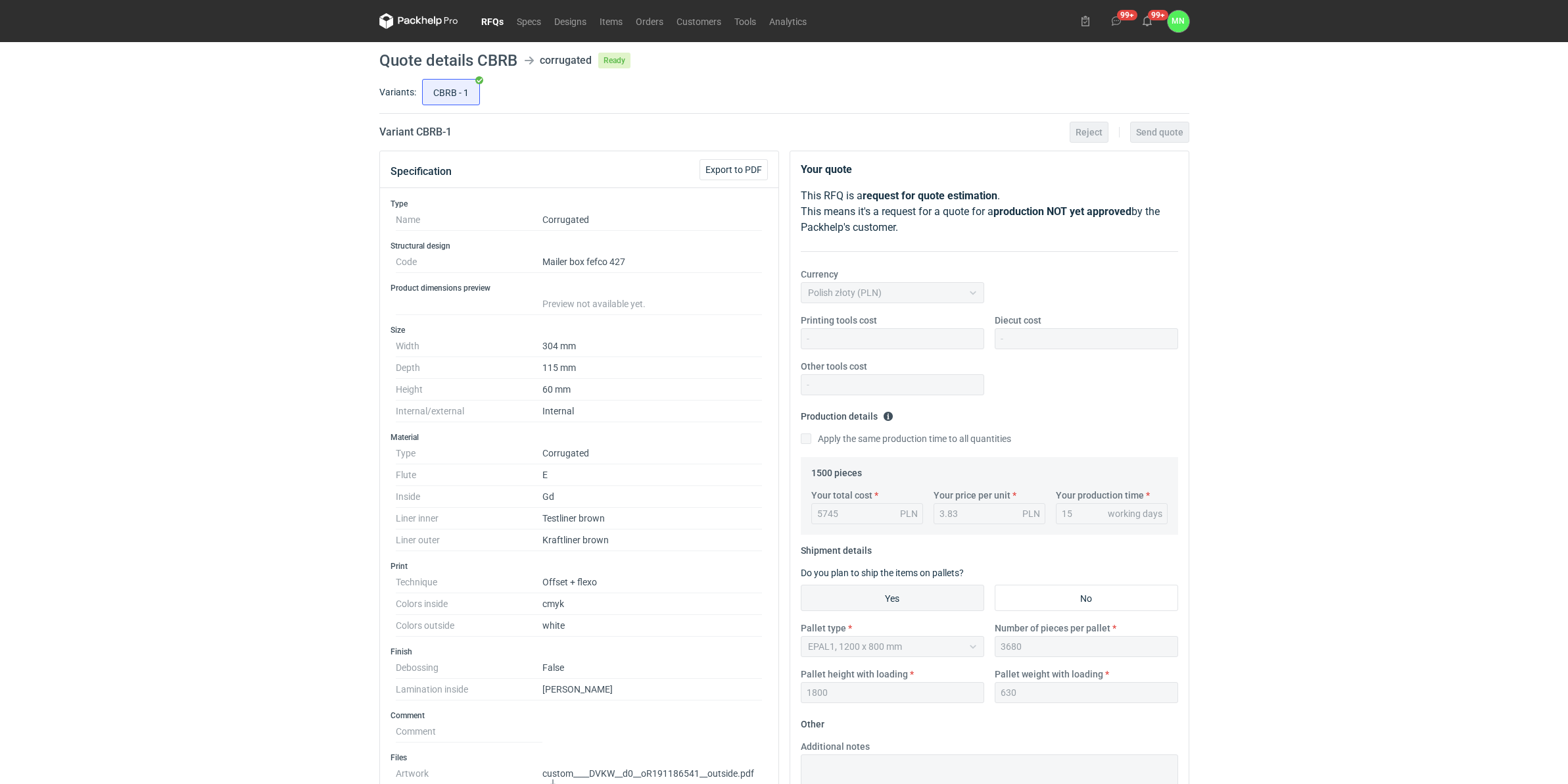
click at [478, 14] on link "RFQs" at bounding box center [492, 21] width 36 height 16
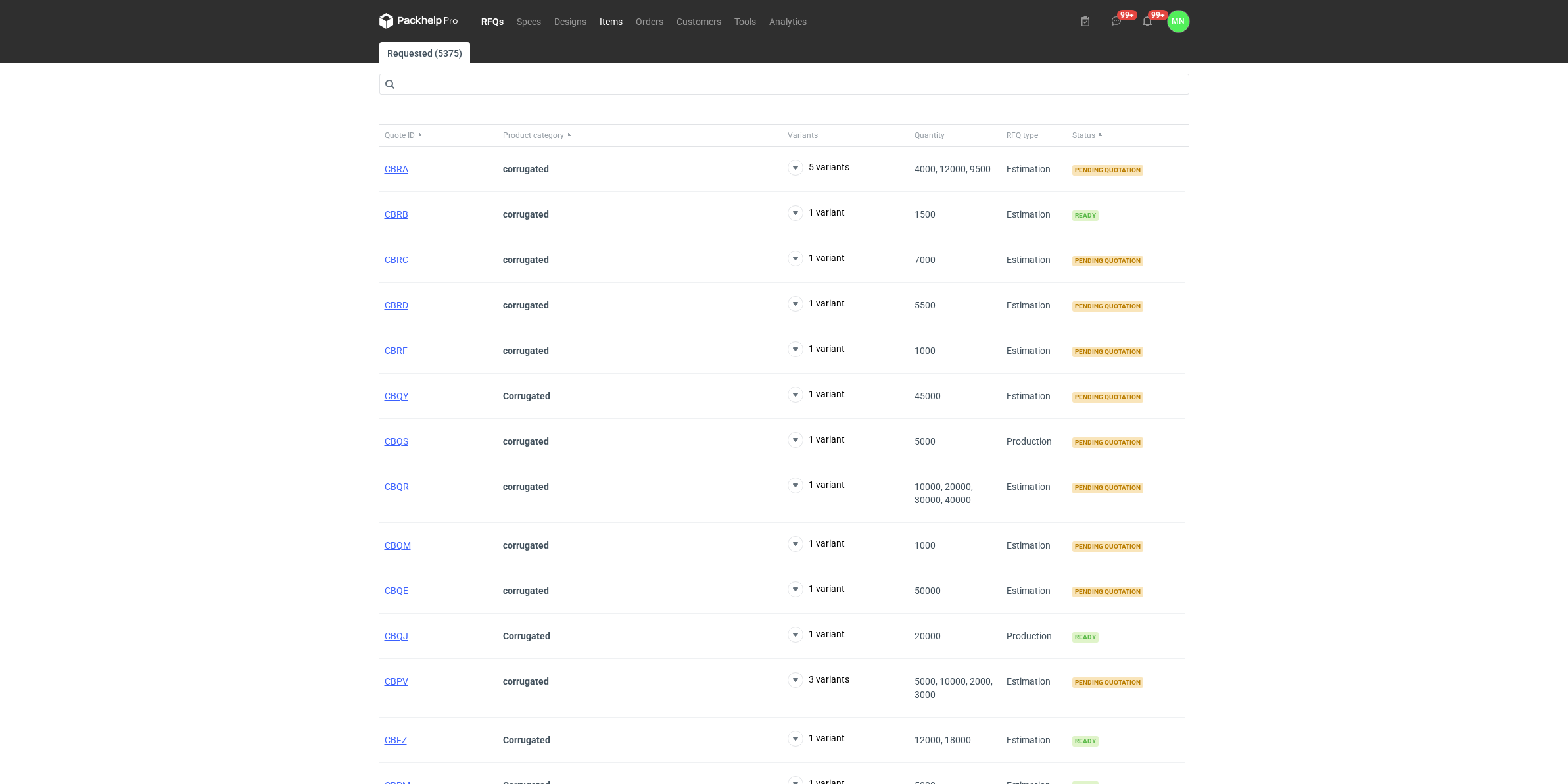
click at [605, 20] on link "Items" at bounding box center [611, 21] width 36 height 16
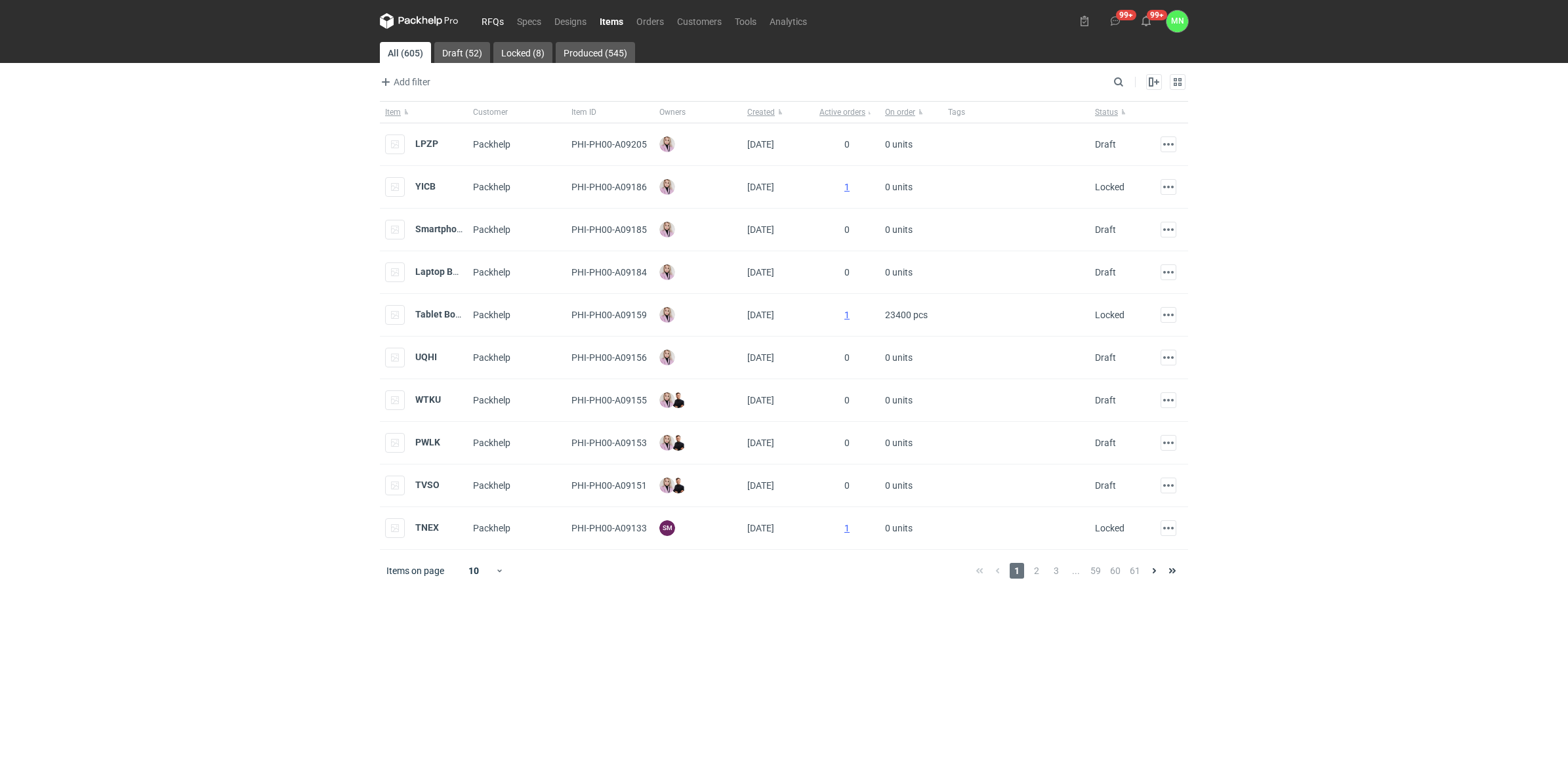
click at [498, 19] on link "RFQs" at bounding box center [493, 21] width 36 height 16
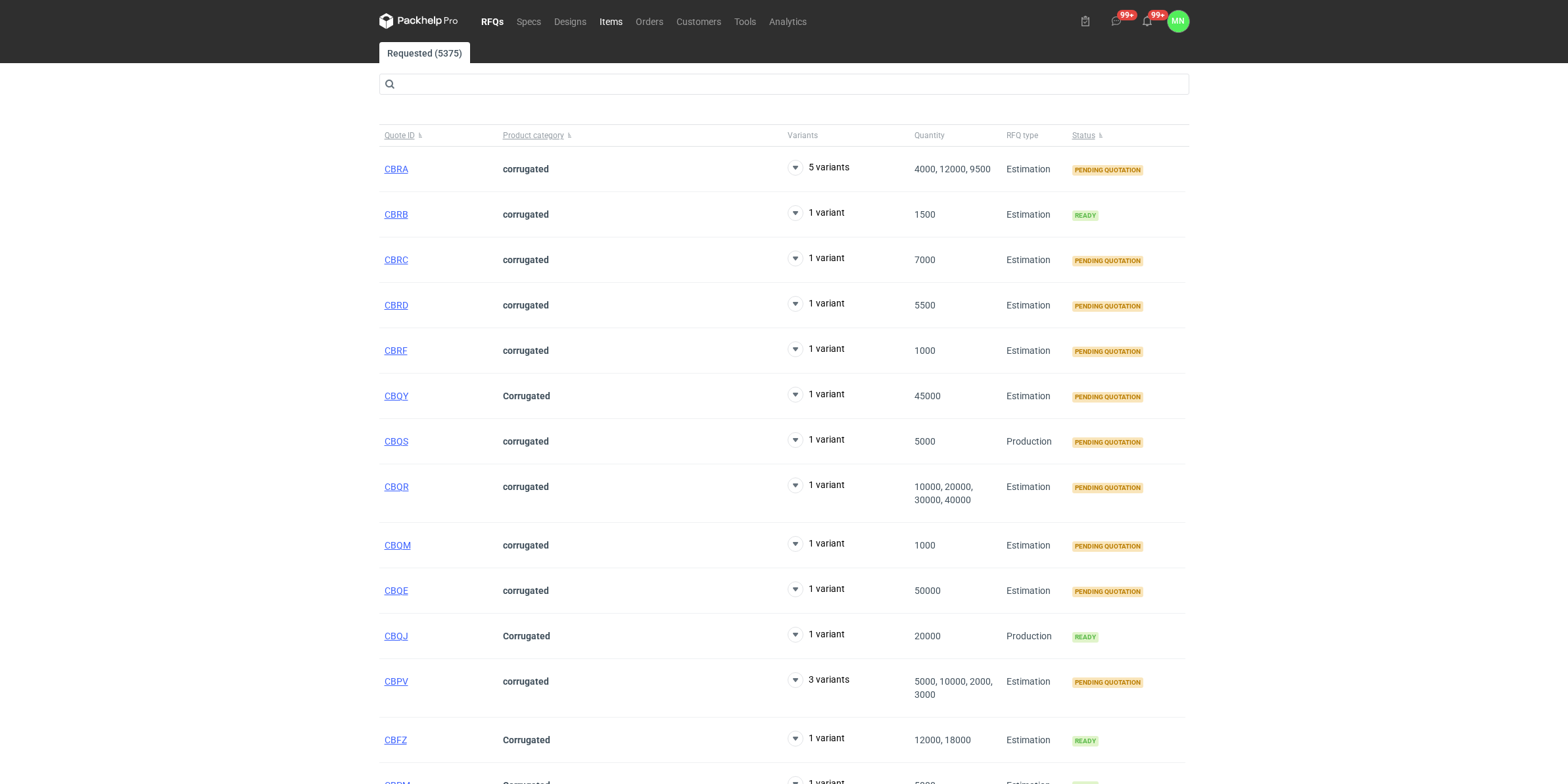
click at [600, 18] on link "Items" at bounding box center [611, 21] width 36 height 16
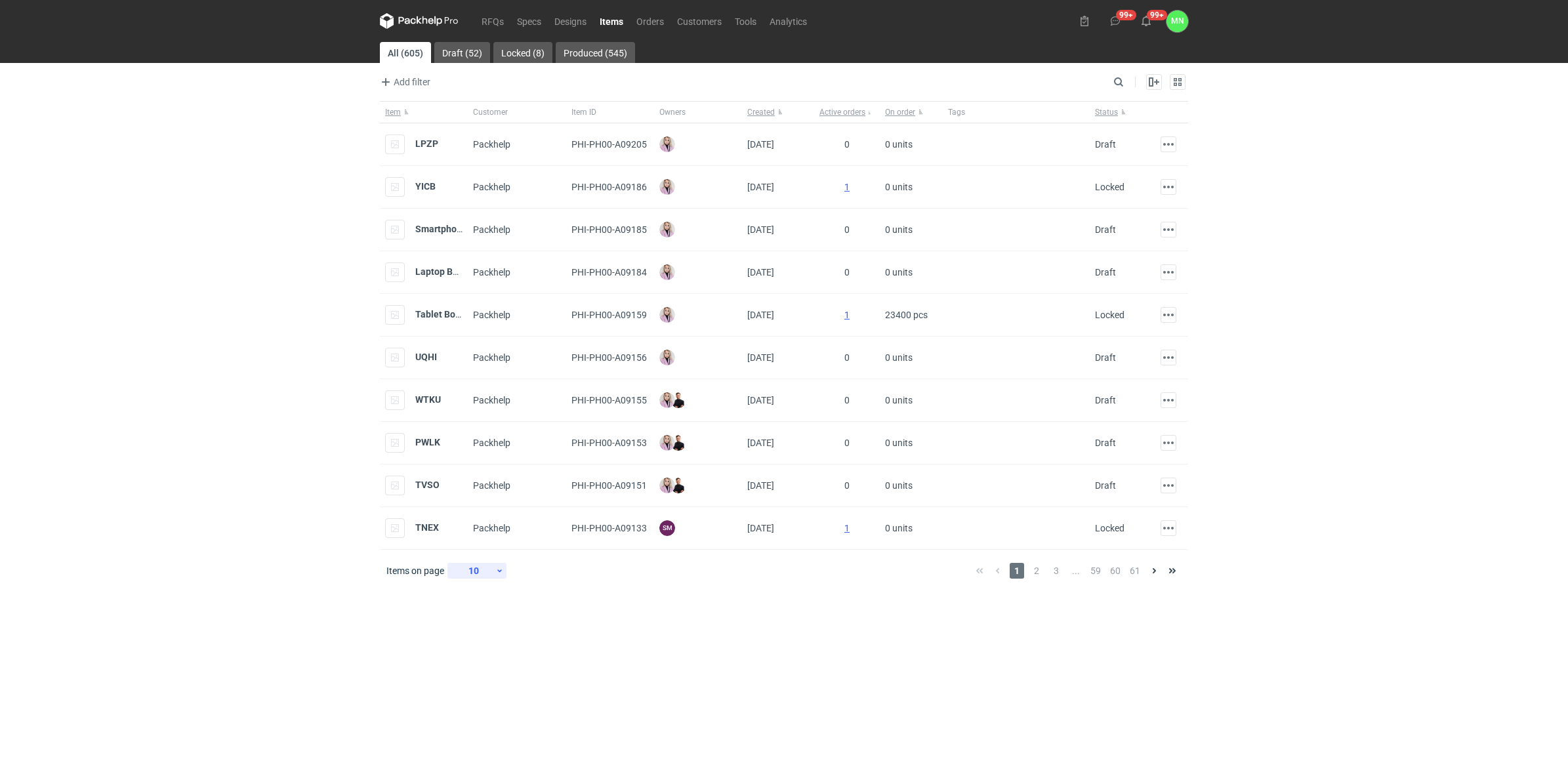
click at [487, 574] on div "10" at bounding box center [474, 570] width 43 height 19
click at [478, 605] on div "30" at bounding box center [478, 655] width 43 height 19
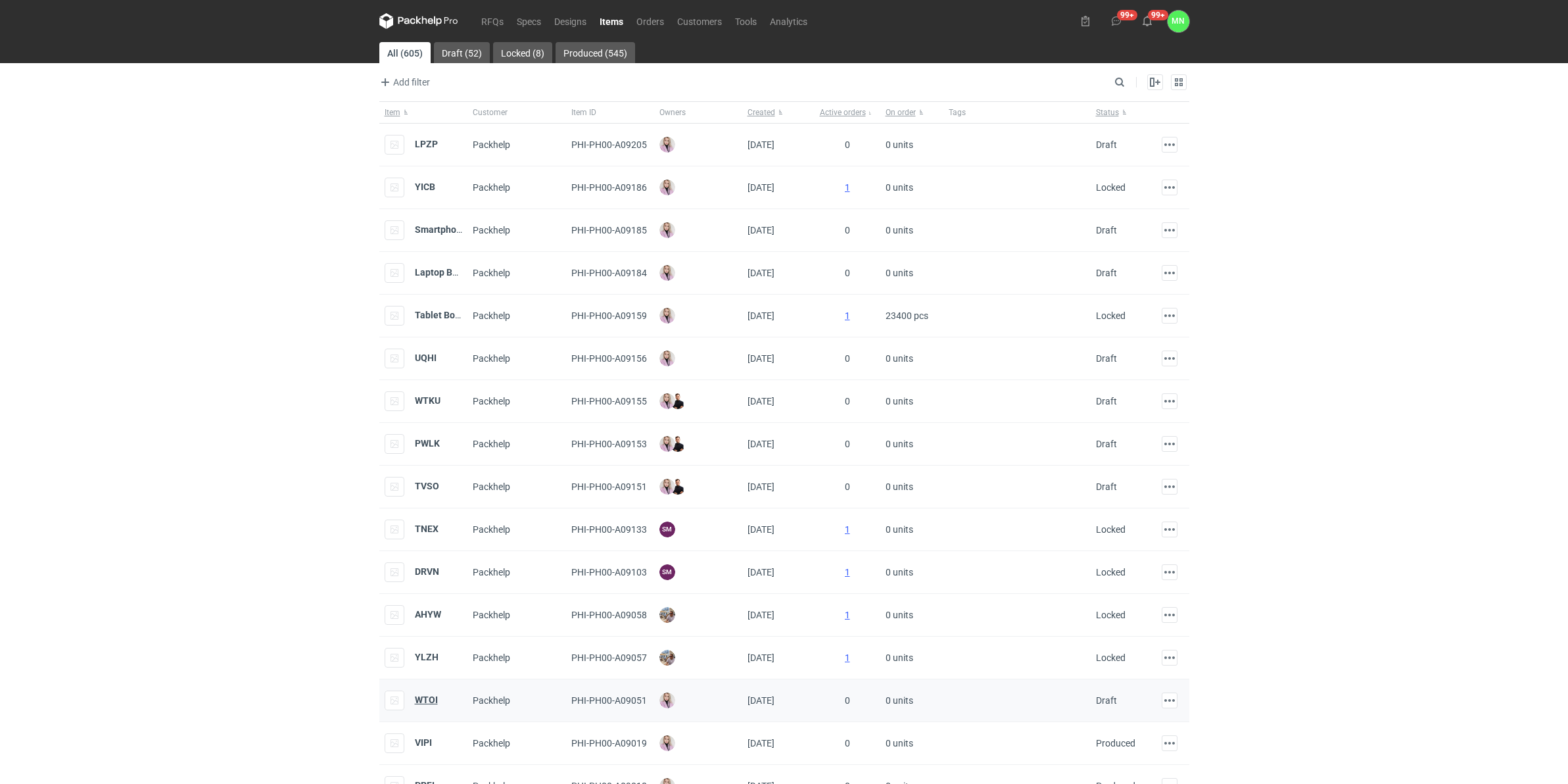
click at [422, 607] on strong "WTOI" at bounding box center [426, 699] width 23 height 10
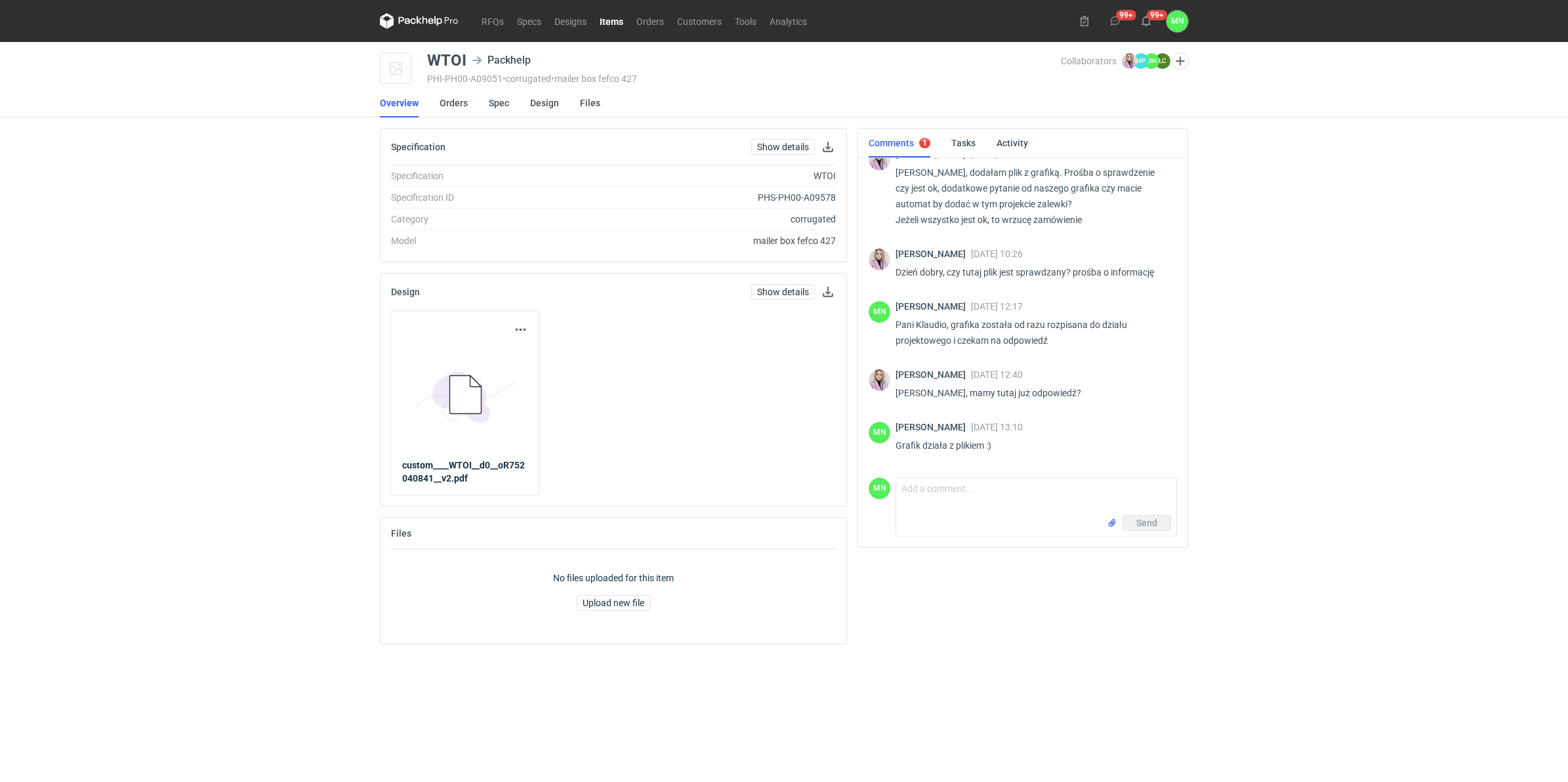
scroll to position [653, 0]
click at [941, 490] on textarea "Comment message" at bounding box center [1036, 497] width 280 height 37
paste textarea "KT 732_15470_G_V1_ZEW KT 732_15470_G_V1_WEW"
click at [1036, 502] on textarea "Pani Klaudio, w załączniku pliki KT 732_15470_G_V1_ZEW KT 732_15470_G_V1_WEW" at bounding box center [1036, 497] width 280 height 37
paste textarea "Nie posiadamy automatu zalewkowującego, natomiast zalewki (obrysy z magenty na …"
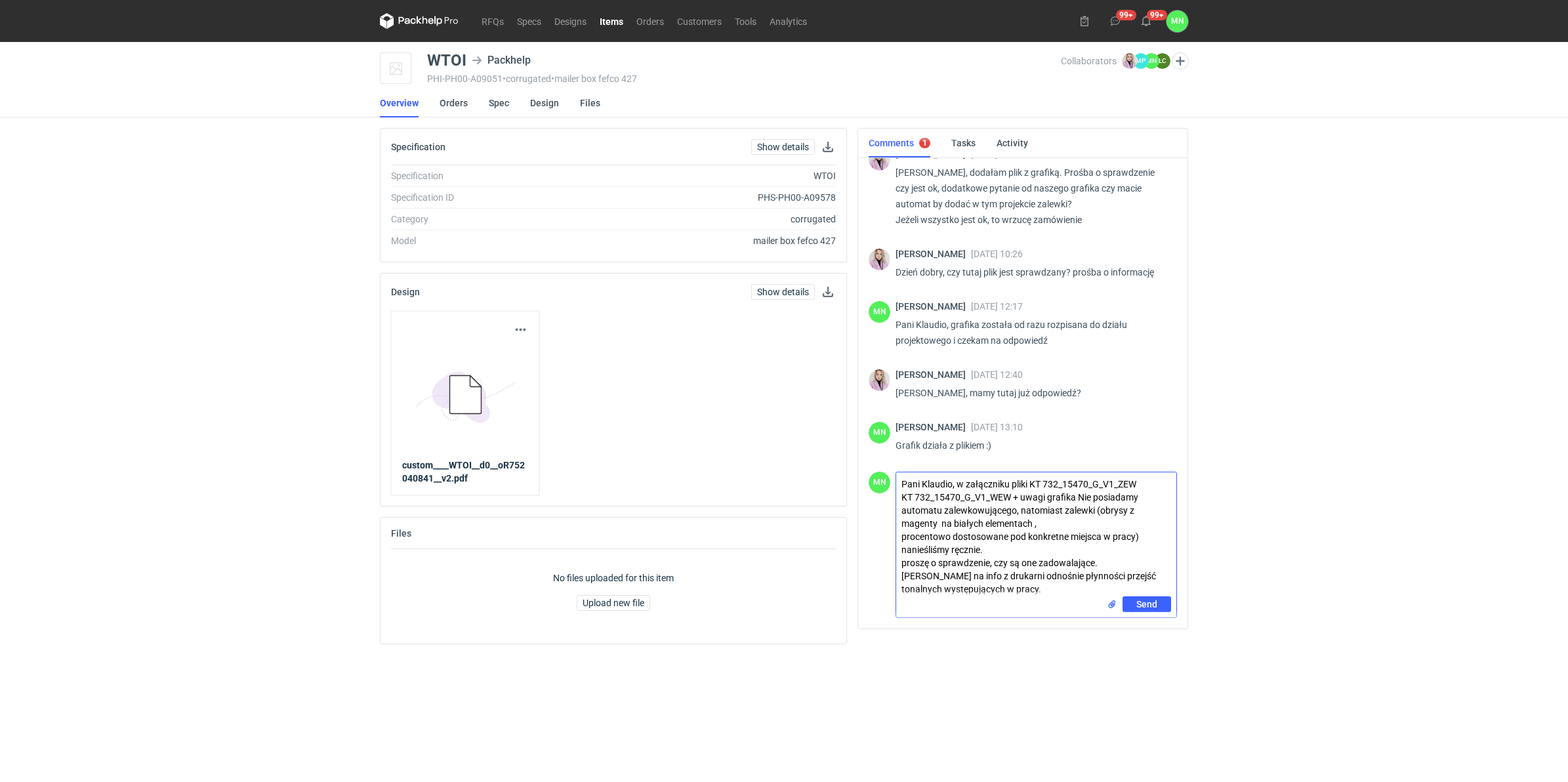
type textarea "Pani Klaudio, w załączniku pliki KT 732_15470_G_V1_ZEW KT 732_15470_G_V1_WEW + …"
click at [1110, 598] on input "file" at bounding box center [1112, 604] width 10 height 14
click at [1149, 605] on span "Send" at bounding box center [1147, 650] width 21 height 9
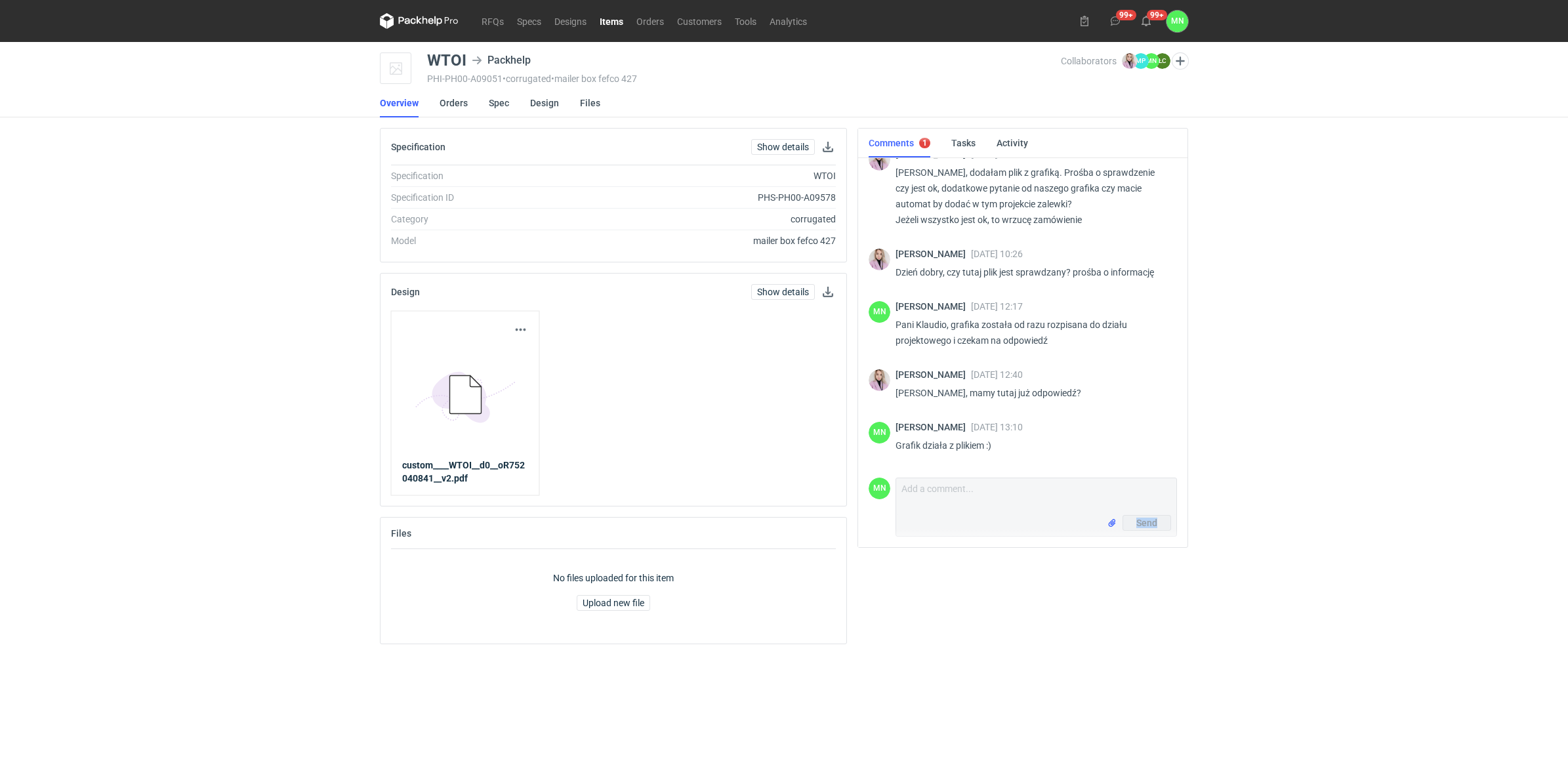
click at [1149, 605] on main "WTOI Packhelp PHI-PH00-A09051 • corrugated • mailer box fefco 427 Collaborators…" at bounding box center [784, 412] width 818 height 740
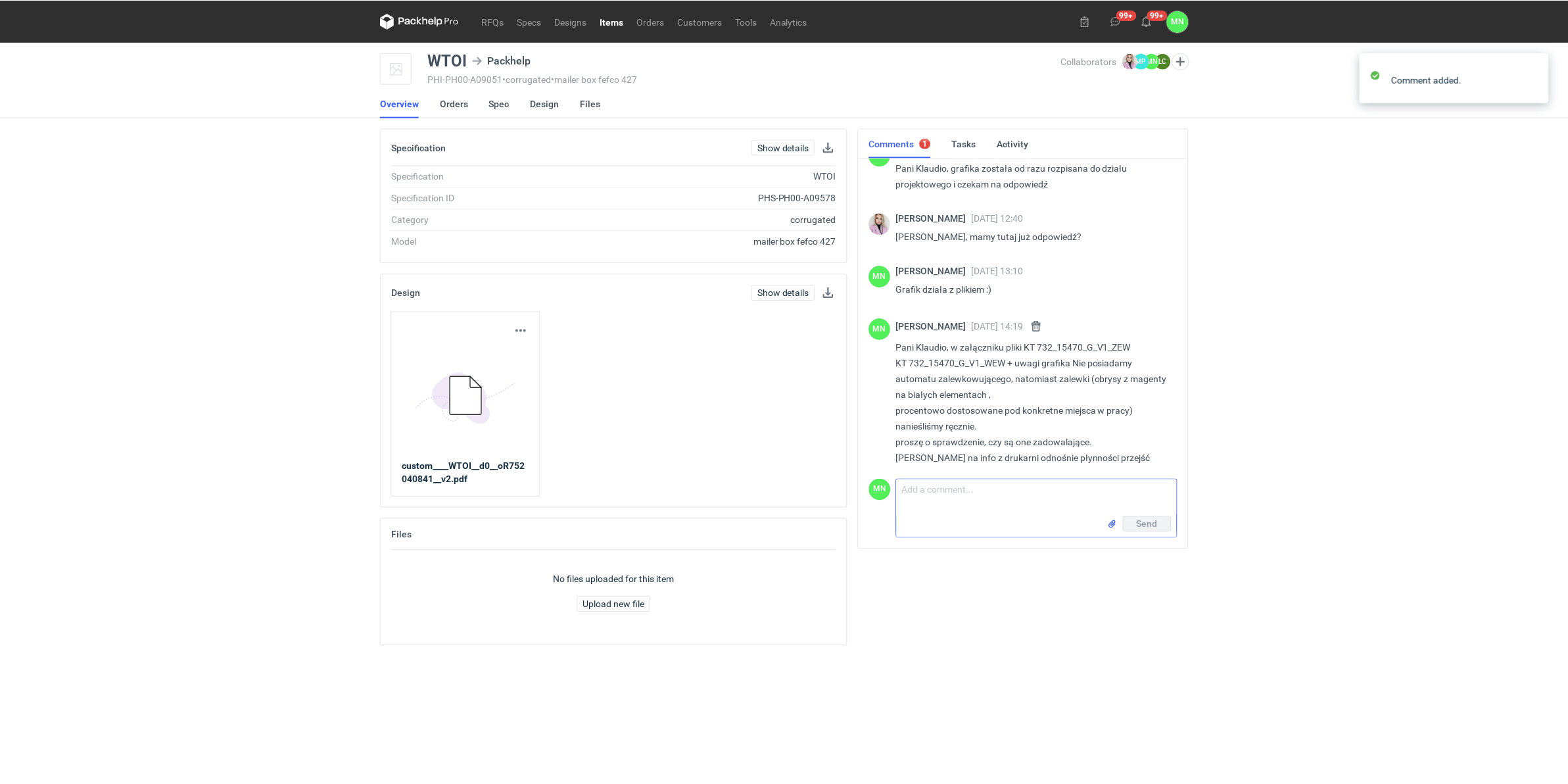
scroll to position [893, 0]
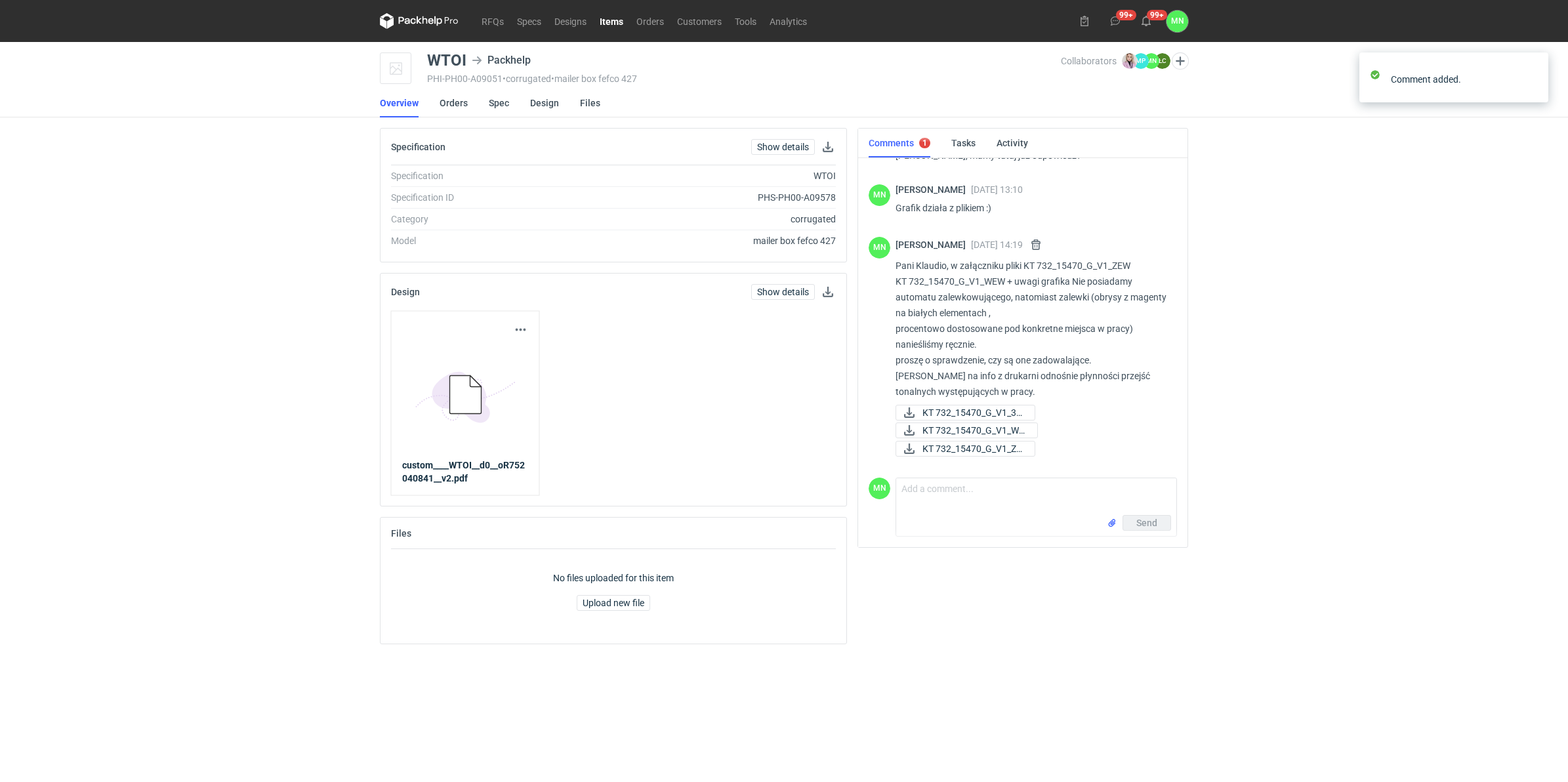
drag, startPoint x: 1149, startPoint y: 669, endPoint x: 1050, endPoint y: 624, distance: 108.7
click at [1071, 605] on div "Comments 1 Tasks Activity Klaudia Wiśniewska 11 Sep 2025 08:25 Dzień dobry, wyc…" at bounding box center [1022, 391] width 341 height 527
click at [490, 20] on link "RFQs" at bounding box center [493, 21] width 36 height 16
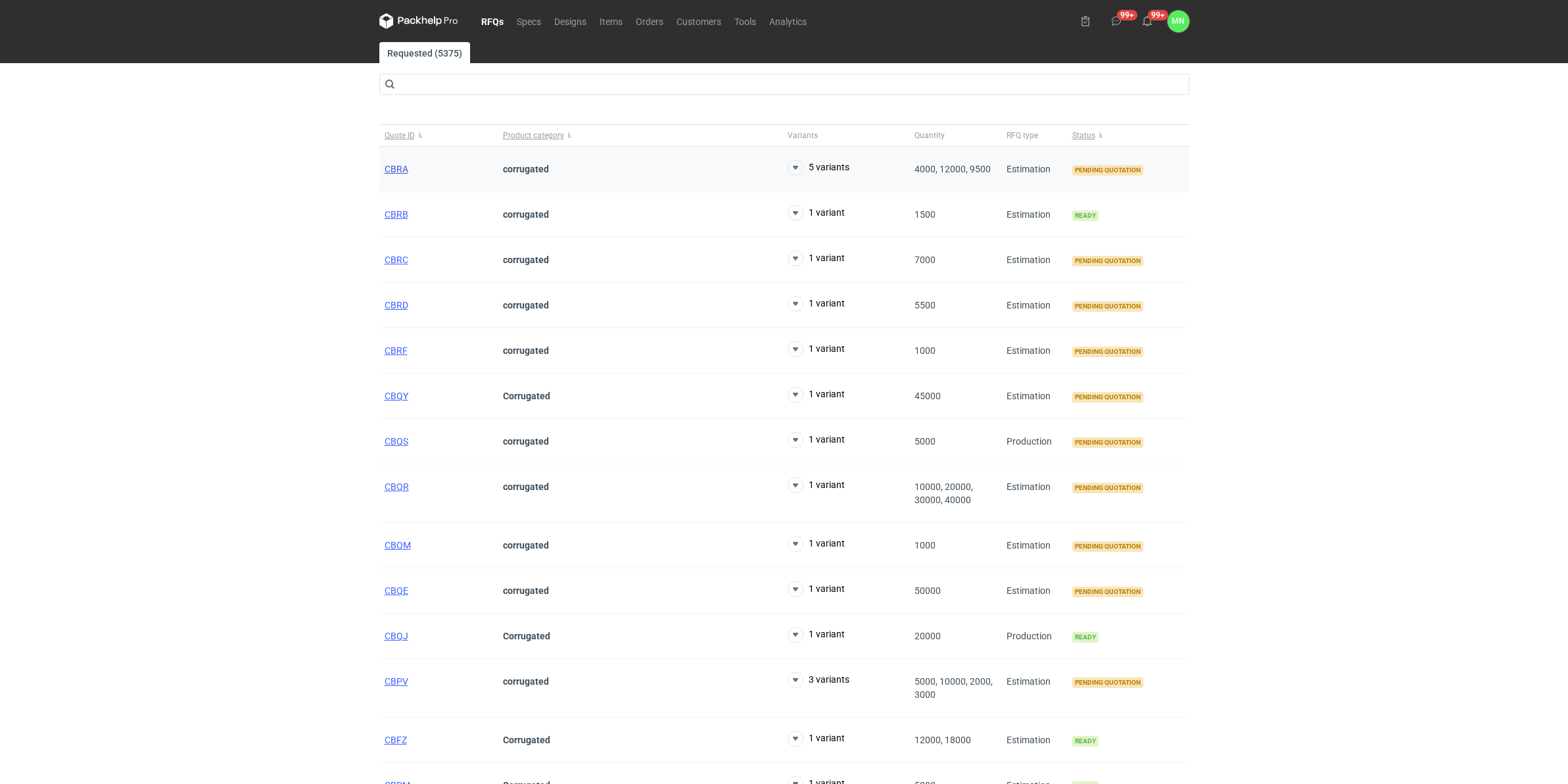
click at [388, 171] on span "CBRA" at bounding box center [396, 169] width 24 height 10
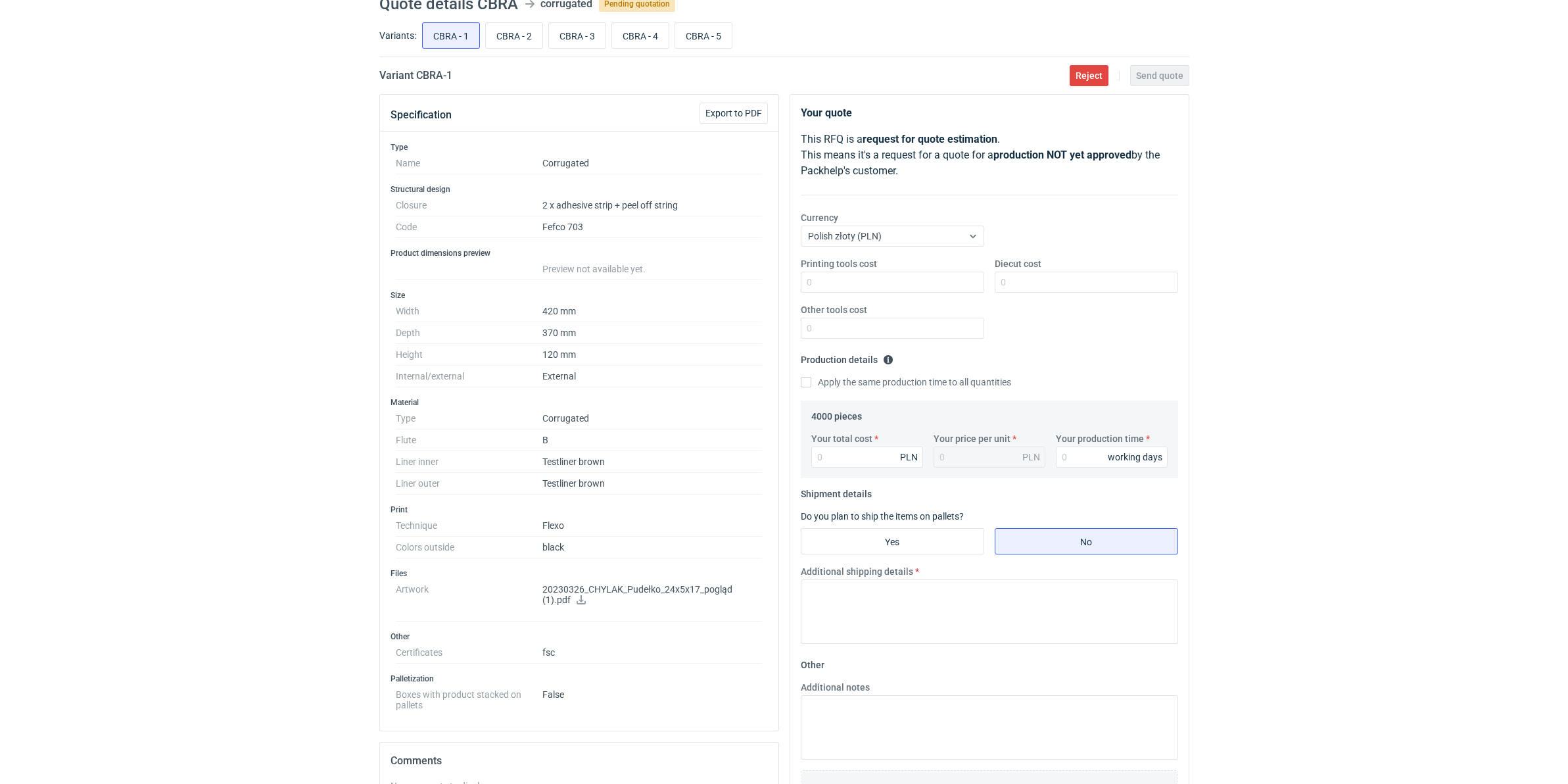
scroll to position [4, 0]
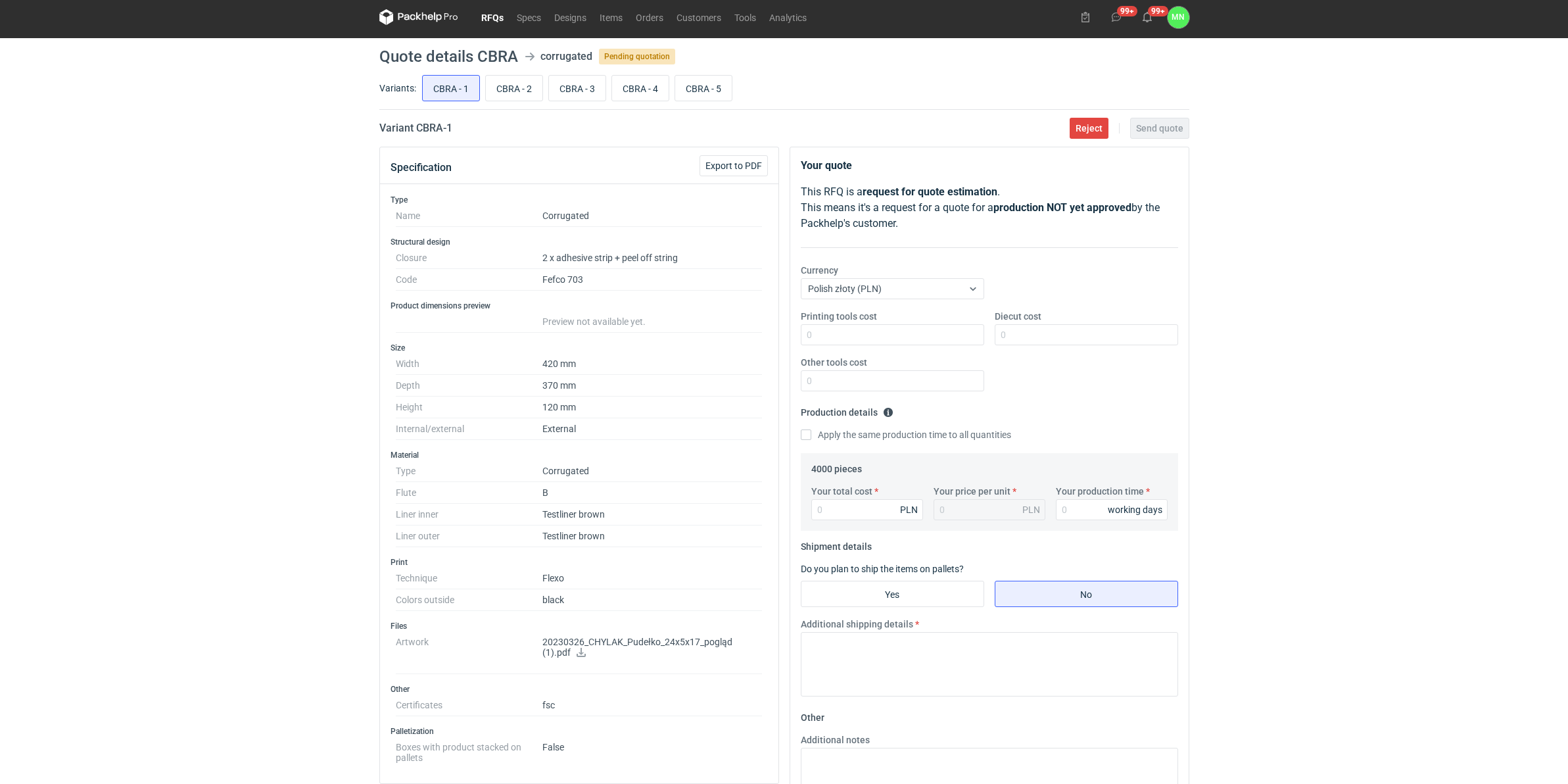
click at [484, 15] on link "RFQs" at bounding box center [492, 16] width 36 height 16
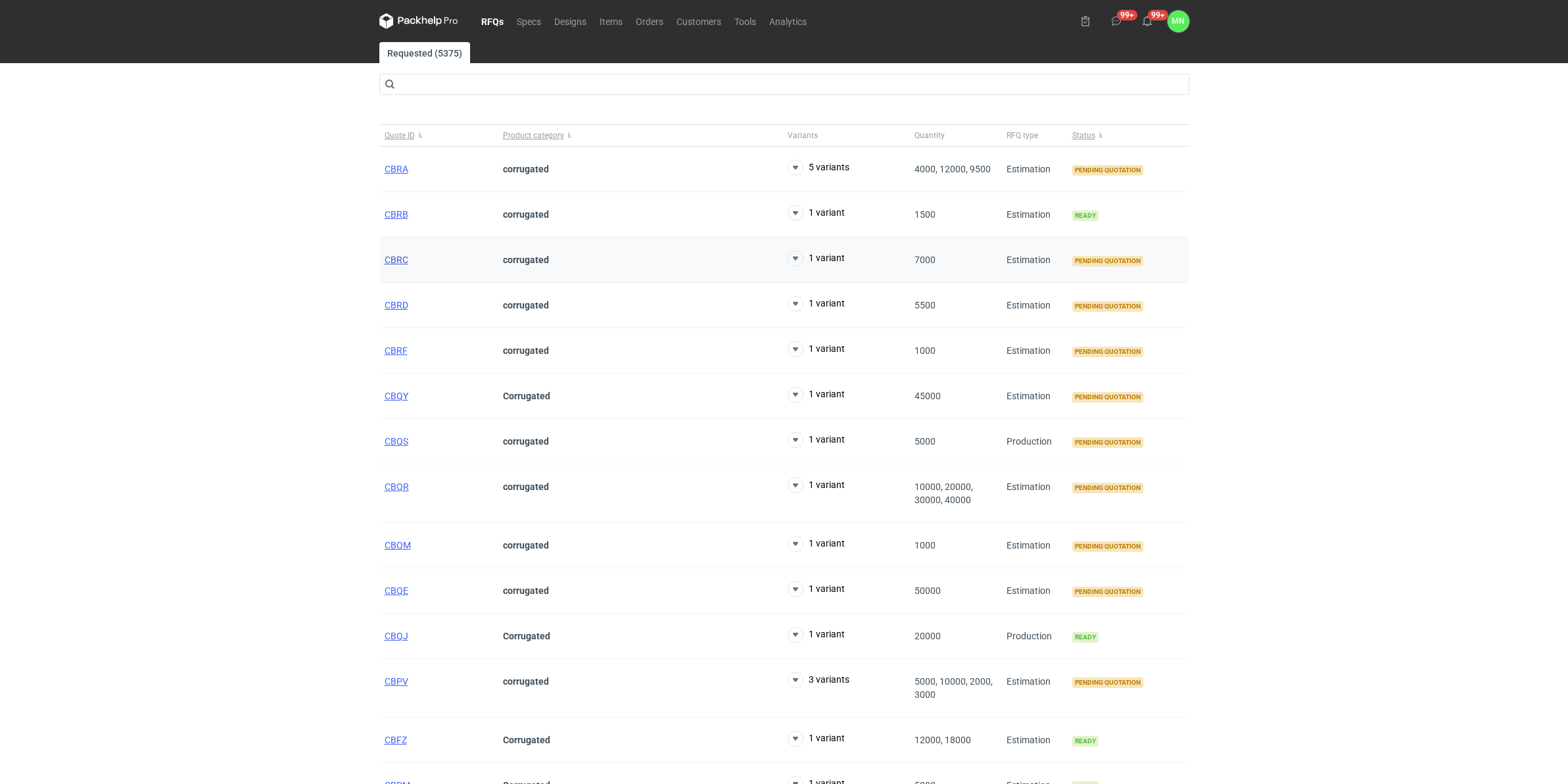
click at [383, 258] on div "CBRC" at bounding box center [438, 260] width 118 height 45
click at [385, 258] on span "CBRC" at bounding box center [396, 260] width 24 height 10
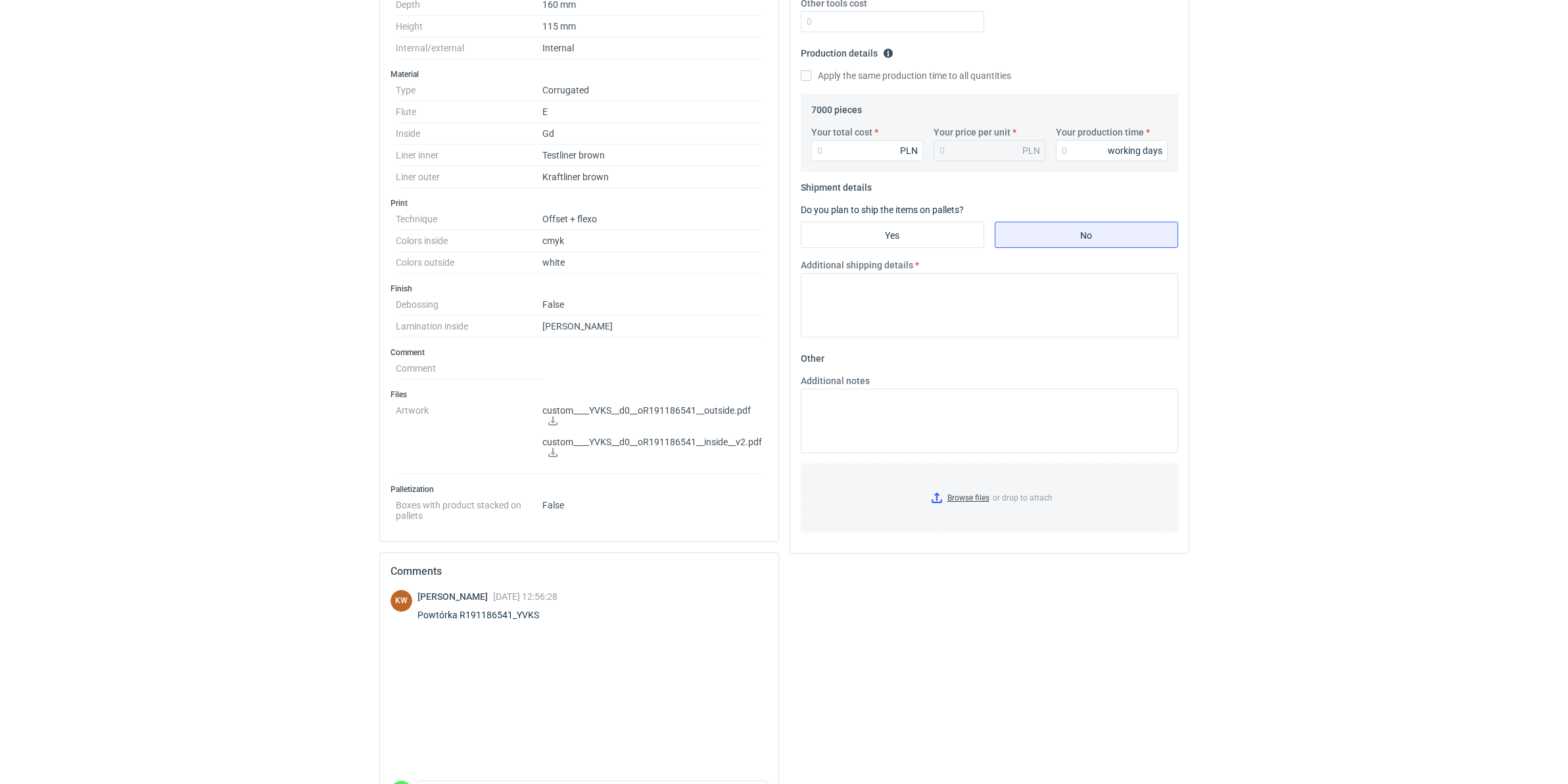
scroll to position [449, 0]
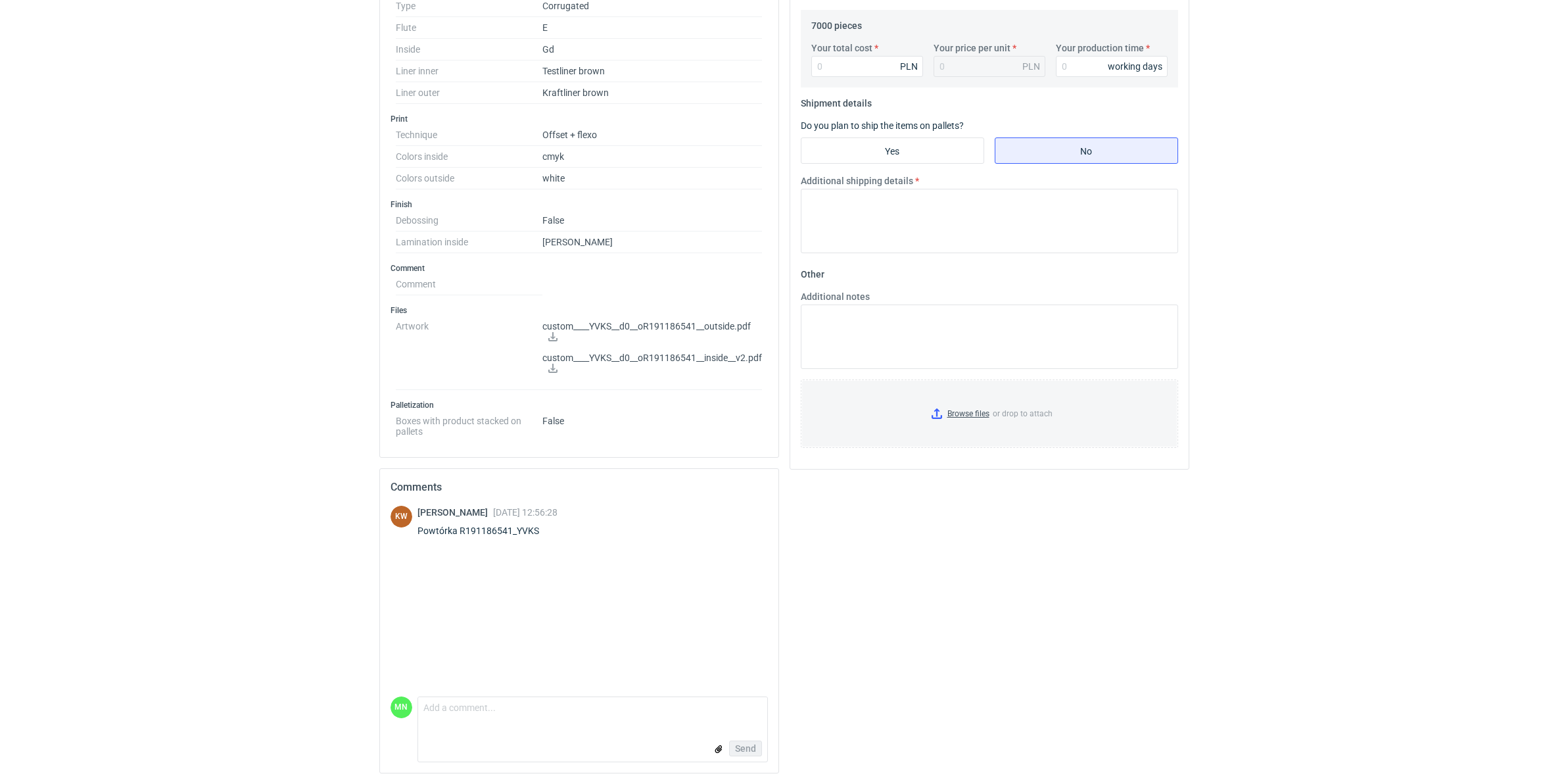
click at [526, 531] on div "Powtórka R191186541_YVKS" at bounding box center [487, 531] width 140 height 13
copy div "R191186541_YVKS"
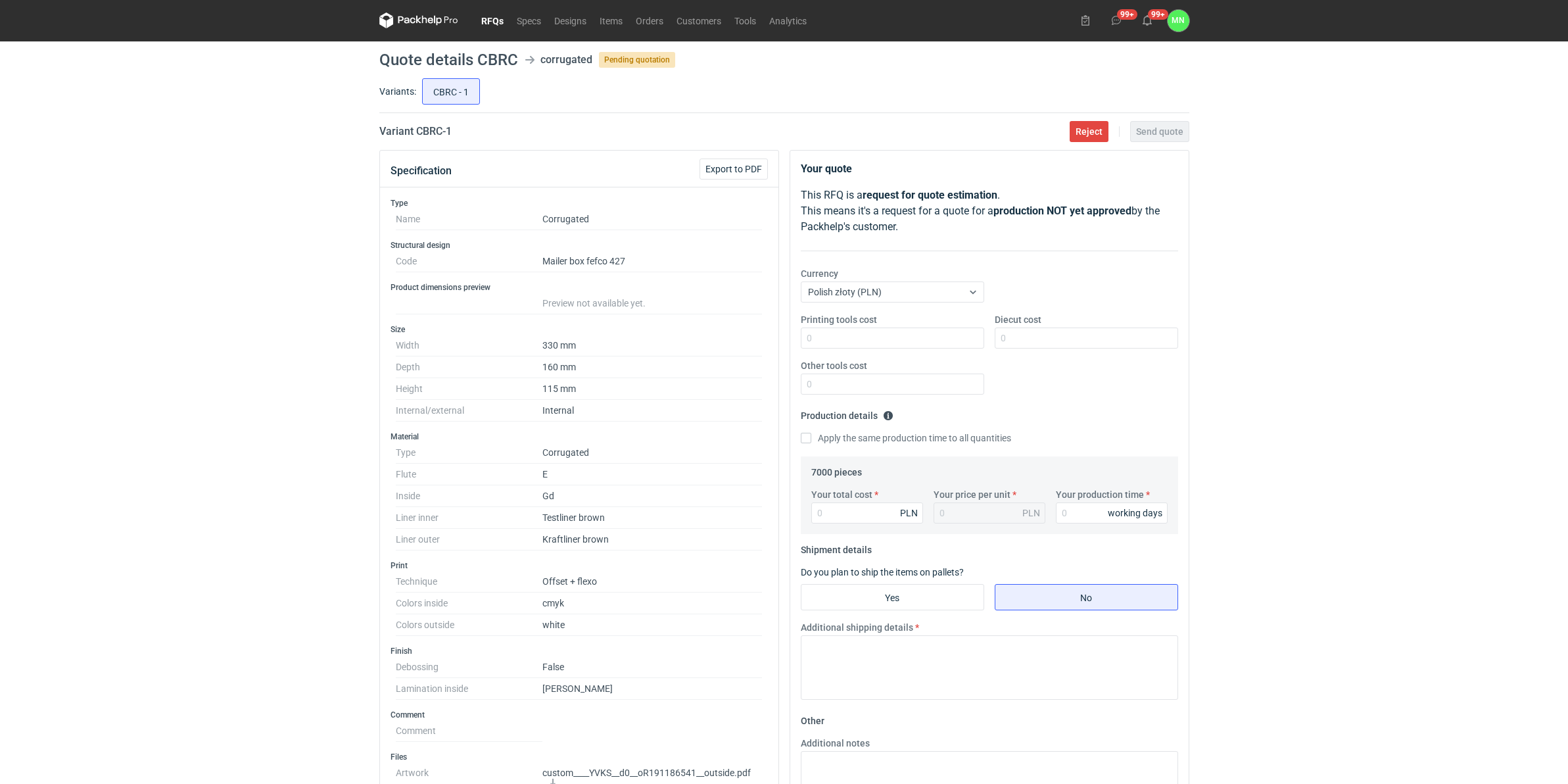
scroll to position [0, 0]
drag, startPoint x: 497, startPoint y: 17, endPoint x: 474, endPoint y: 14, distance: 23.2
click at [486, 22] on link "RFQs" at bounding box center [492, 21] width 36 height 16
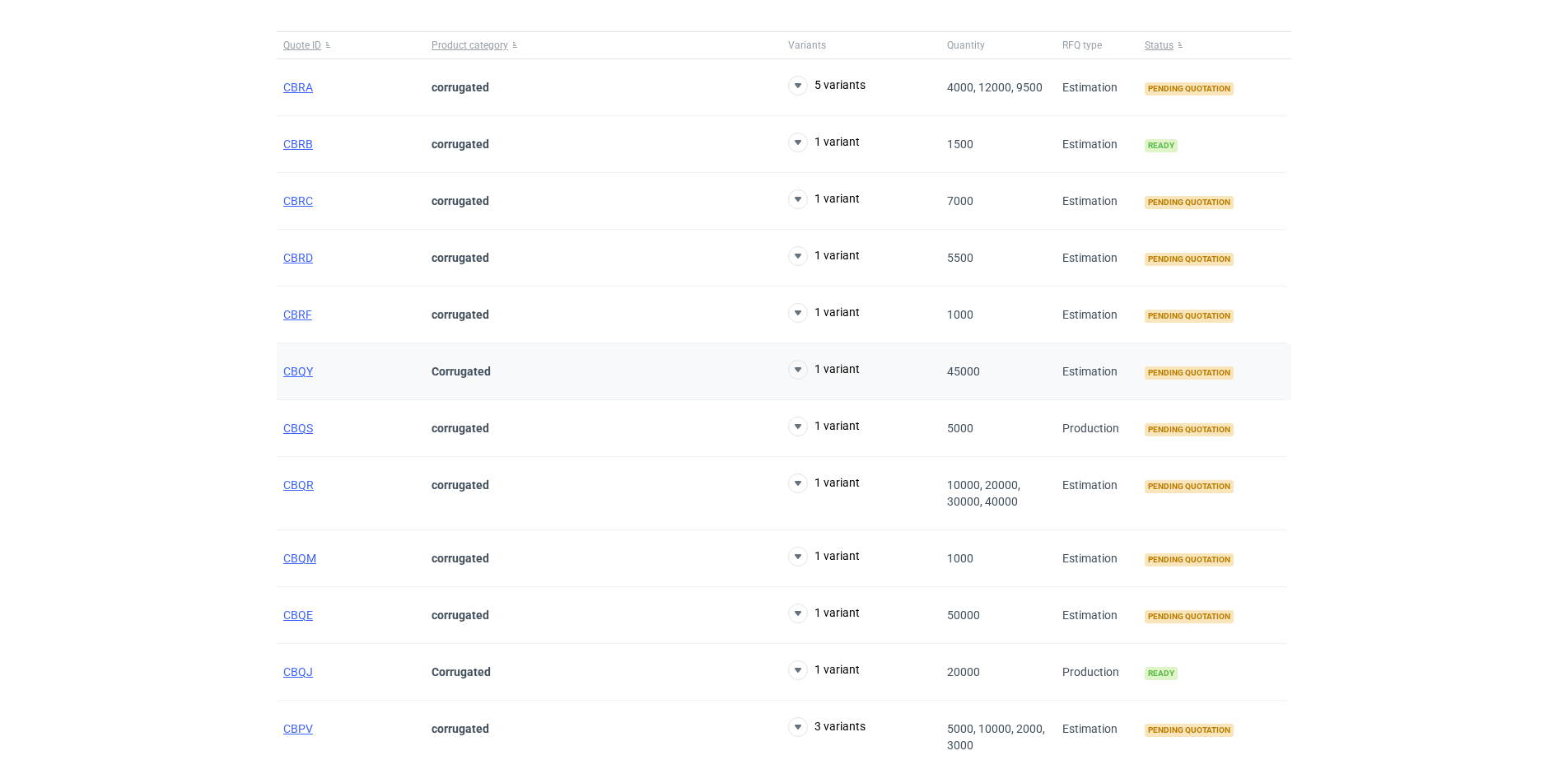
scroll to position [103, 0]
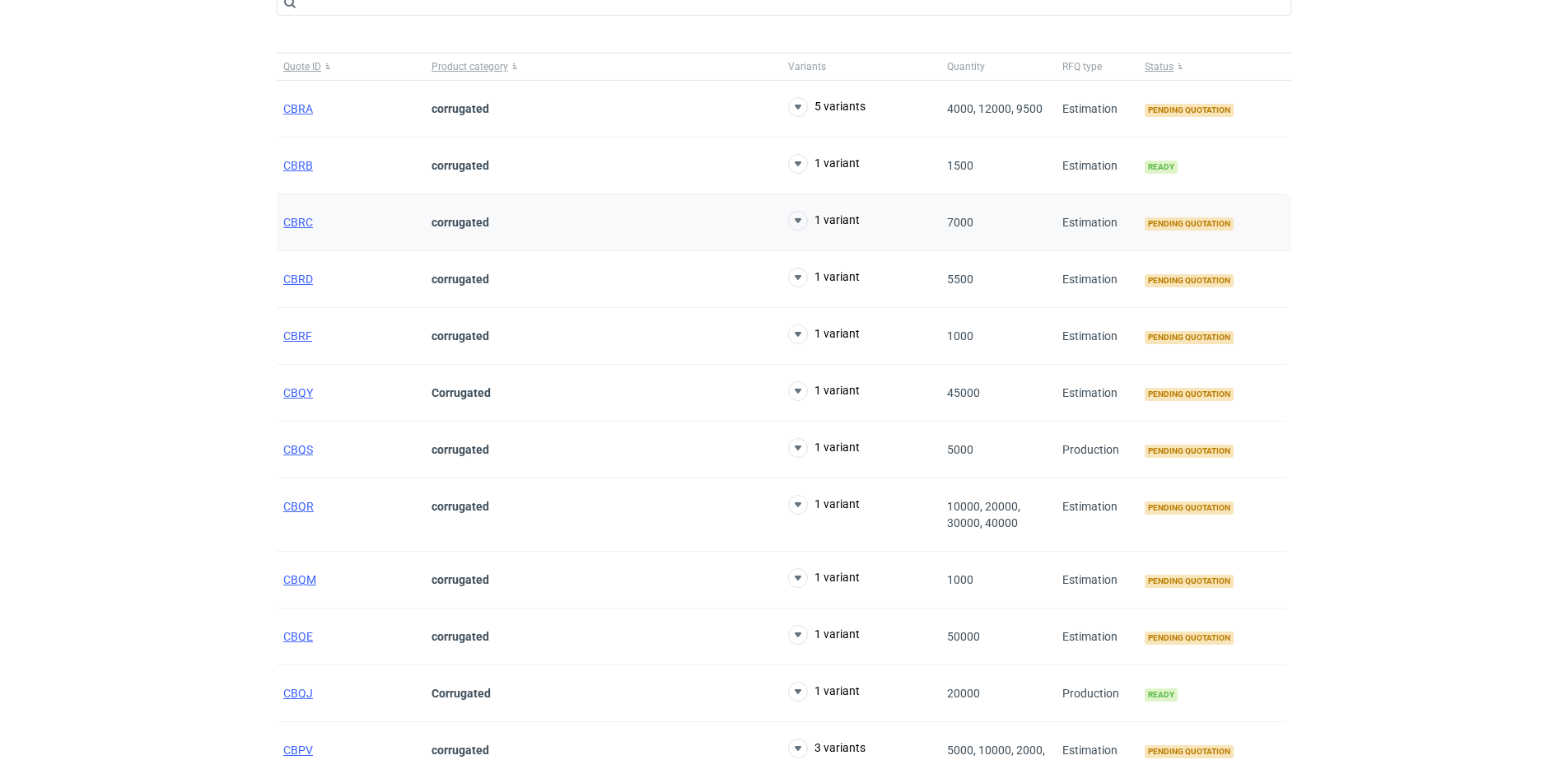
click at [308, 229] on div "CBRC" at bounding box center [351, 222] width 148 height 57
click at [302, 220] on span "CBRC" at bounding box center [299, 222] width 30 height 13
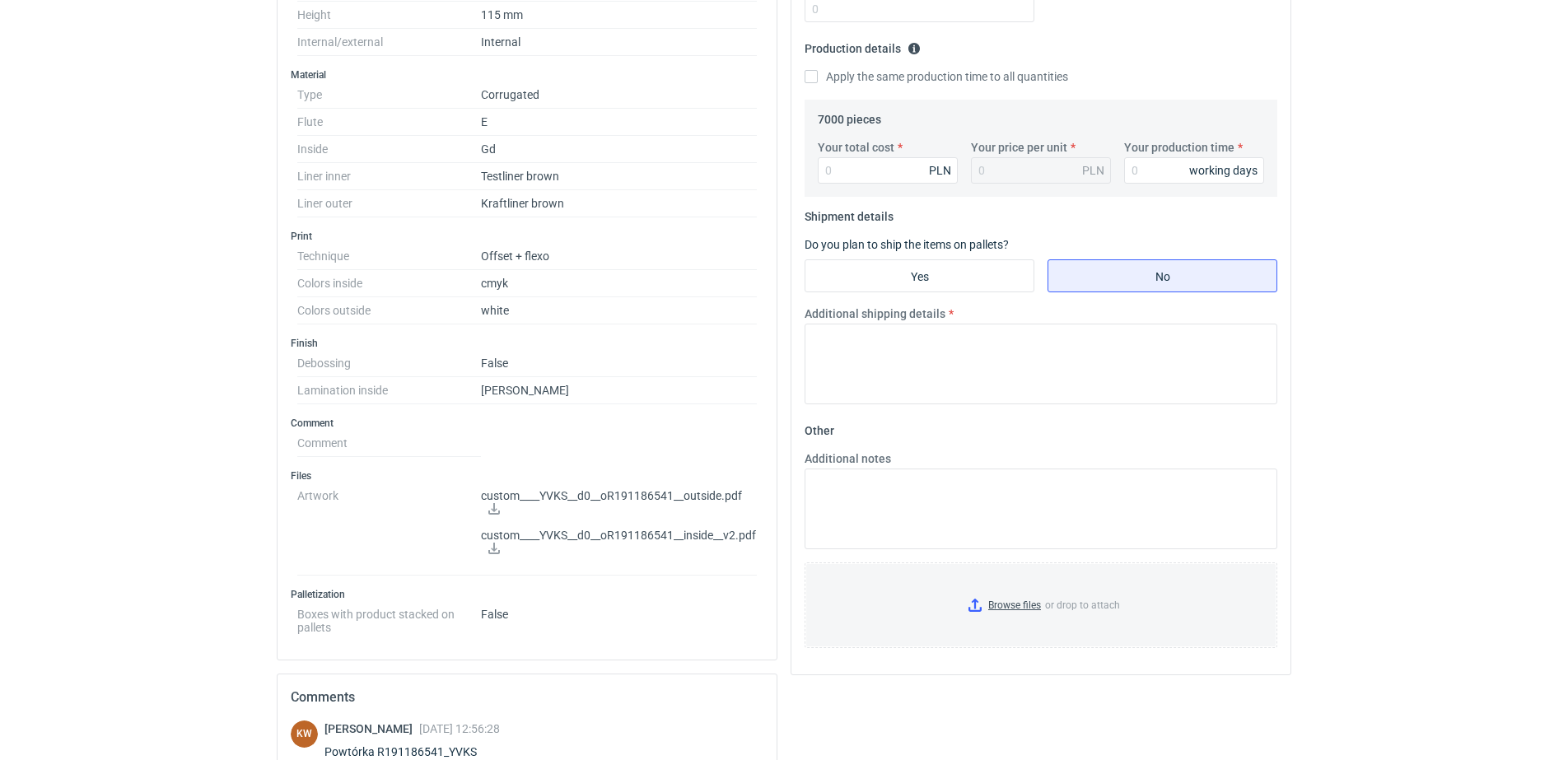
scroll to position [515, 0]
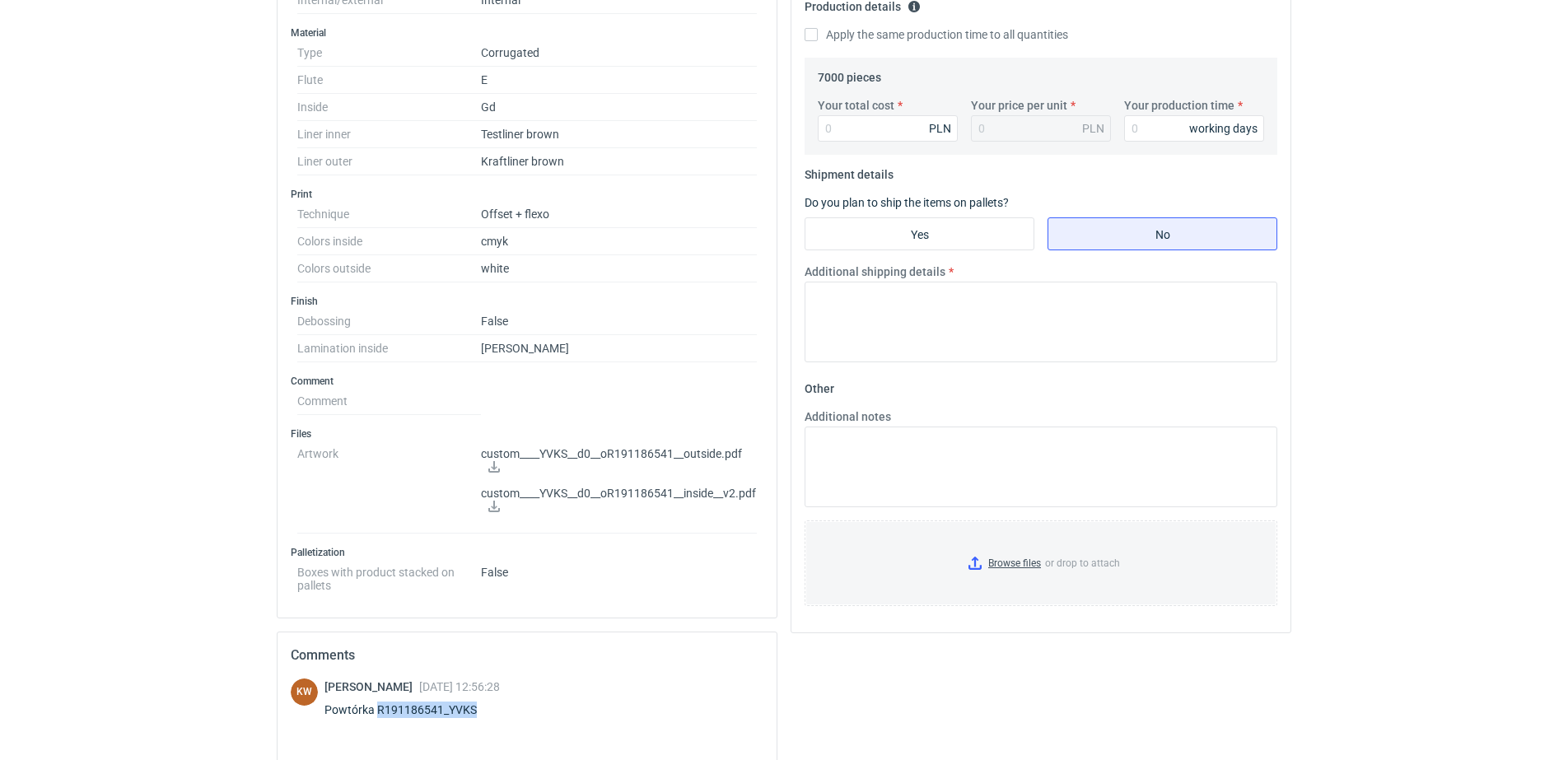
drag, startPoint x: 479, startPoint y: 709, endPoint x: 377, endPoint y: 703, distance: 102.2
click at [377, 703] on div "Powtórka R191186541_YVKS" at bounding box center [412, 711] width 176 height 17
copy div "R191186541_YVKS"
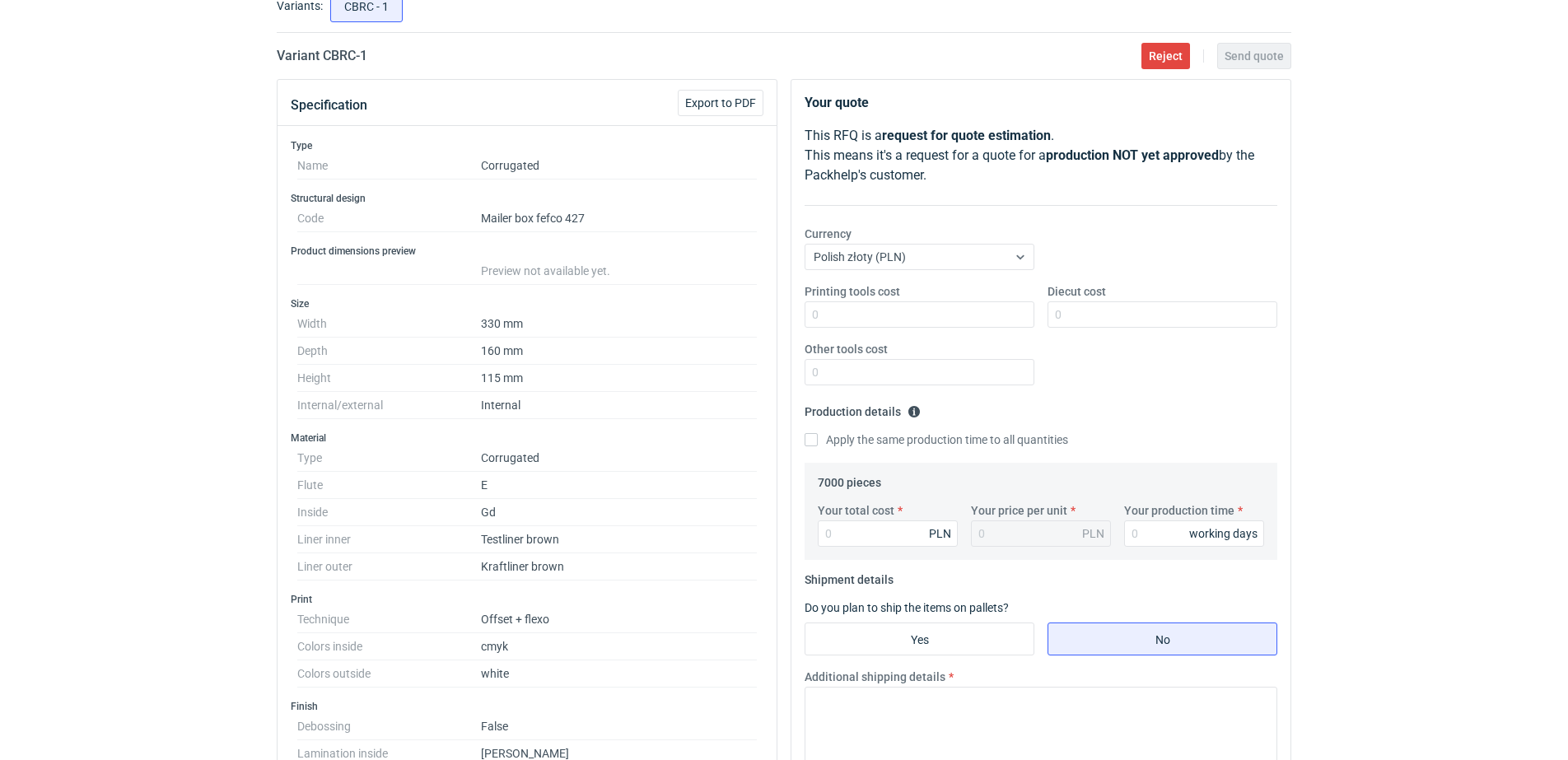
scroll to position [0, 0]
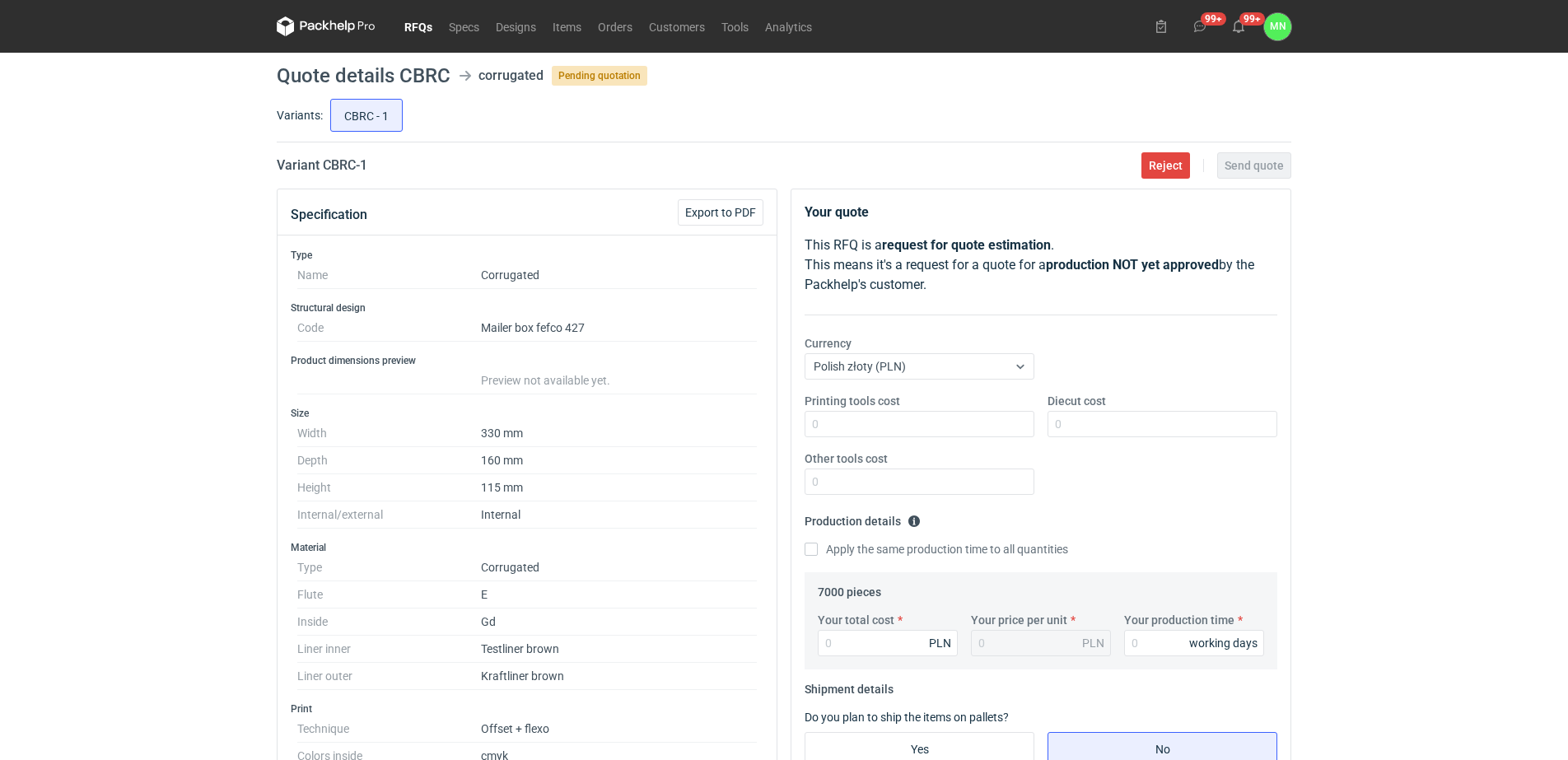
click at [430, 25] on link "RFQs" at bounding box center [419, 26] width 45 height 20
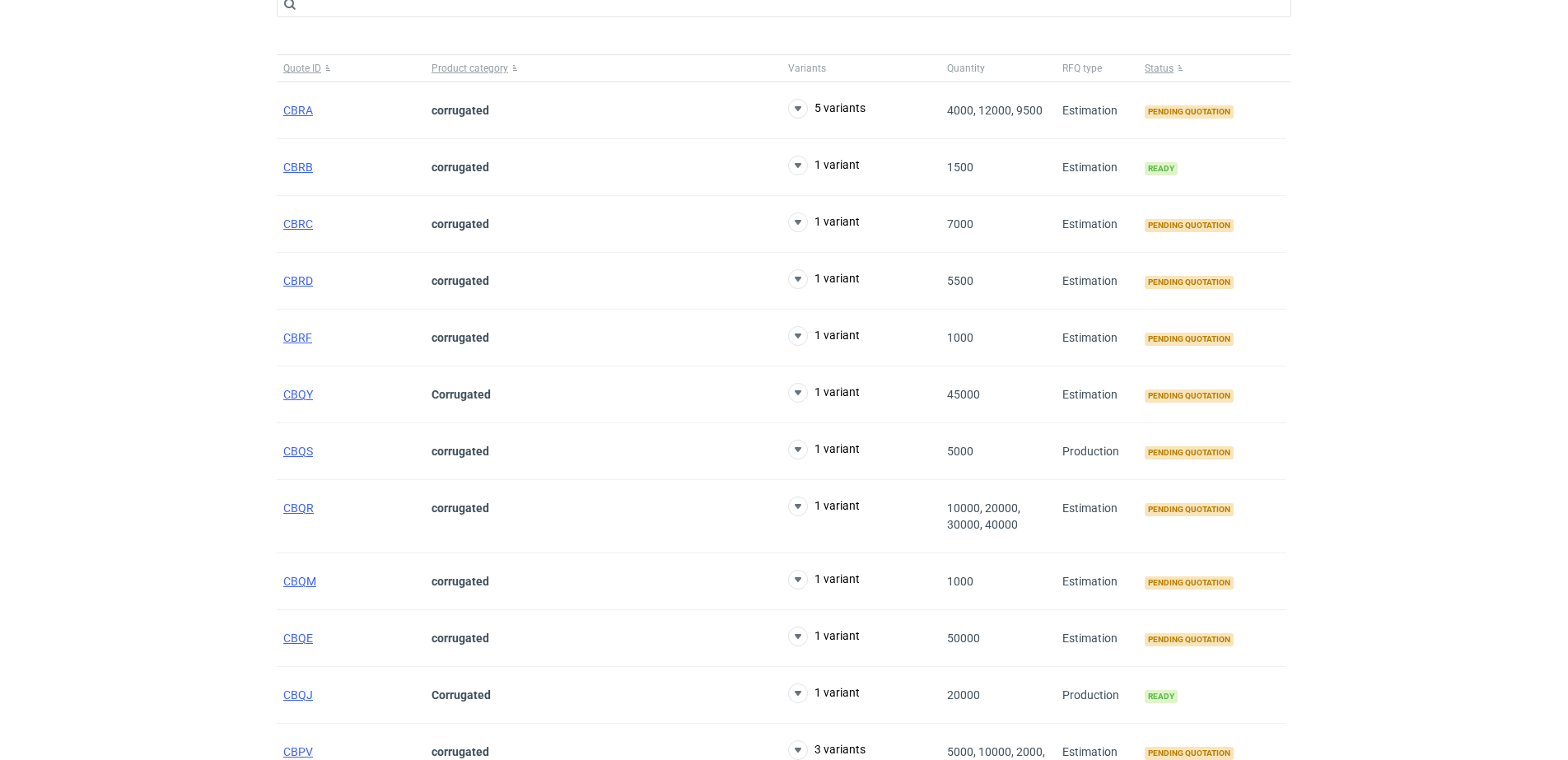
scroll to position [103, 0]
drag, startPoint x: 299, startPoint y: 451, endPoint x: 299, endPoint y: 443, distance: 8.0
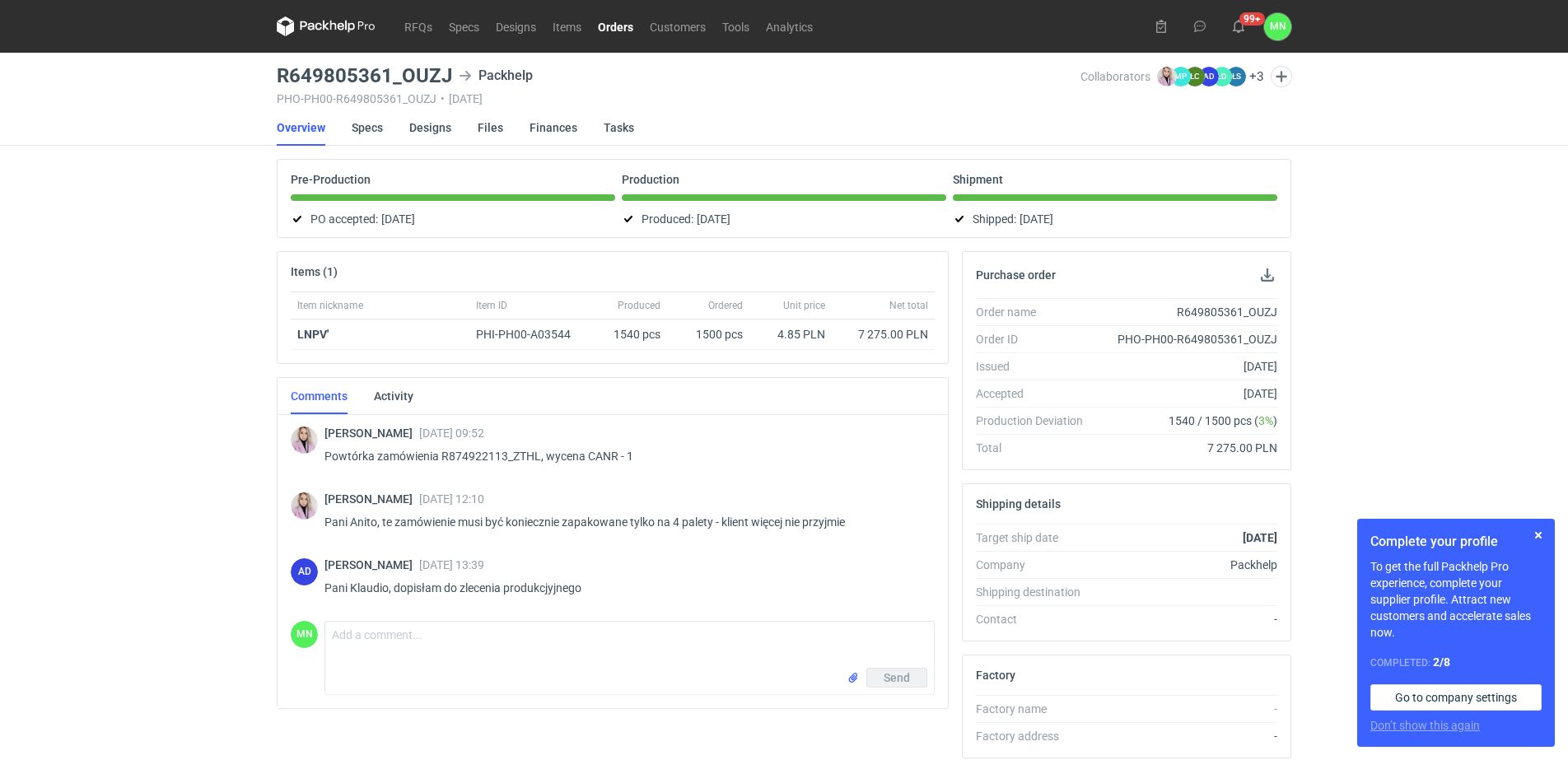
drag, startPoint x: 626, startPoint y: 21, endPoint x: 593, endPoint y: 47, distance: 42.0
click at [625, 21] on link "Orders" at bounding box center [616, 26] width 52 height 20
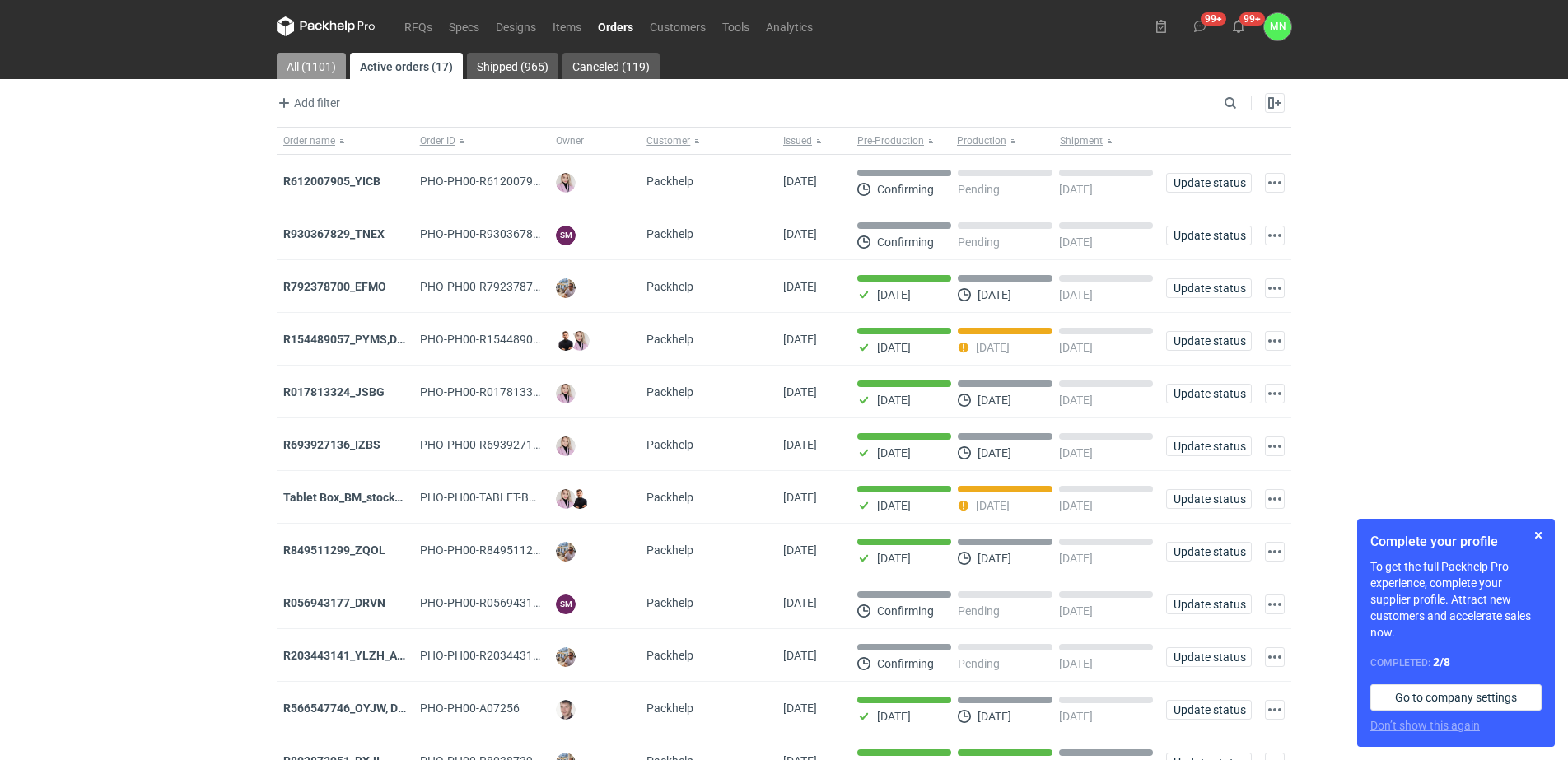
click at [301, 69] on link "All (1101)" at bounding box center [312, 66] width 69 height 26
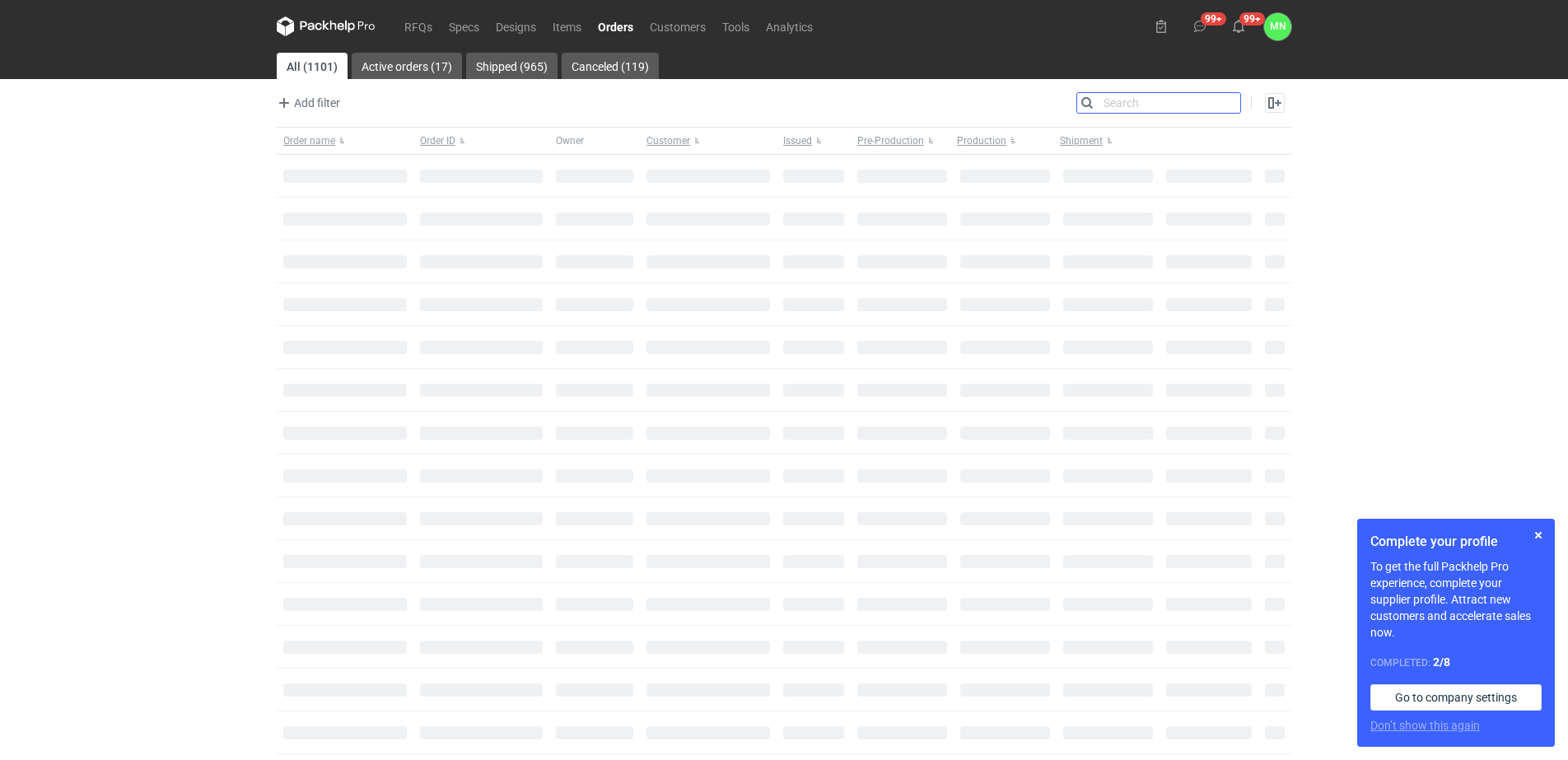
click at [1235, 96] on input "Search" at bounding box center [1158, 102] width 163 height 20
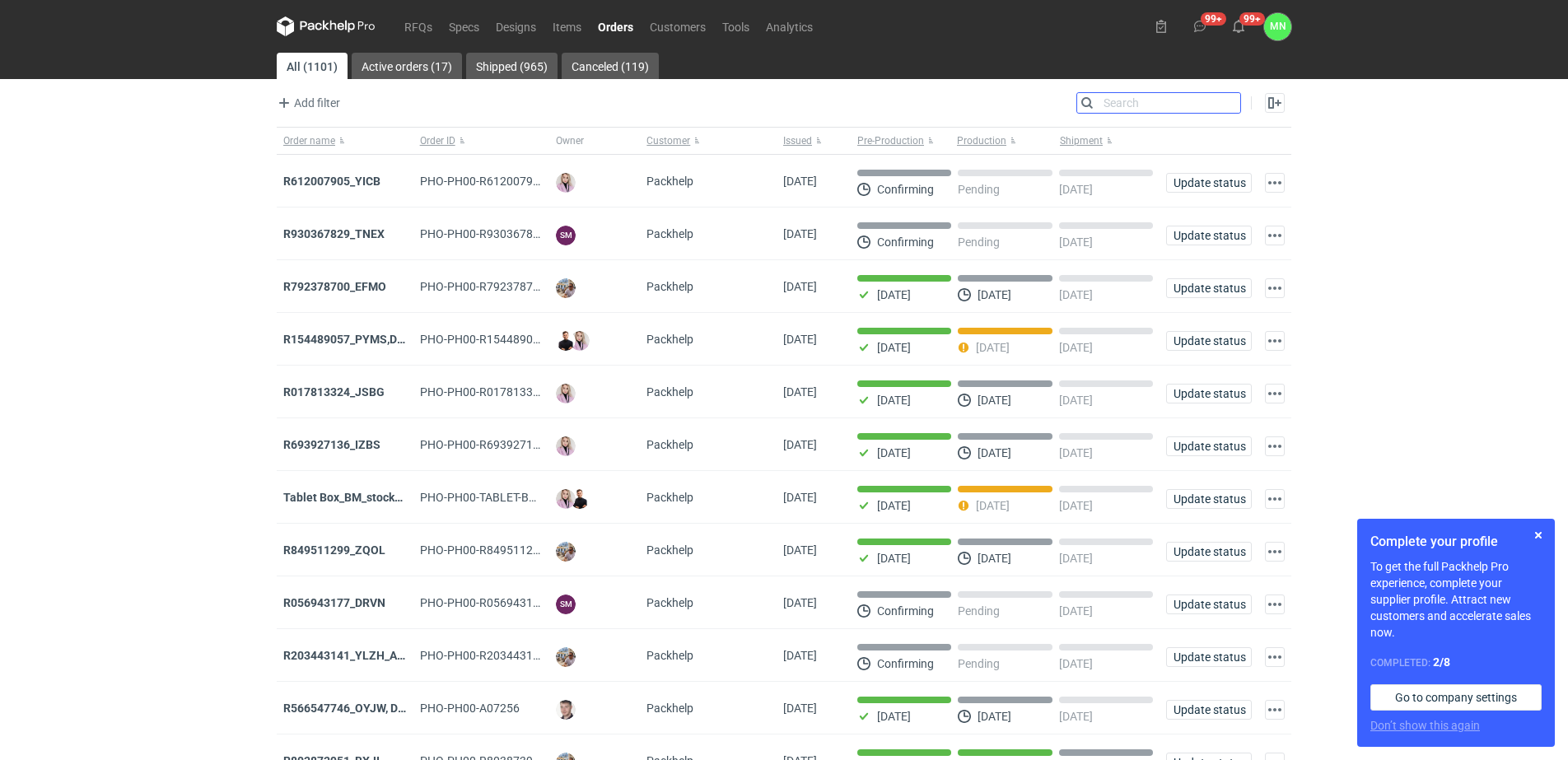
paste input "R191186541_DVKW"
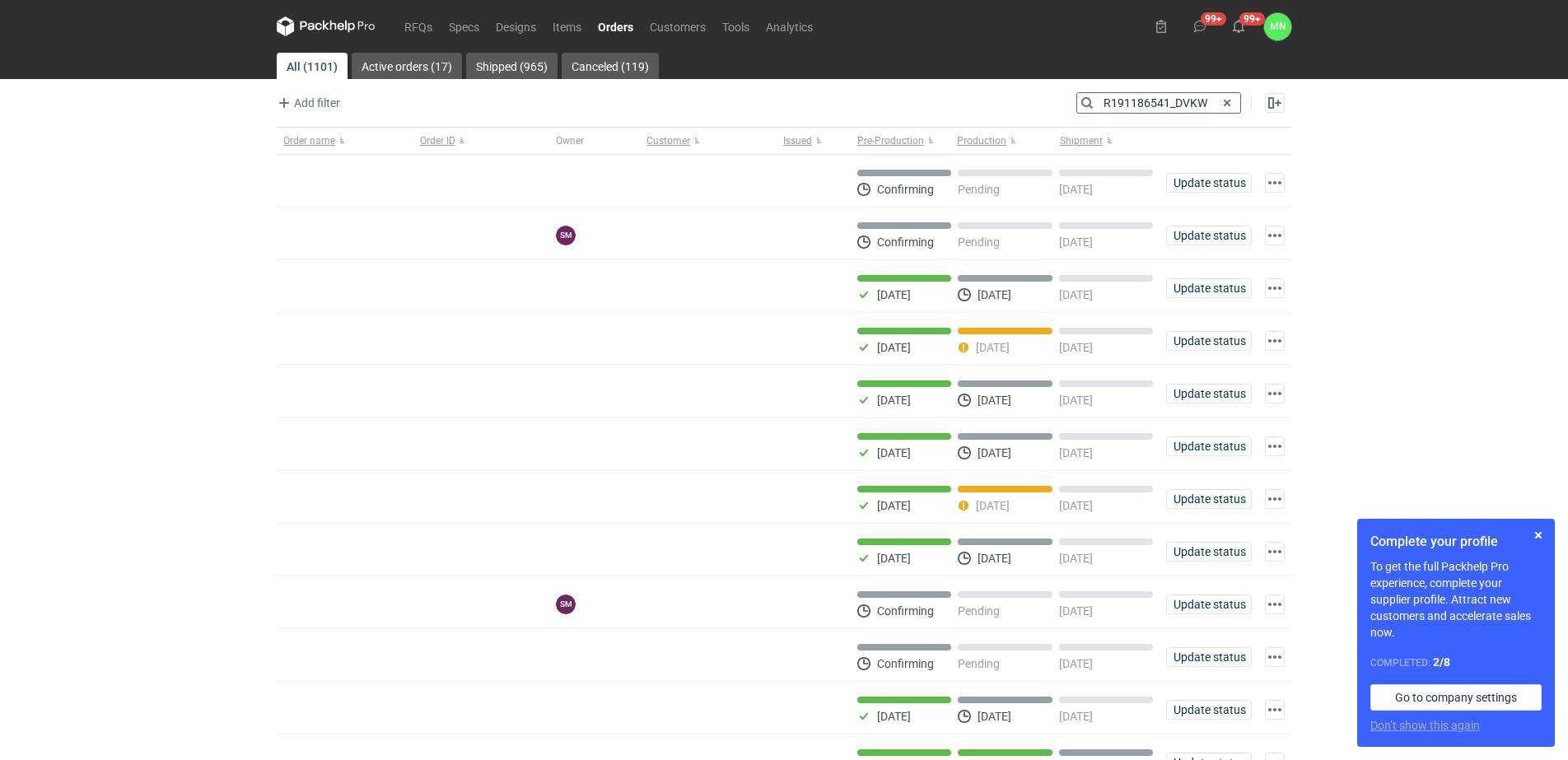
type input "R191186541_DVKW"
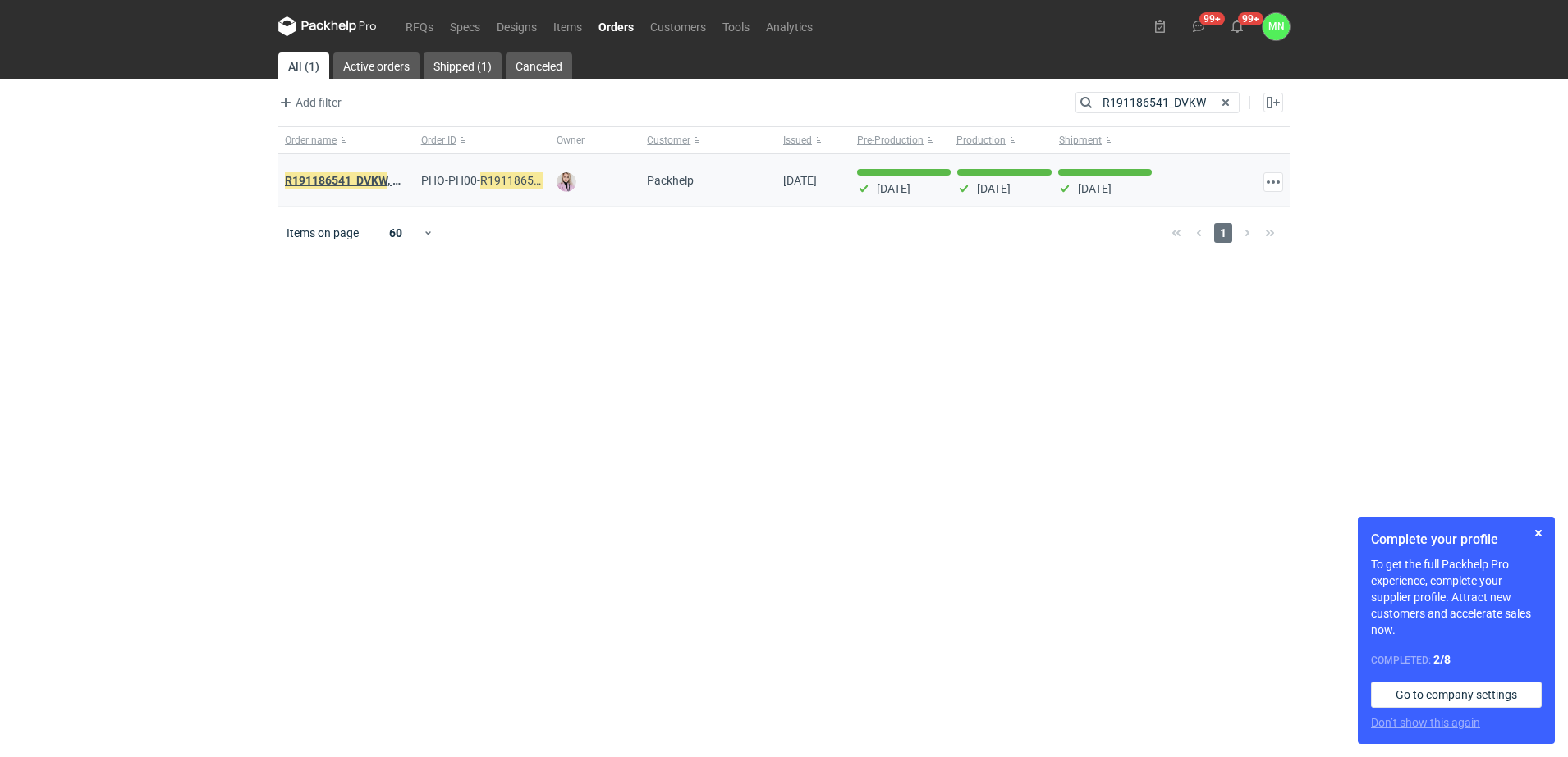
click at [359, 181] on em "R191186541_DVKW" at bounding box center [335, 180] width 103 height 18
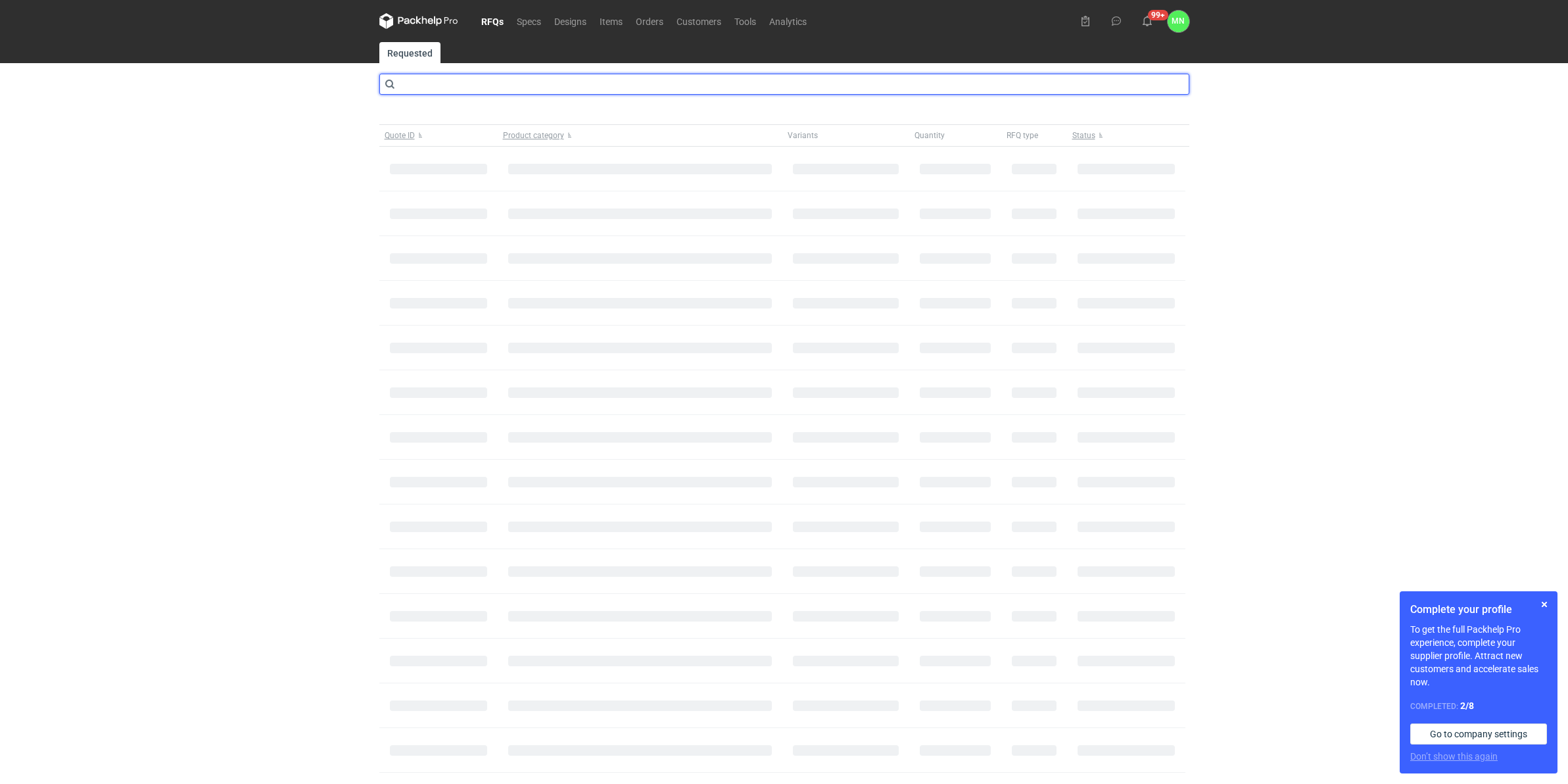
click at [448, 80] on input "text" at bounding box center [784, 84] width 810 height 21
type input "cbnv"
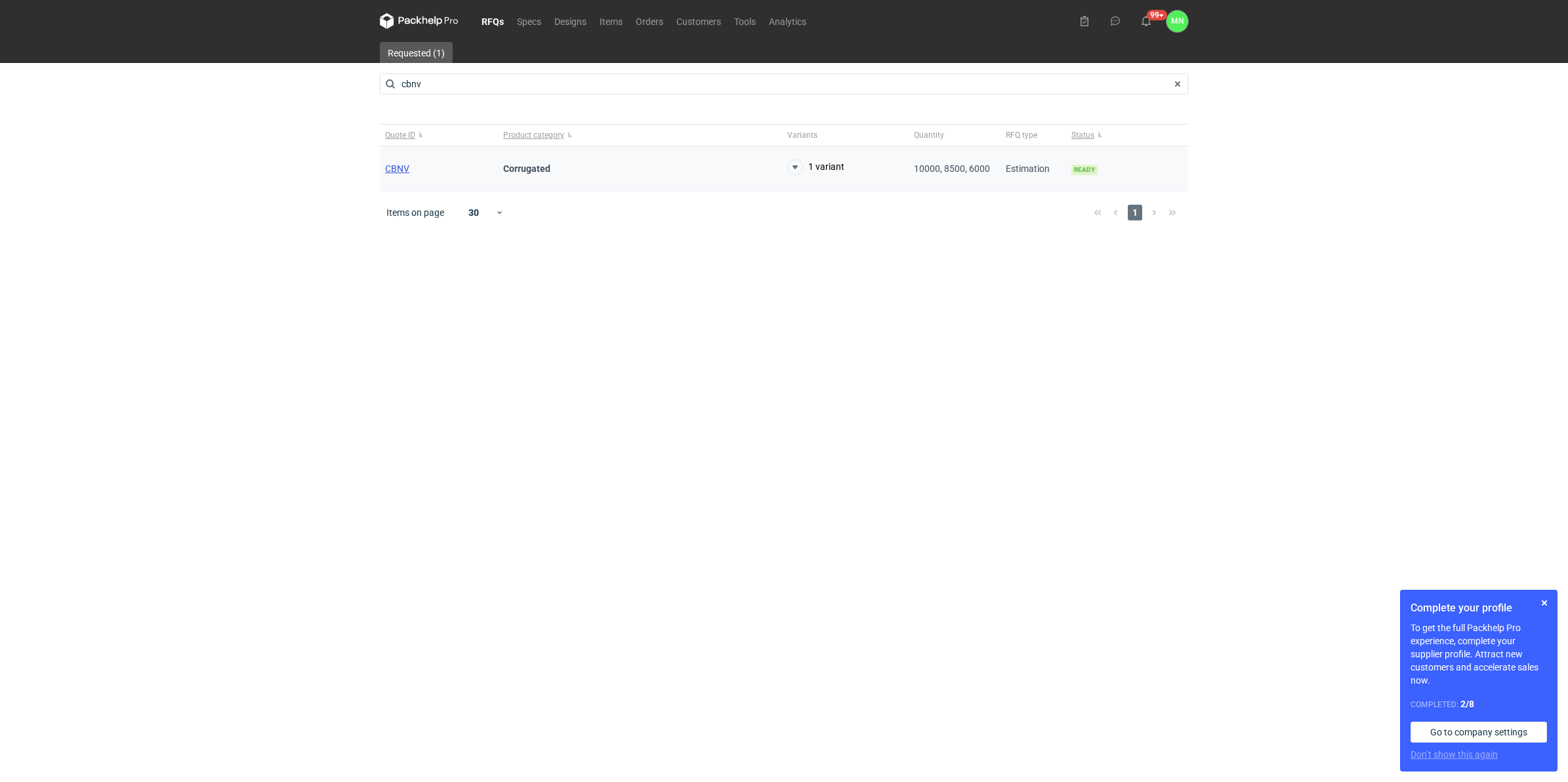
click at [404, 168] on span "CBNV" at bounding box center [397, 169] width 24 height 10
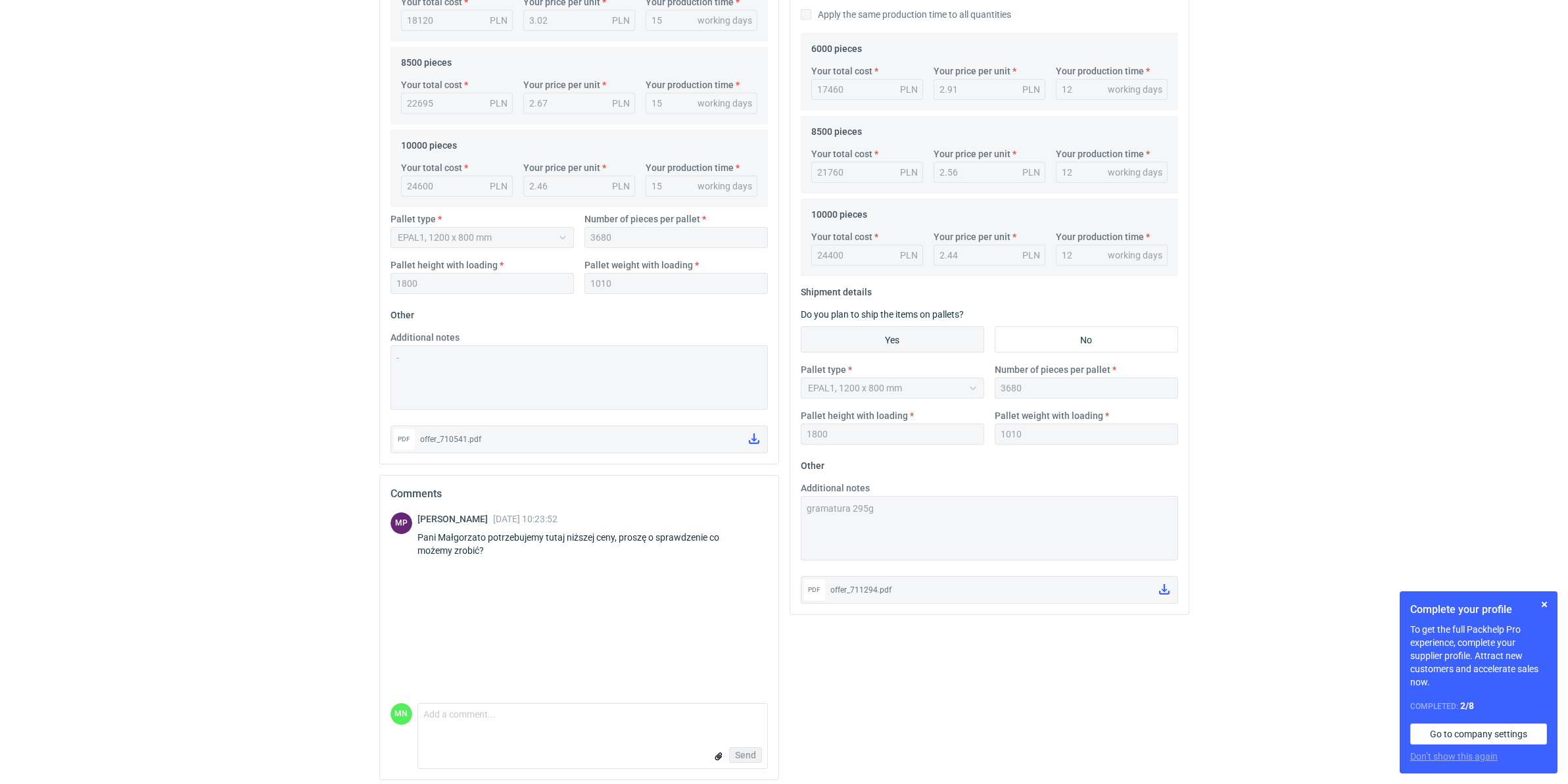
scroll to position [431, 0]
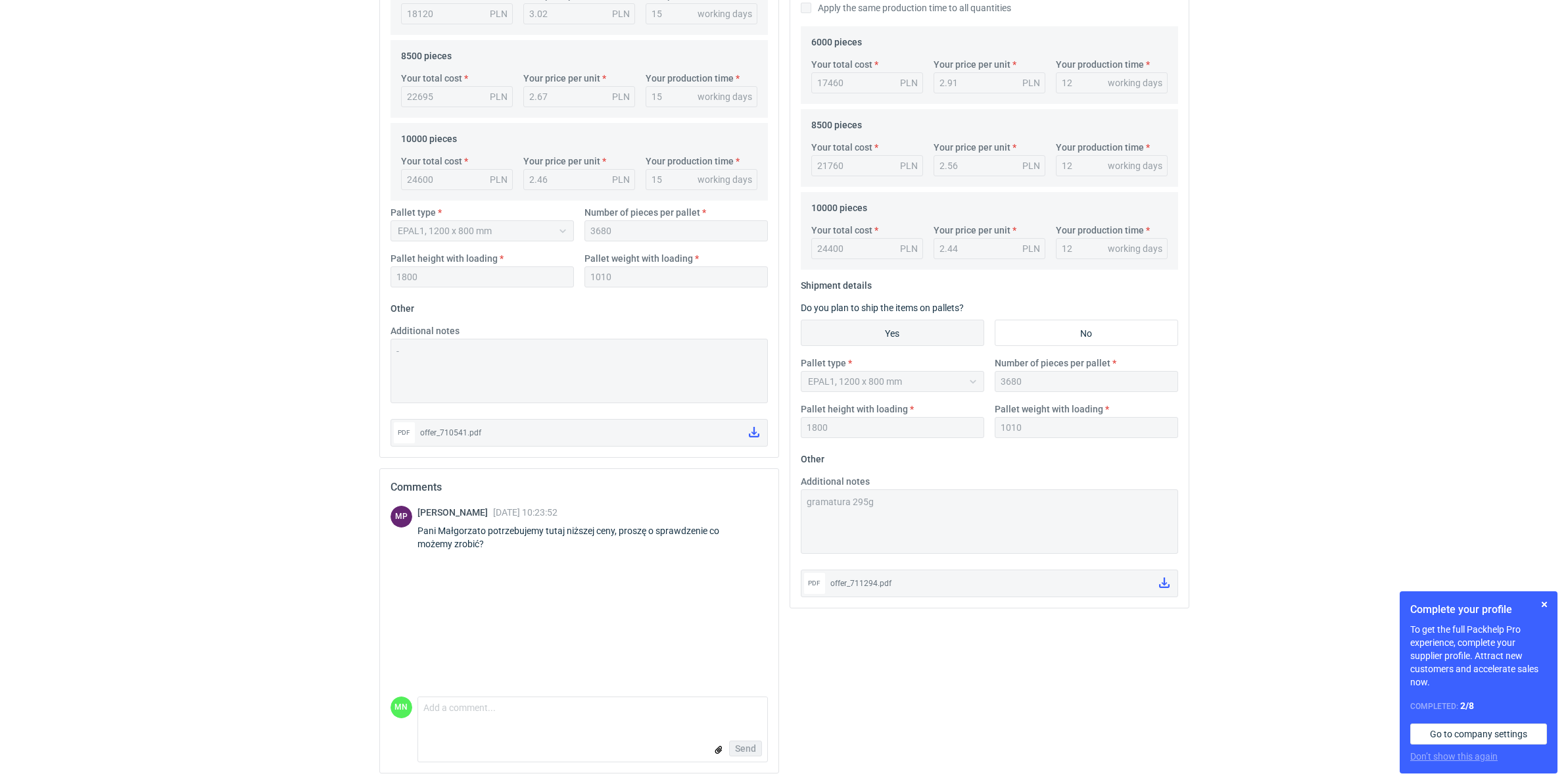
click at [451, 734] on form "Comment message Send" at bounding box center [592, 729] width 350 height 66
click at [454, 708] on textarea "Comment message" at bounding box center [592, 710] width 349 height 27
click at [604, 716] on textarea "PAnie Michale, w nawiązaniu do rozmowy zyamow cenę na 10 000 sztuk" at bounding box center [592, 710] width 349 height 27
click at [432, 710] on textarea "PAnie Michale, w nawiązaniu do rozmowy w załąccenę na 10 000 sztuk" at bounding box center [592, 710] width 349 height 27
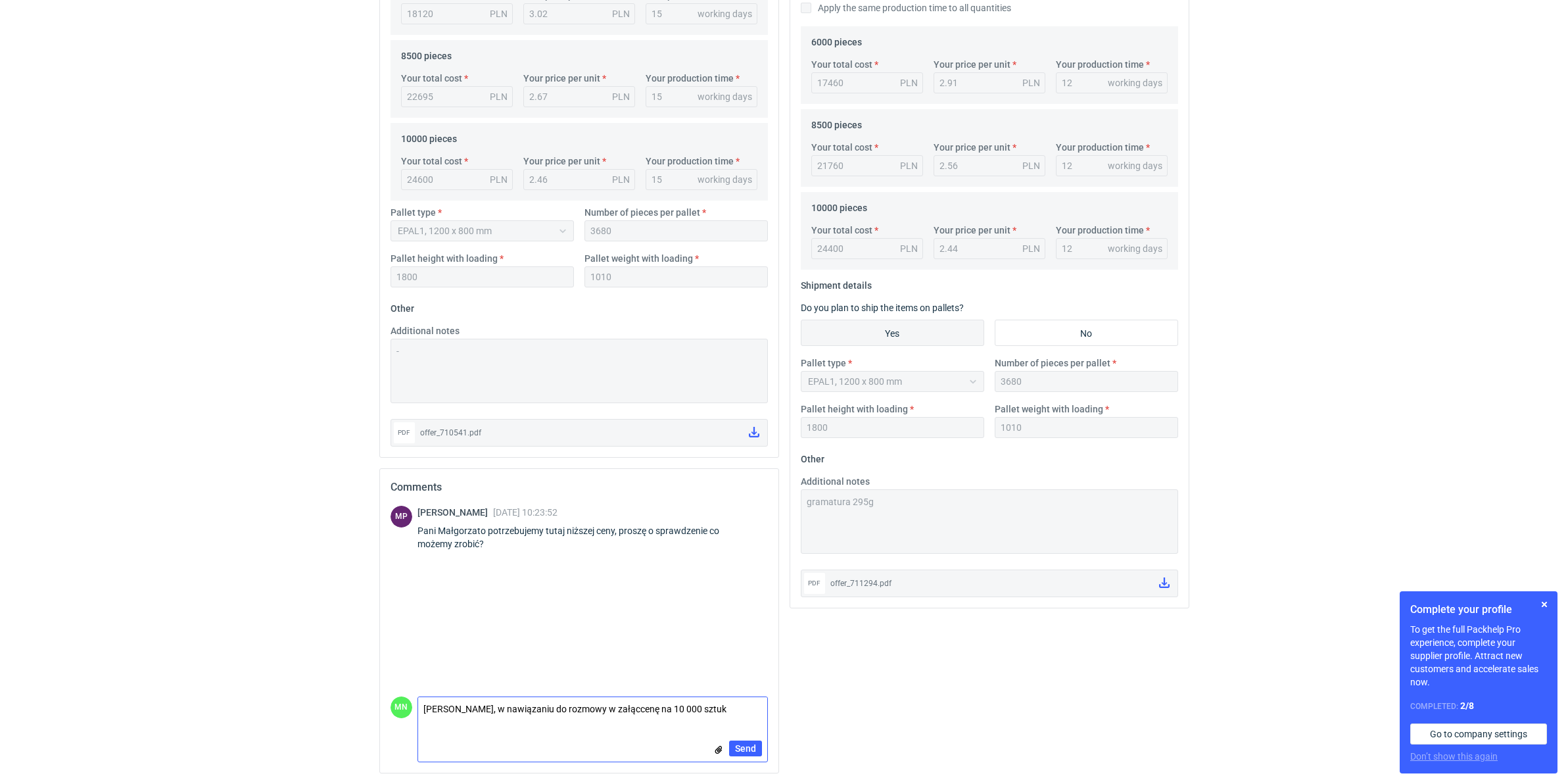
click at [628, 708] on textarea "Panie Michale, w nawiązaniu do rozmowy w załąccenę na 10 000 sztuk" at bounding box center [592, 710] width 349 height 27
click at [606, 710] on textarea "Panie Michale, w nawiązaniu do rozmowy w załąccenę na 10 000 sztuk" at bounding box center [592, 710] width 349 height 27
click at [628, 707] on textarea "Panie Michale, w nawiązaniu do rozmowy w załąccenę na 10 000 sztuk" at bounding box center [592, 710] width 349 height 27
click at [711, 748] on div "Send" at bounding box center [592, 748] width 349 height 26
click at [716, 748] on input "file" at bounding box center [719, 749] width 10 height 14
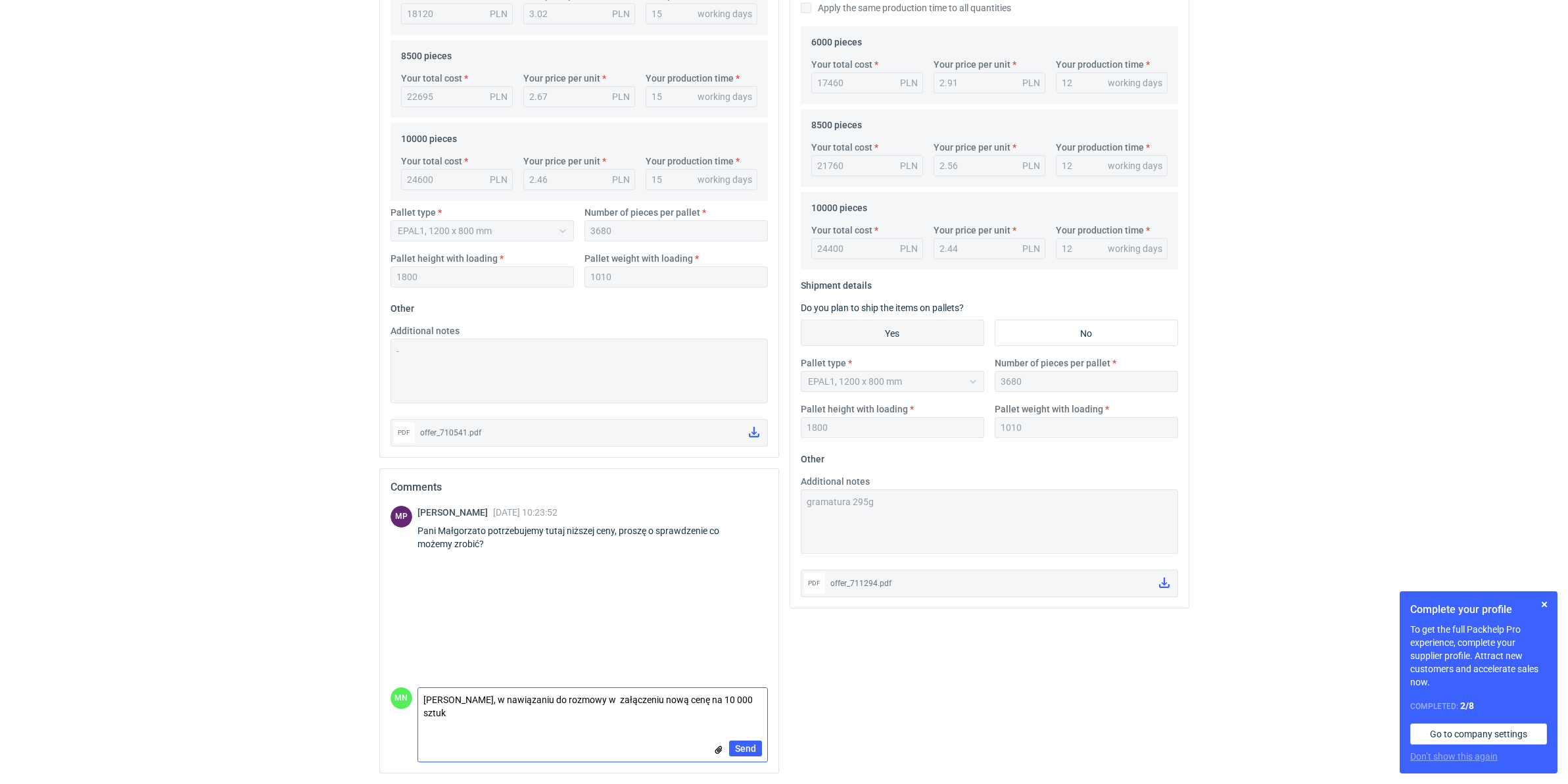
click at [671, 702] on textarea "Panie Michale, w nawiązaniu do rozmowy w załączeniu nową cenę na 10 000 sztuk" at bounding box center [592, 706] width 349 height 37
type textarea "Panie Michale, w nawiązaniu do rozmowy w załączeniu nowa cena na 10 000 sztuk"
click at [716, 743] on input "file" at bounding box center [719, 749] width 10 height 14
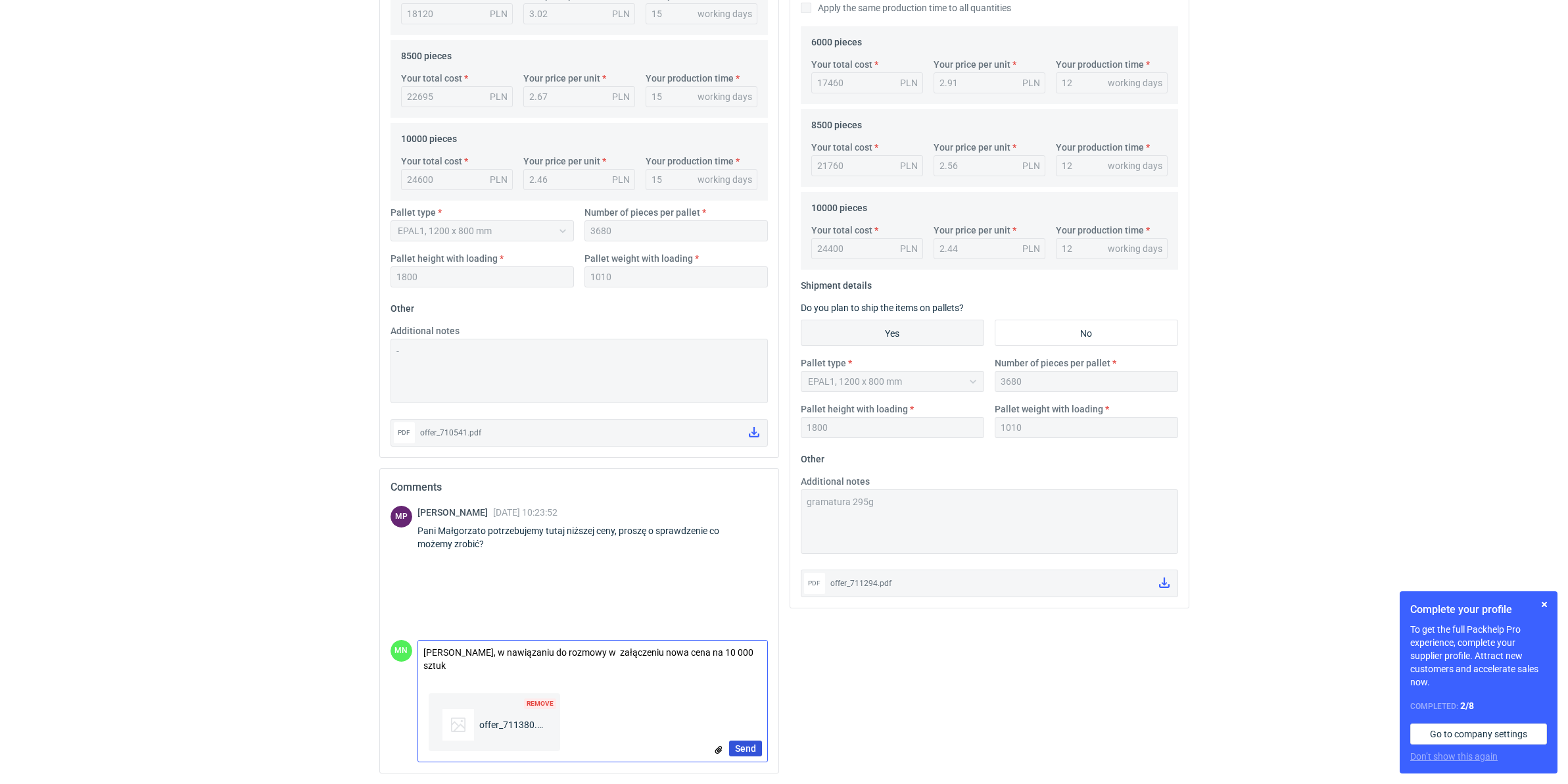
drag, startPoint x: 745, startPoint y: 745, endPoint x: 751, endPoint y: 723, distance: 22.8
click at [744, 745] on span "Send" at bounding box center [745, 748] width 21 height 9
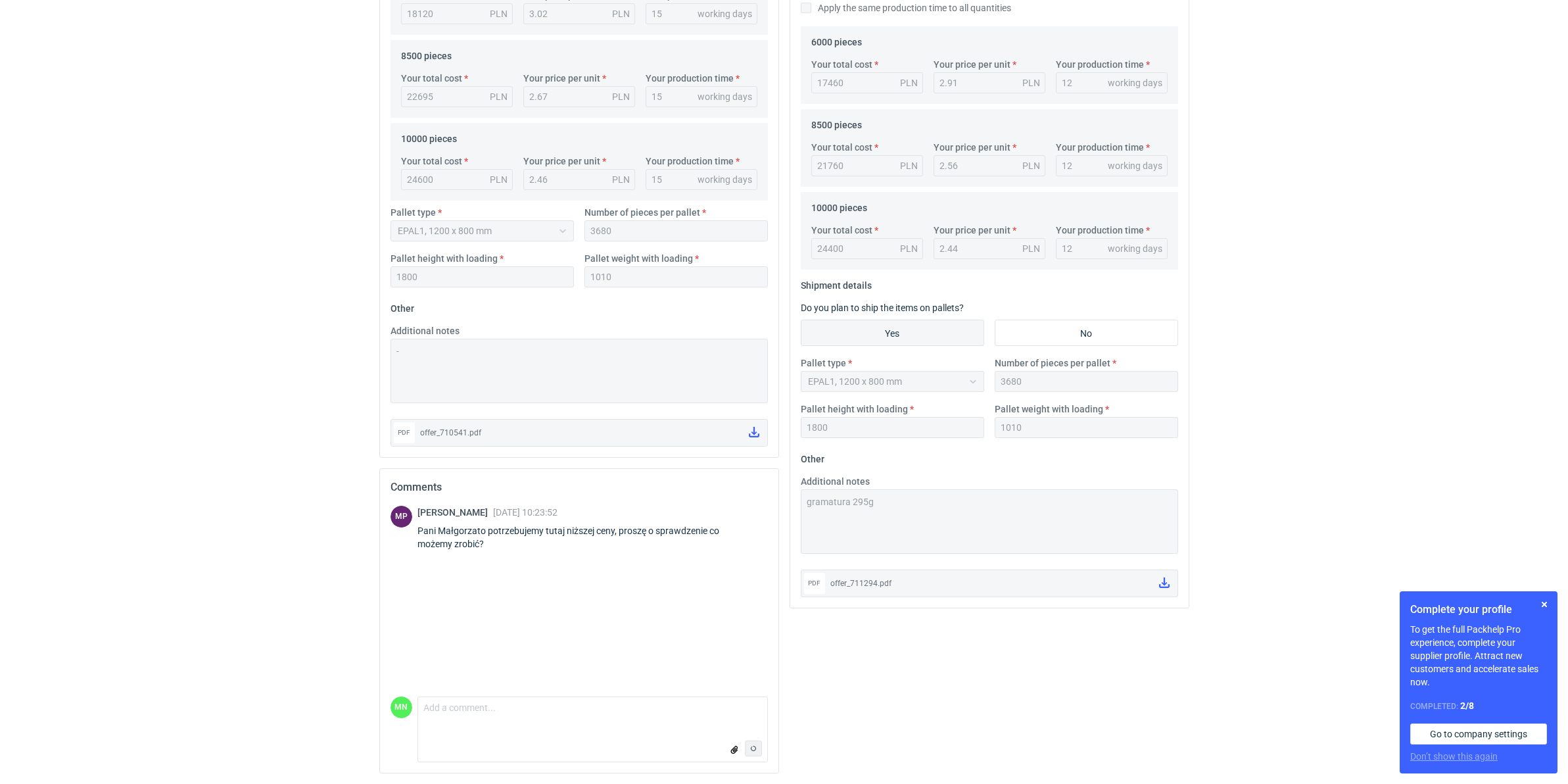
scroll to position [20, 0]
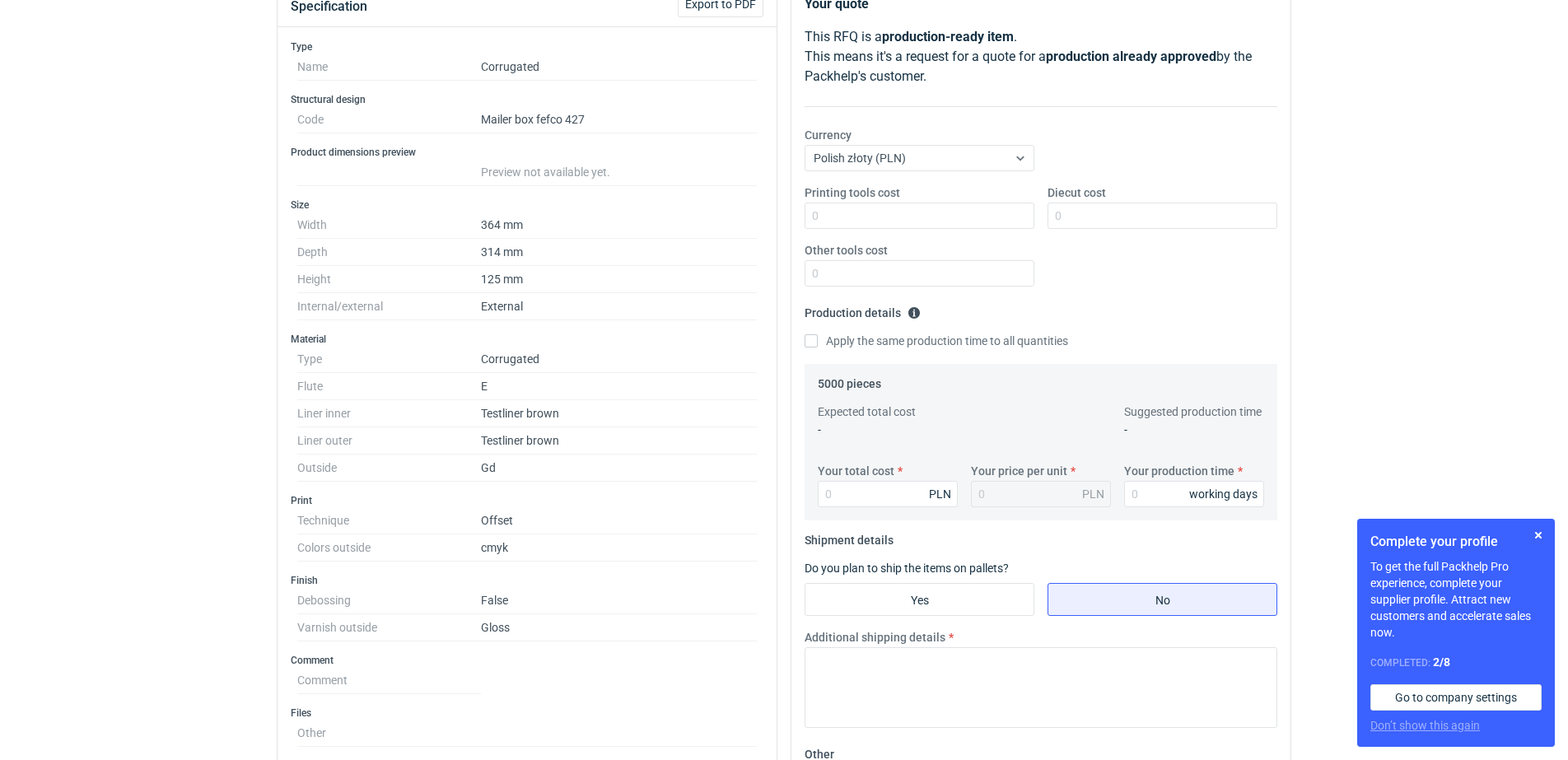
scroll to position [206, 0]
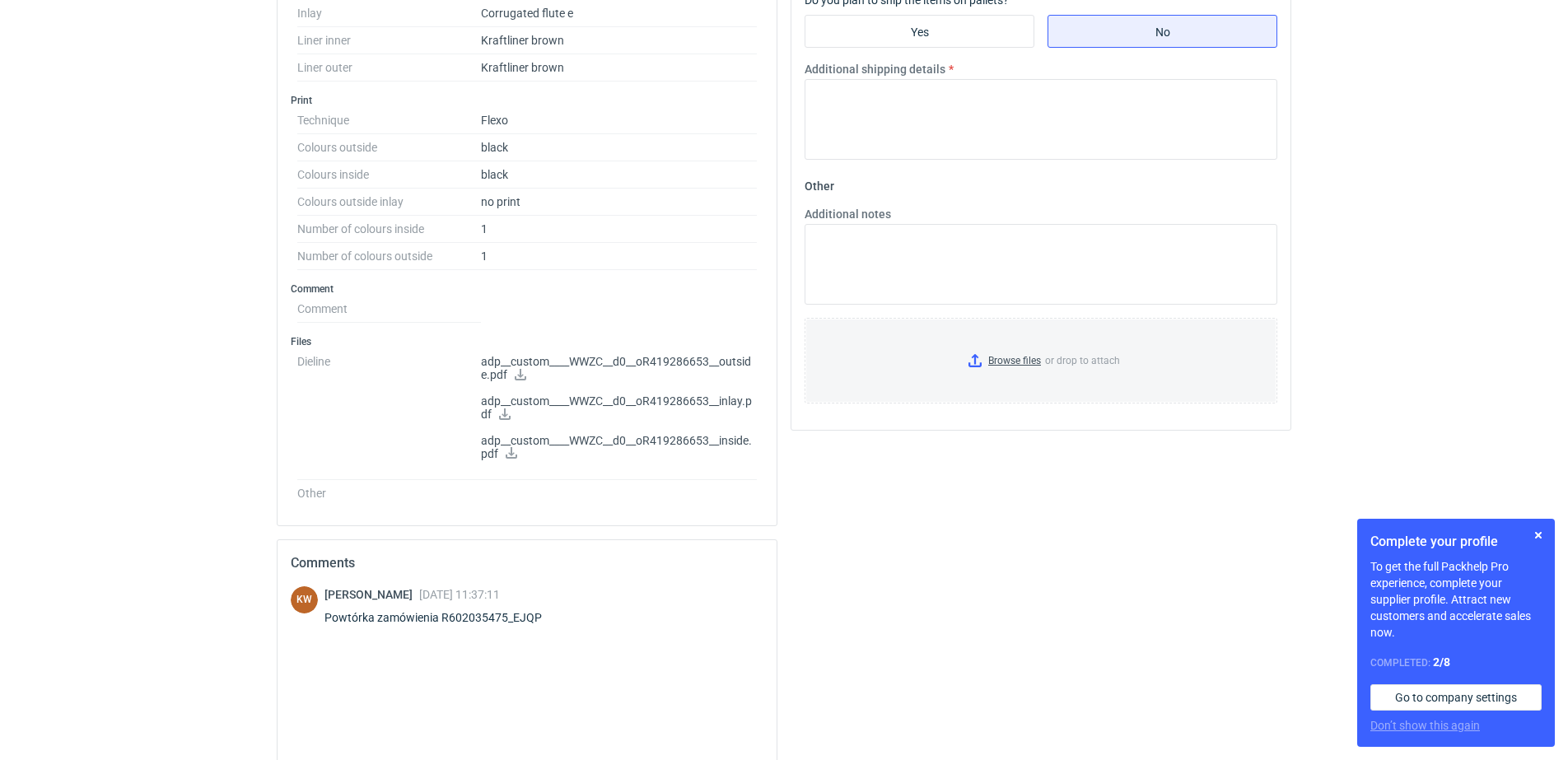
scroll to position [721, 0]
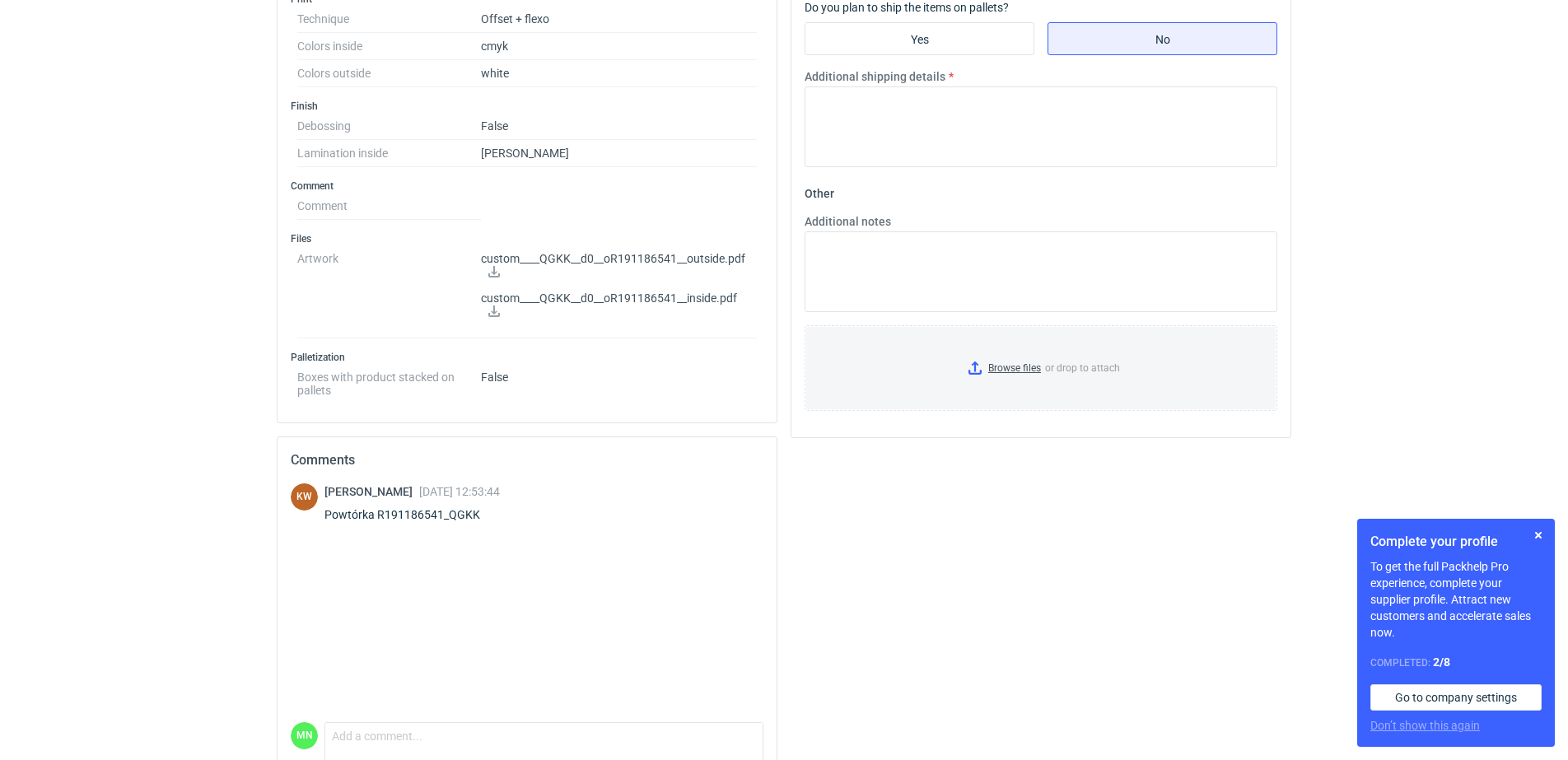
scroll to position [721, 0]
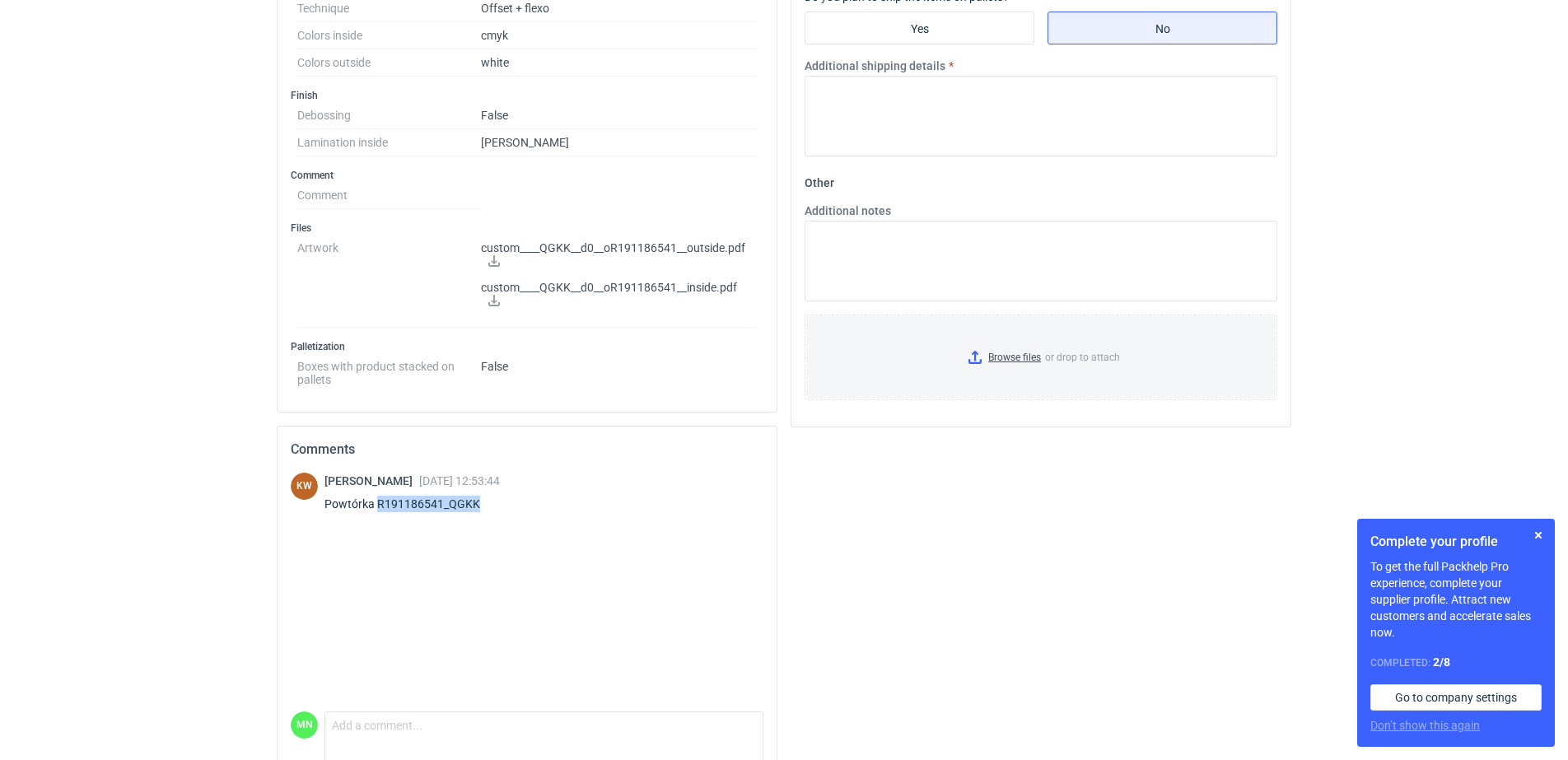
drag, startPoint x: 479, startPoint y: 500, endPoint x: 377, endPoint y: 498, distance: 102.0
click at [377, 498] on div "Powtórka R191186541_QGKK" at bounding box center [412, 504] width 176 height 17
copy div "R191186541_QGKK"
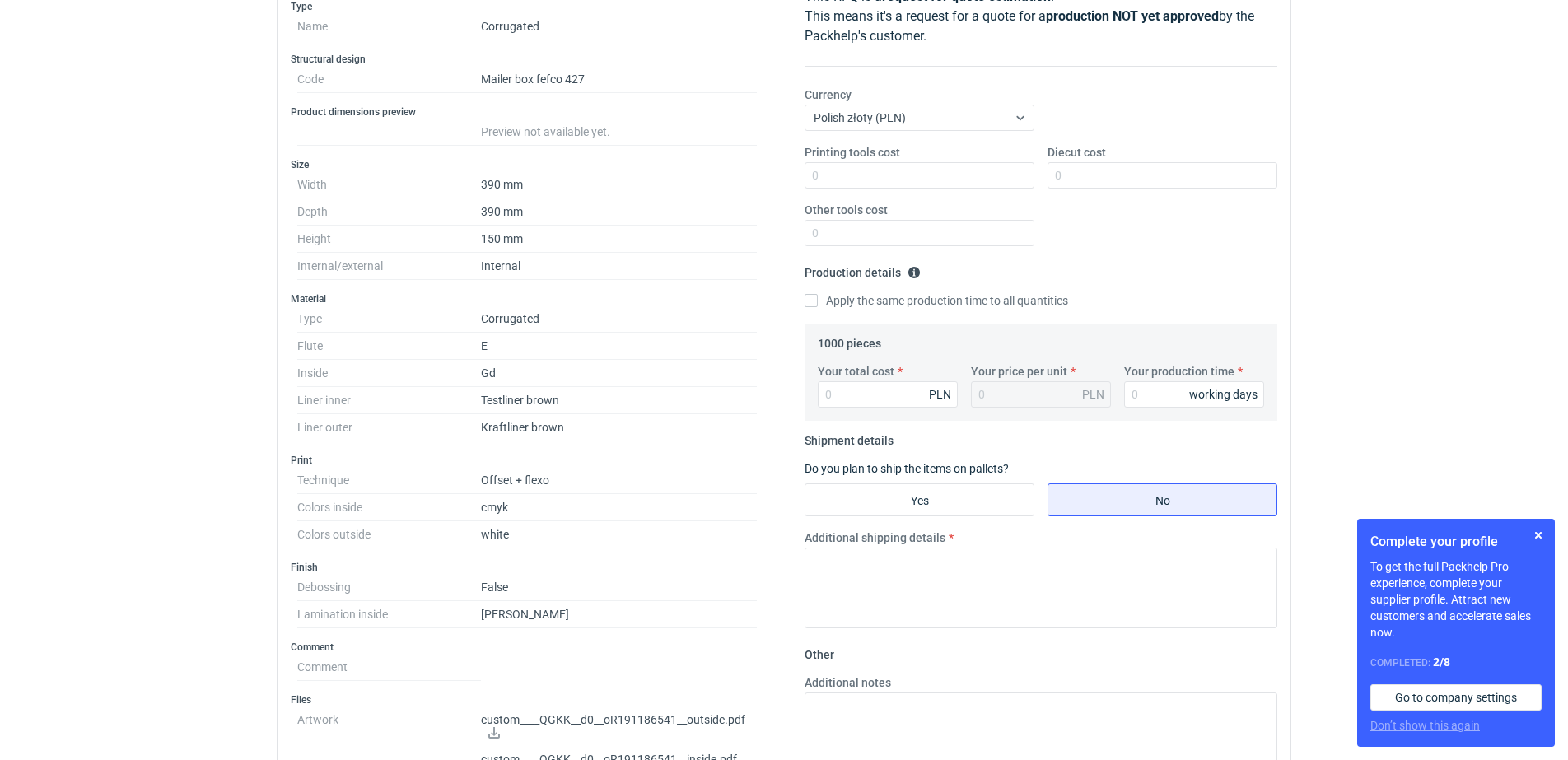
scroll to position [206, 0]
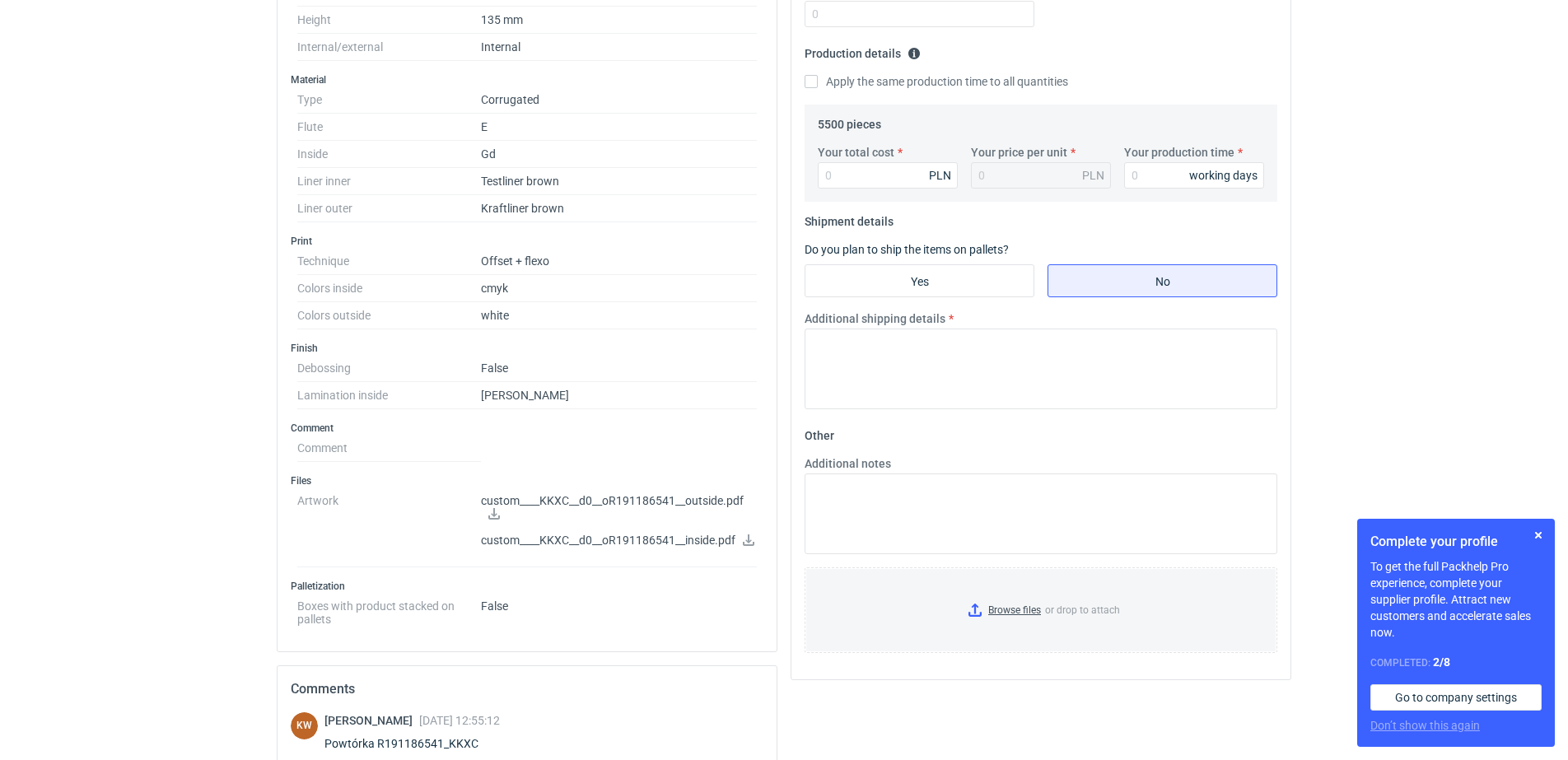
scroll to position [412, 0]
